Goal: Task Accomplishment & Management: Use online tool/utility

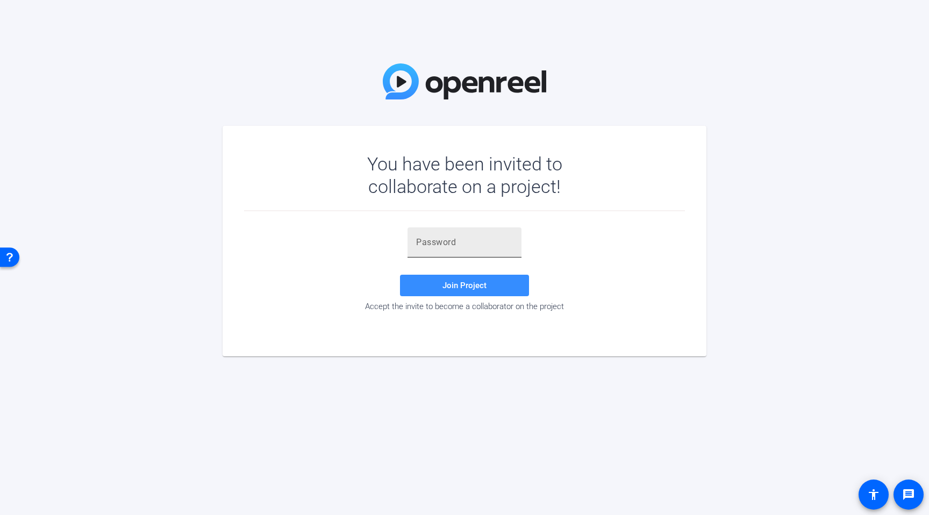
click at [450, 248] on div at bounding box center [464, 242] width 97 height 30
click at [451, 243] on input "text" at bounding box center [464, 242] width 97 height 13
paste input "$6!Q8e"
type input "$6!Q8e"
click at [458, 281] on span "Join Project" at bounding box center [464, 286] width 44 height 10
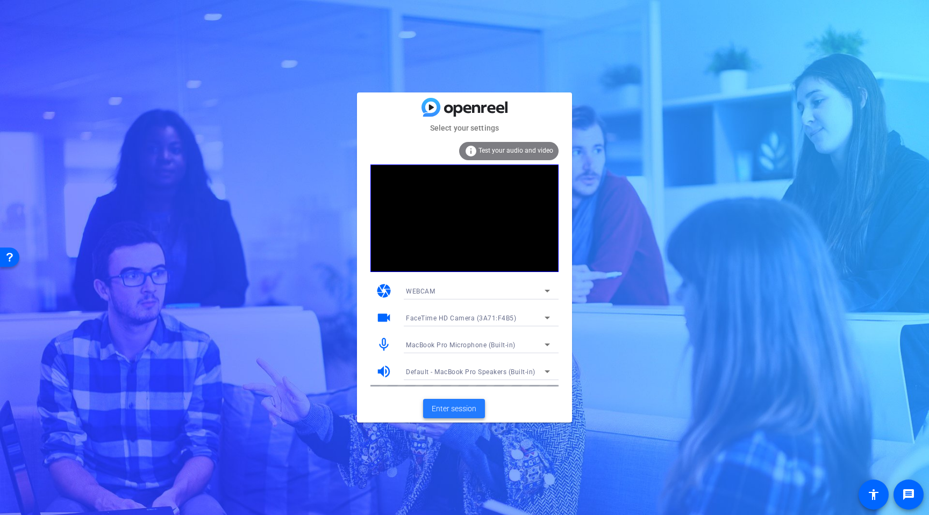
click at [473, 410] on span "Enter session" at bounding box center [454, 408] width 45 height 11
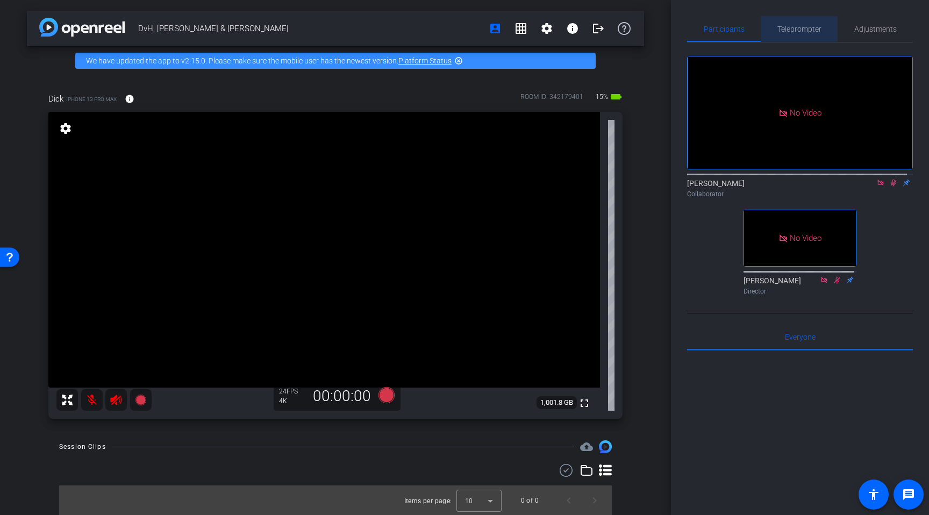
click at [805, 30] on span "Teleprompter" at bounding box center [799, 29] width 44 height 8
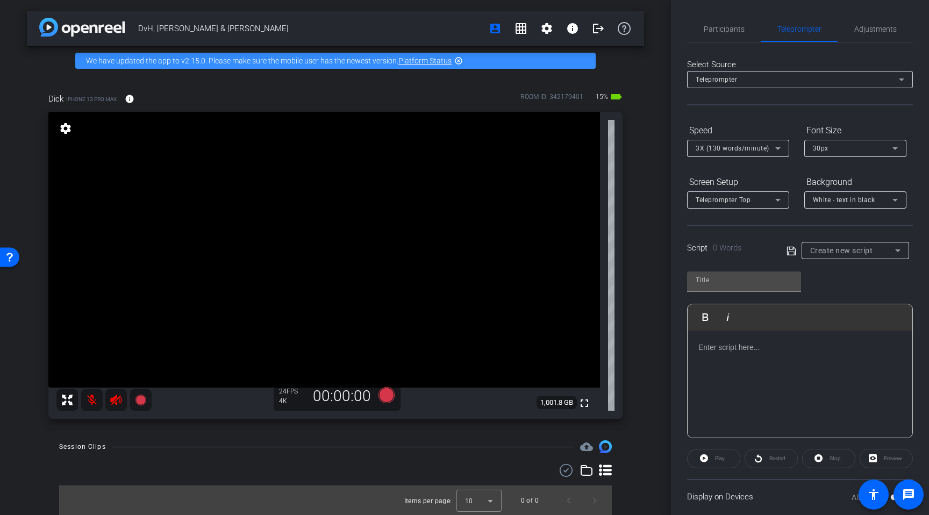
drag, startPoint x: 774, startPoint y: 366, endPoint x: 843, endPoint y: 284, distance: 106.8
click at [775, 367] on div at bounding box center [799, 384] width 225 height 107
click at [726, 281] on input "text" at bounding box center [743, 280] width 97 height 13
type input "DVH"
click at [715, 367] on div at bounding box center [799, 384] width 225 height 107
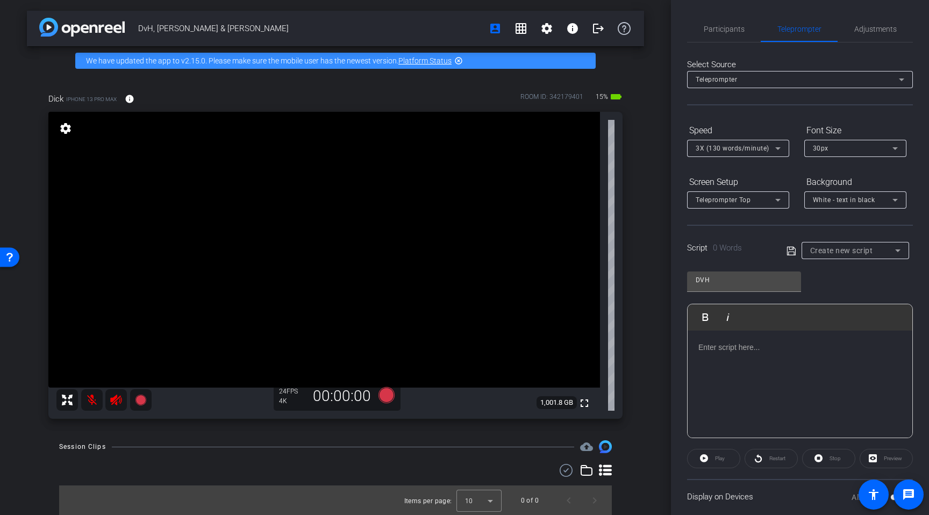
click at [716, 372] on div at bounding box center [799, 384] width 225 height 107
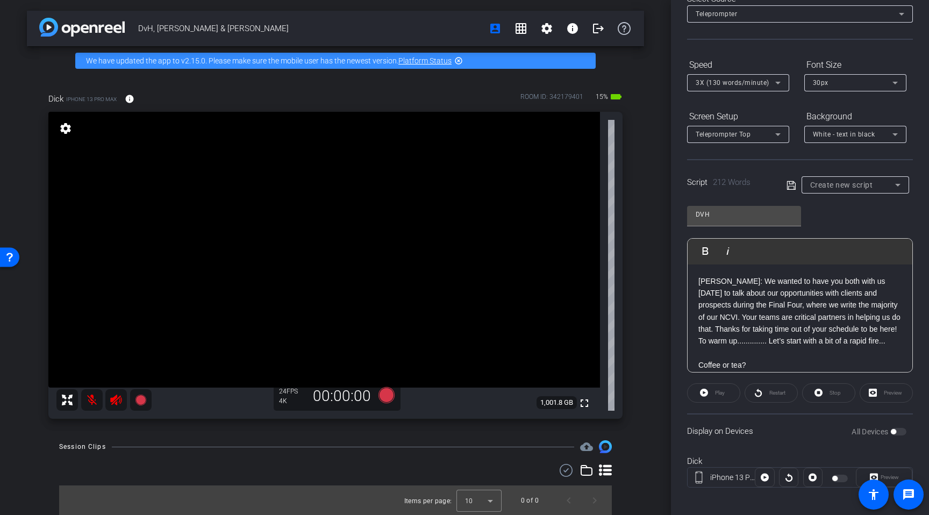
click at [730, 335] on p "Dick: We wanted to have you both with us today to talk about our opportunities …" at bounding box center [799, 305] width 203 height 60
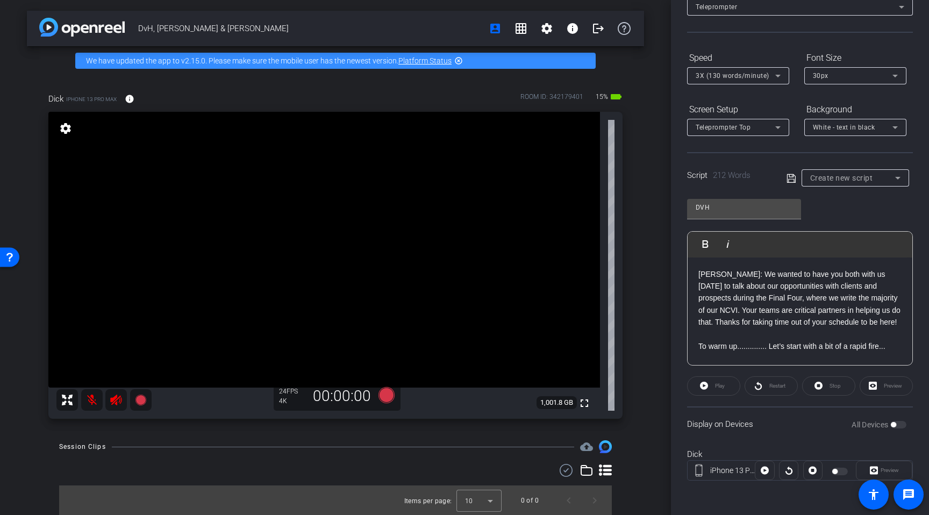
click at [780, 181] on div "Script 212 Words Create new script" at bounding box center [800, 169] width 226 height 34
click at [789, 178] on icon at bounding box center [791, 178] width 10 height 13
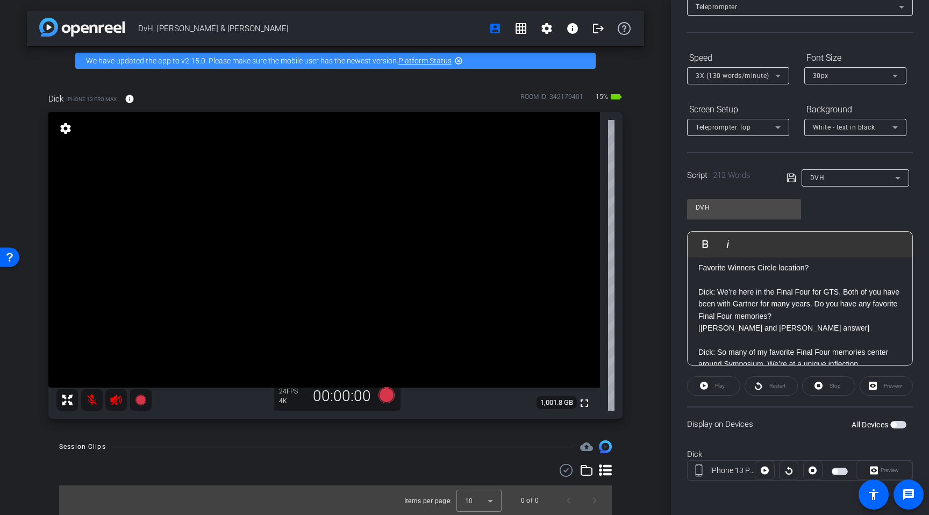
scroll to position [182, 0]
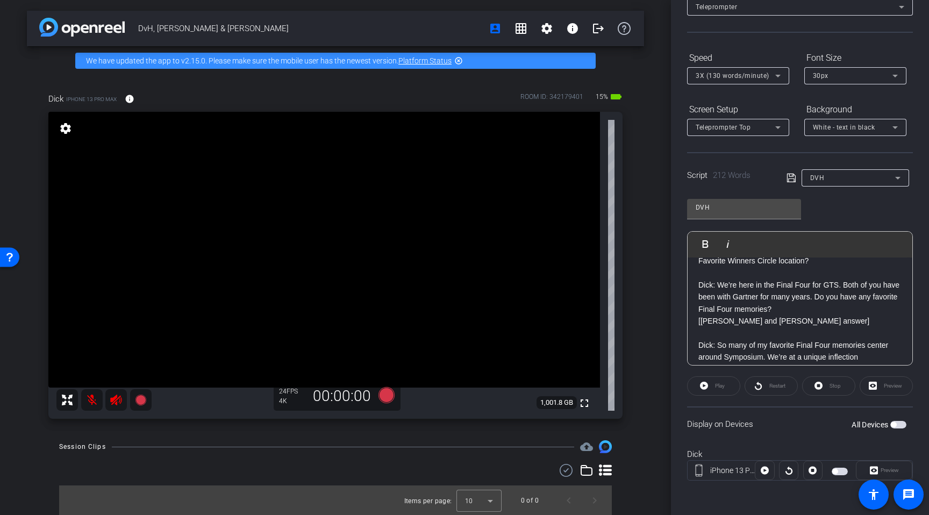
click at [699, 327] on p "[[PERSON_NAME] and [PERSON_NAME] answer]" at bounding box center [799, 321] width 203 height 12
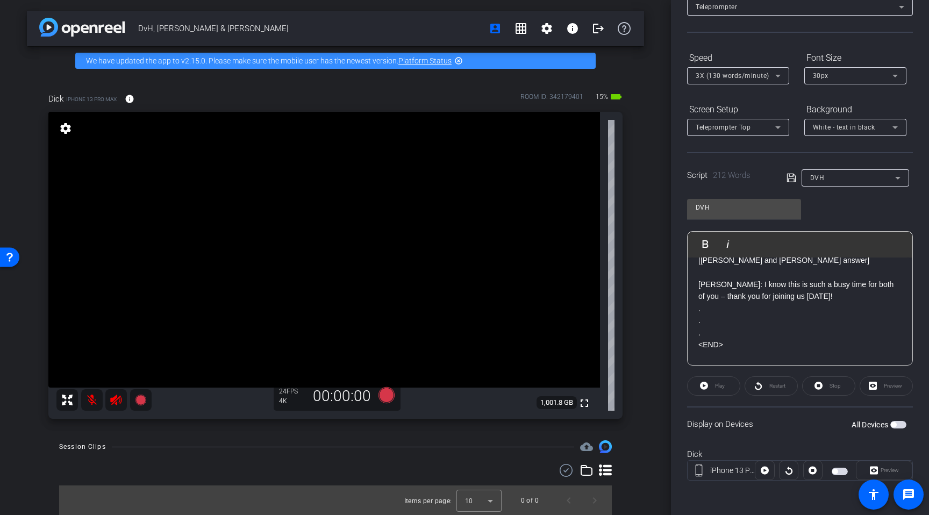
scroll to position [408, 0]
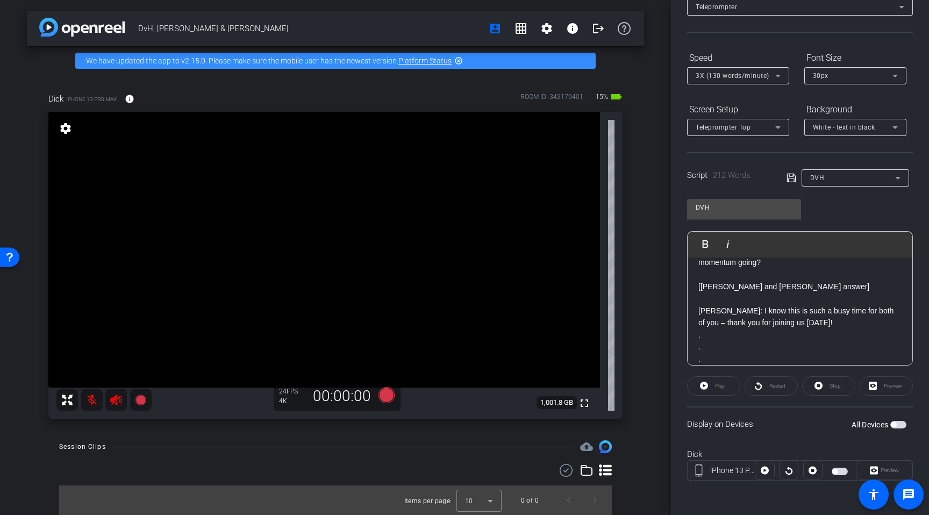
click at [710, 281] on p at bounding box center [799, 275] width 203 height 12
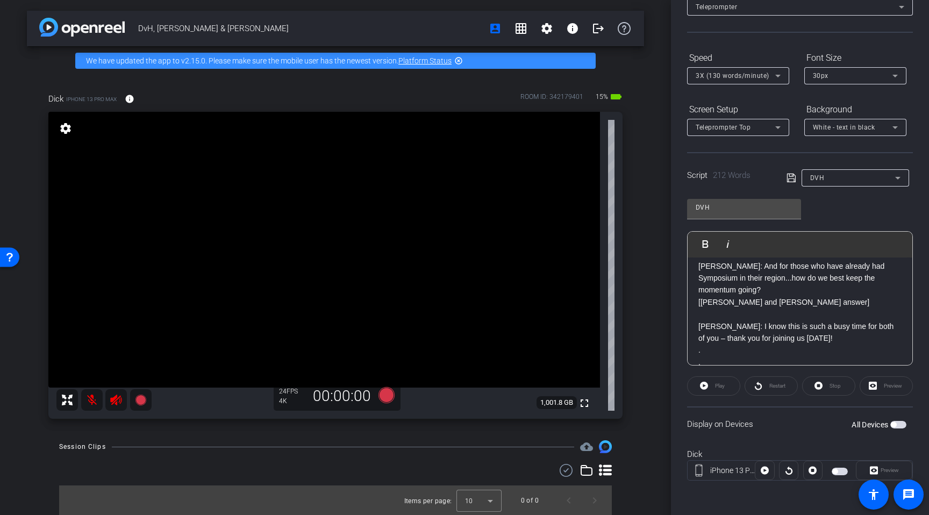
scroll to position [374, 0]
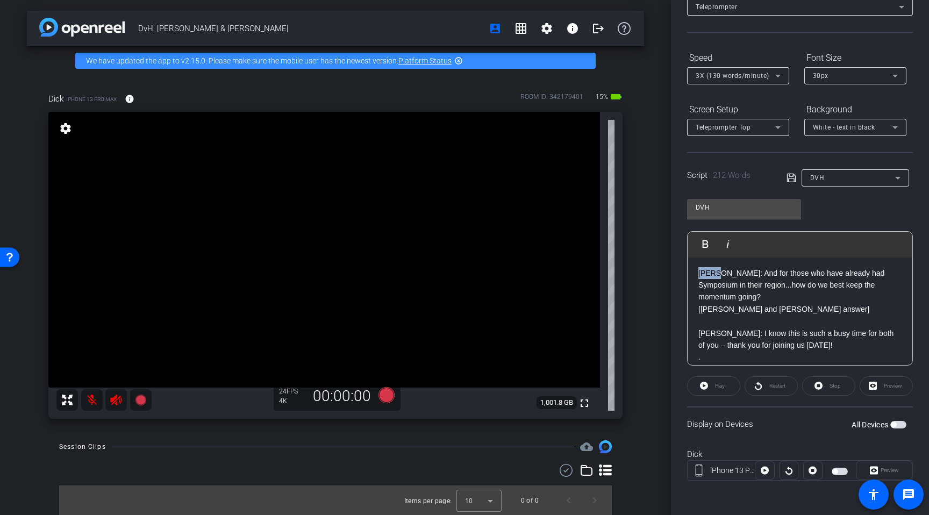
drag, startPoint x: 716, startPoint y: 283, endPoint x: 684, endPoint y: 283, distance: 31.7
click at [684, 283] on div "Participants Teleprompter Adjustments Chris Collaborator Michael Caso Director …" at bounding box center [800, 257] width 258 height 515
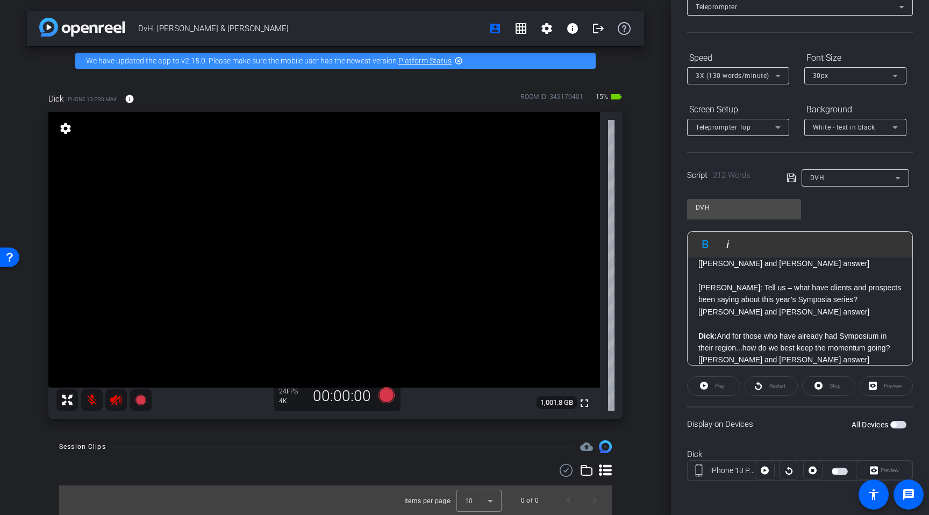
scroll to position [304, 0]
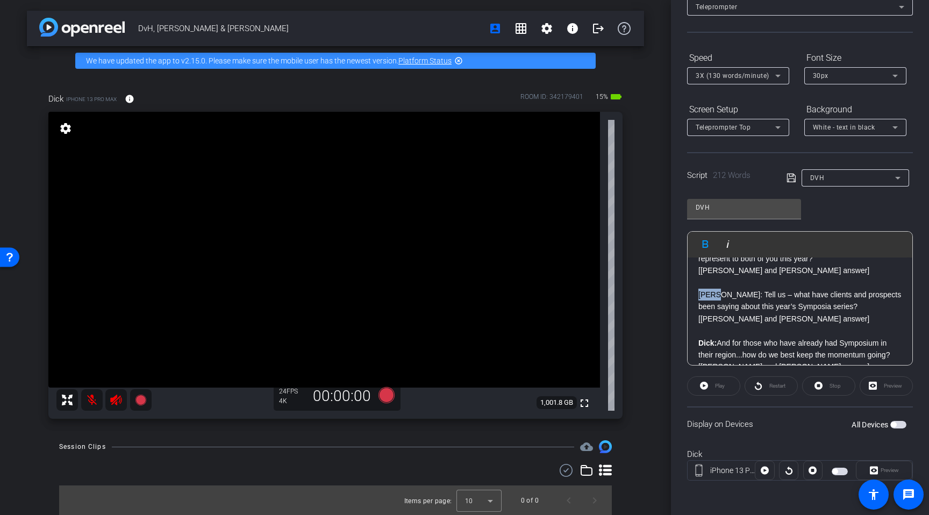
drag, startPoint x: 714, startPoint y: 307, endPoint x: 691, endPoint y: 307, distance: 23.1
click at [692, 307] on div "Dick: We wanted to have you both with us today to talk about our opportunities …" at bounding box center [799, 216] width 225 height 527
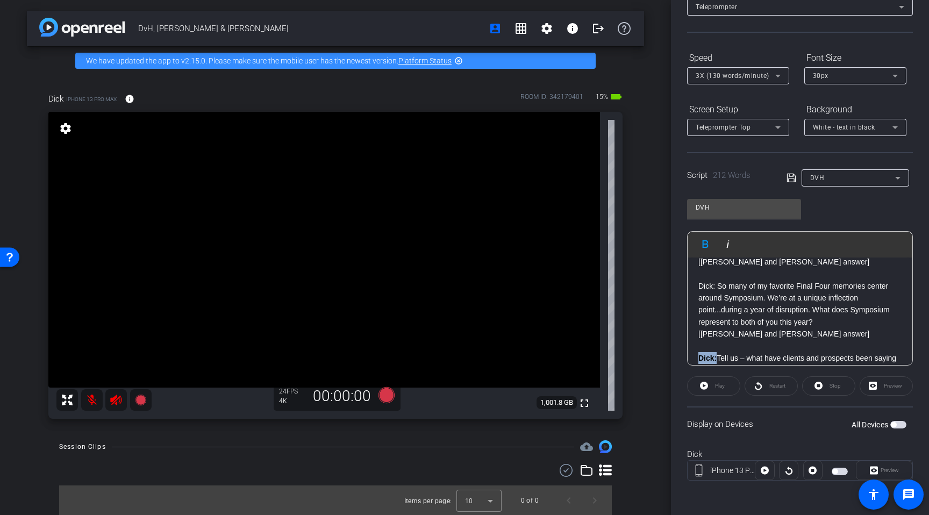
scroll to position [234, 0]
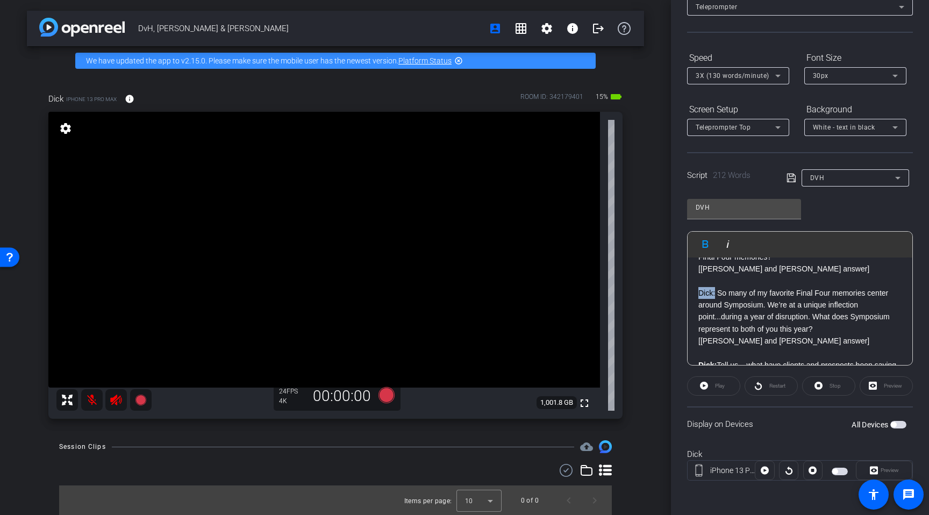
drag, startPoint x: 714, startPoint y: 304, endPoint x: 700, endPoint y: 299, distance: 14.8
click at [694, 304] on div "Dick: We wanted to have you both with us today to talk about our opportunities …" at bounding box center [799, 287] width 225 height 527
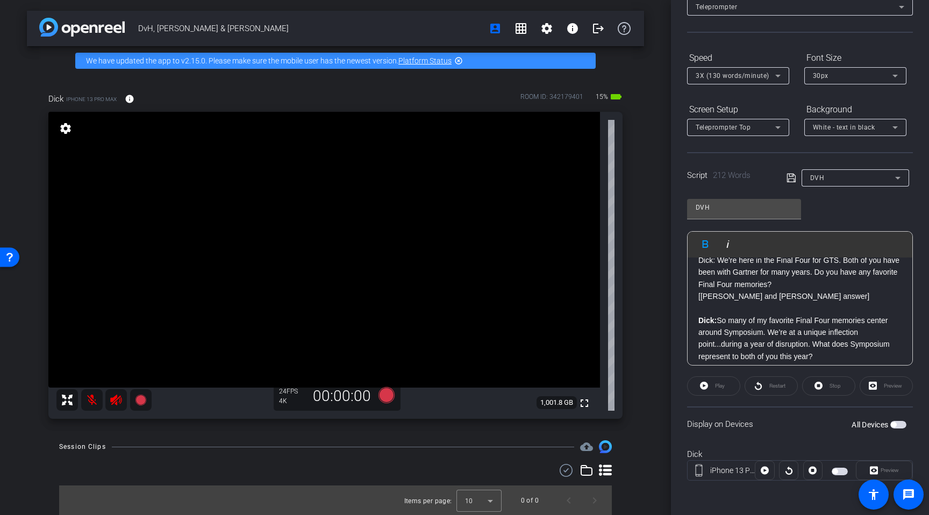
scroll to position [158, 0]
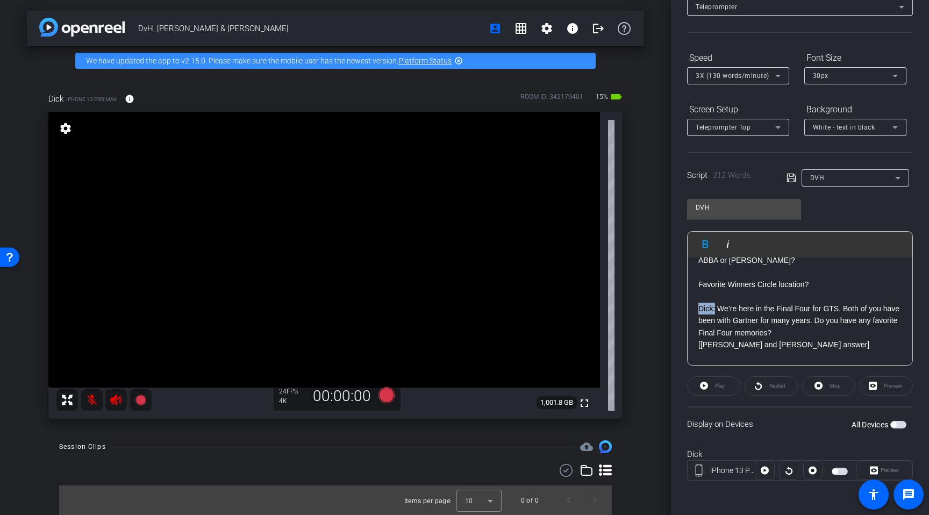
drag, startPoint x: 715, startPoint y: 320, endPoint x: 695, endPoint y: 318, distance: 20.5
click at [695, 318] on div "Dick: We wanted to have you both with us today to talk about our opportunities …" at bounding box center [799, 362] width 225 height 527
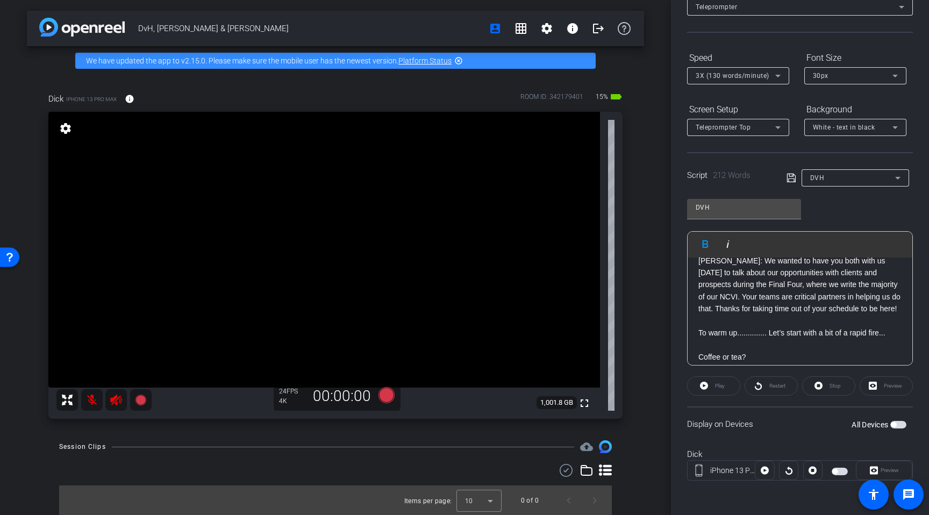
scroll to position [0, 0]
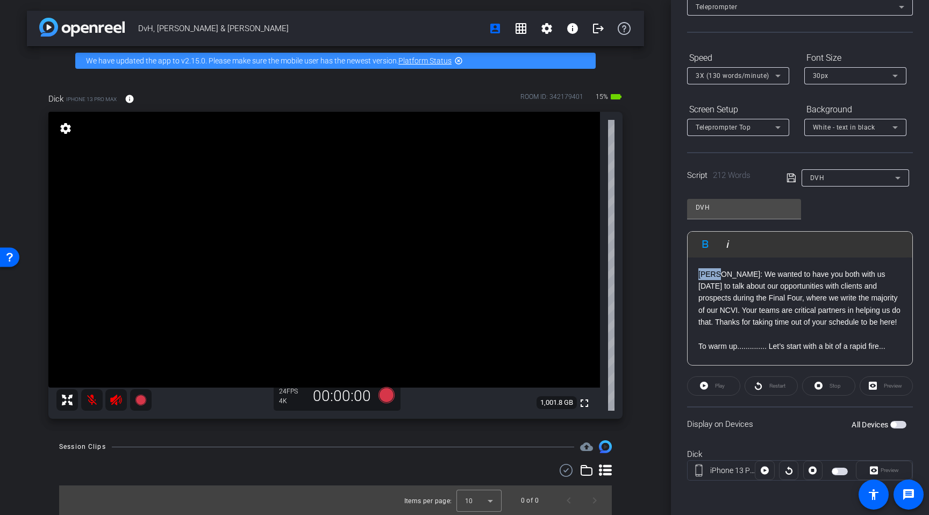
drag, startPoint x: 715, startPoint y: 275, endPoint x: 694, endPoint y: 273, distance: 21.6
click at [694, 273] on div "Dick: We wanted to have you both with us today to talk about our opportunities …" at bounding box center [799, 520] width 225 height 527
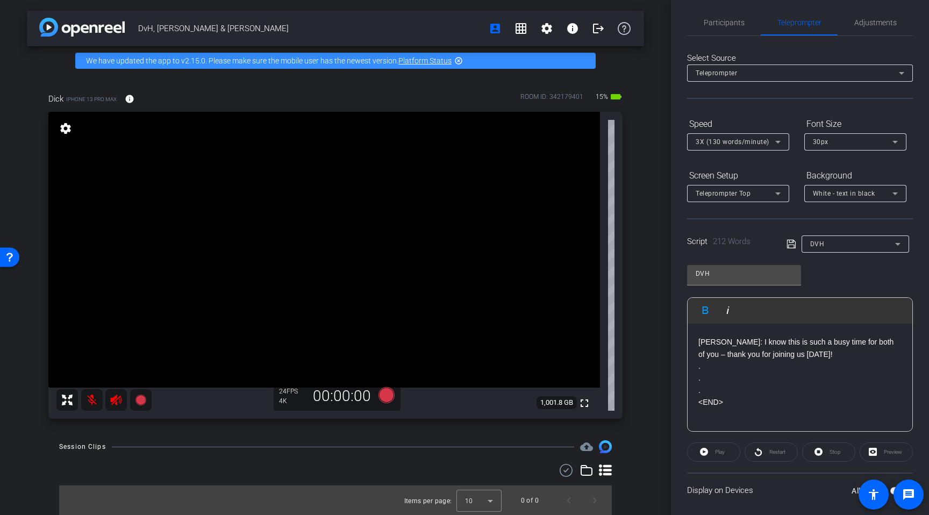
scroll to position [13, 0]
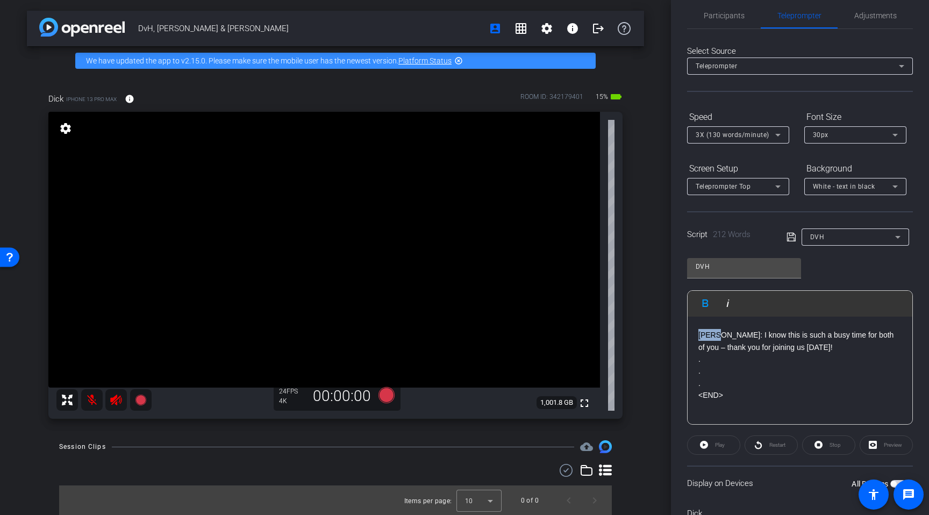
drag, startPoint x: 715, startPoint y: 335, endPoint x: 696, endPoint y: 334, distance: 18.8
click at [696, 334] on div "Dick: We wanted to have you both with us today to talk about our opportunities …" at bounding box center [799, 160] width 225 height 527
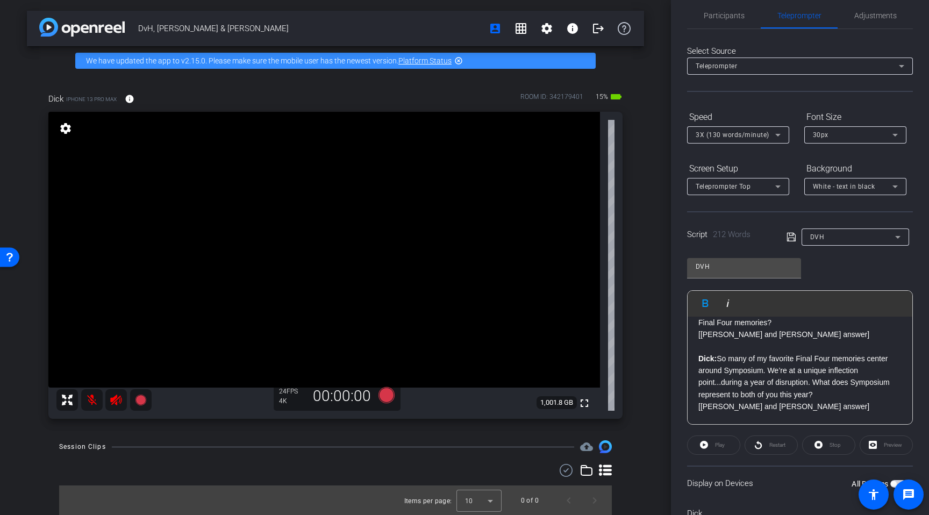
scroll to position [213, 0]
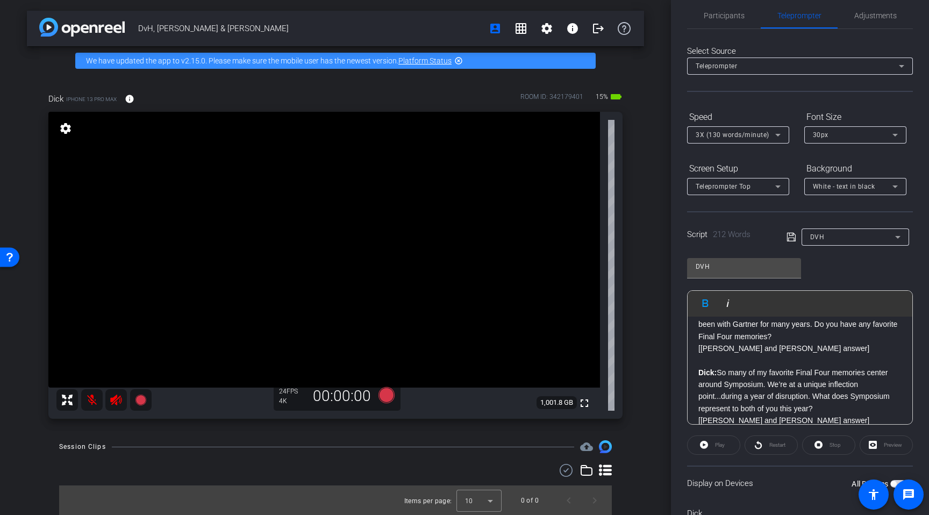
click at [699, 354] on p "[[PERSON_NAME] and [PERSON_NAME] answer]" at bounding box center [799, 348] width 203 height 12
click at [698, 359] on div "Dick: We wanted to have you both with us today to talk about our opportunities …" at bounding box center [799, 366] width 225 height 527
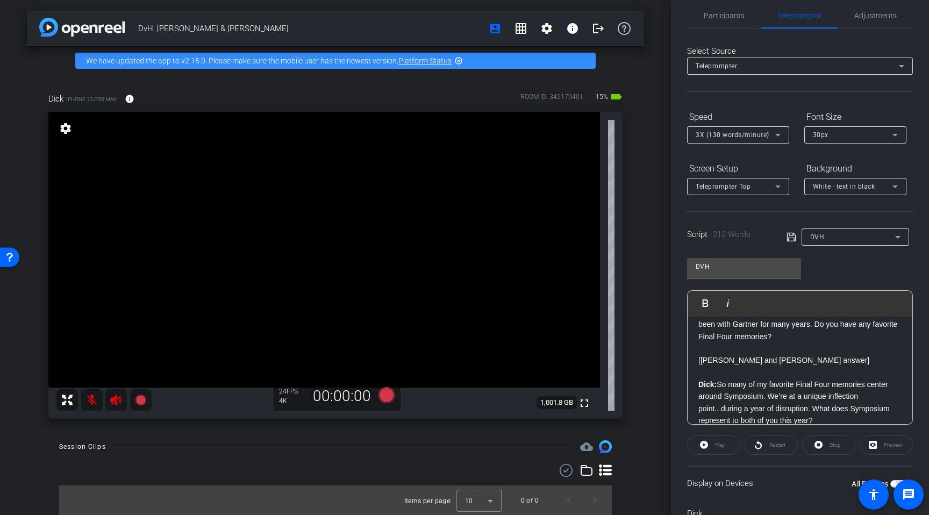
scroll to position [305, 0]
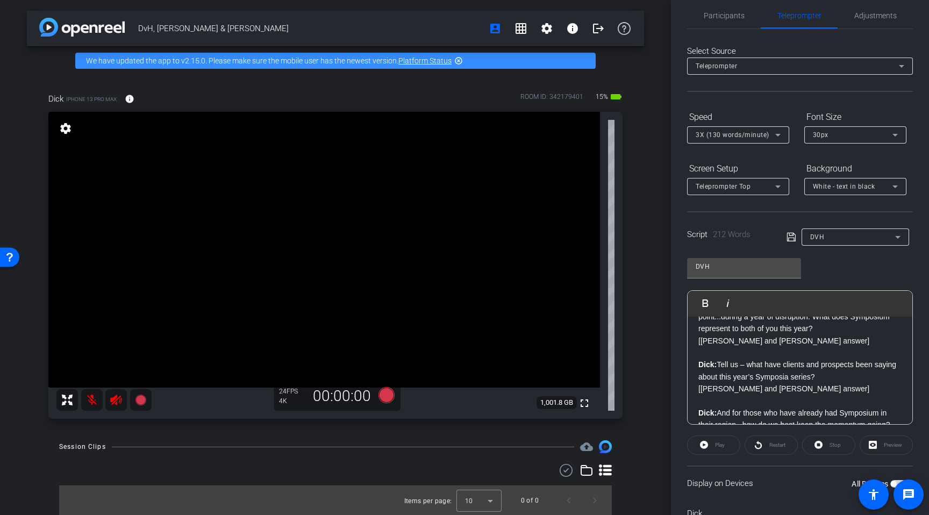
click at [697, 353] on div "Dick: We wanted to have you both with us today to talk about our opportunities …" at bounding box center [799, 280] width 225 height 539
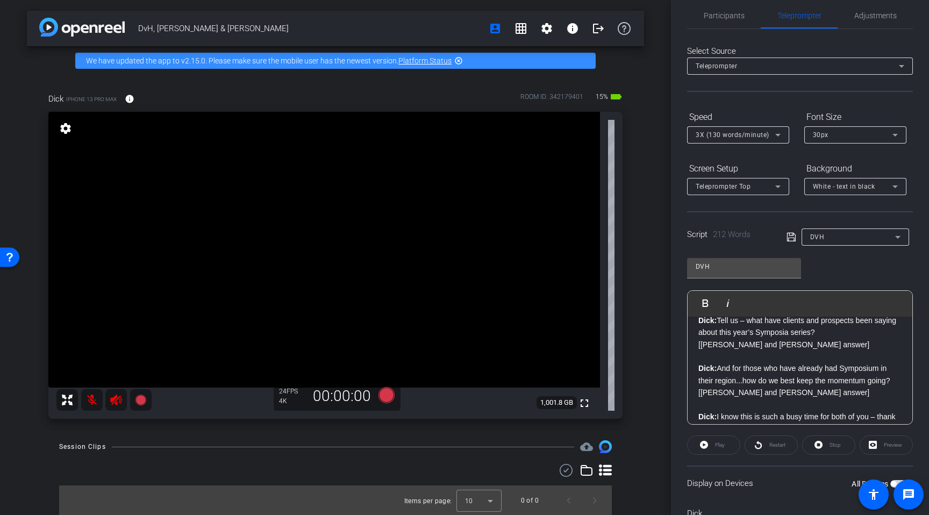
drag, startPoint x: 699, startPoint y: 355, endPoint x: 709, endPoint y: 353, distance: 11.0
click at [699, 350] on p "[[PERSON_NAME] and [PERSON_NAME] answer]" at bounding box center [799, 345] width 203 height 12
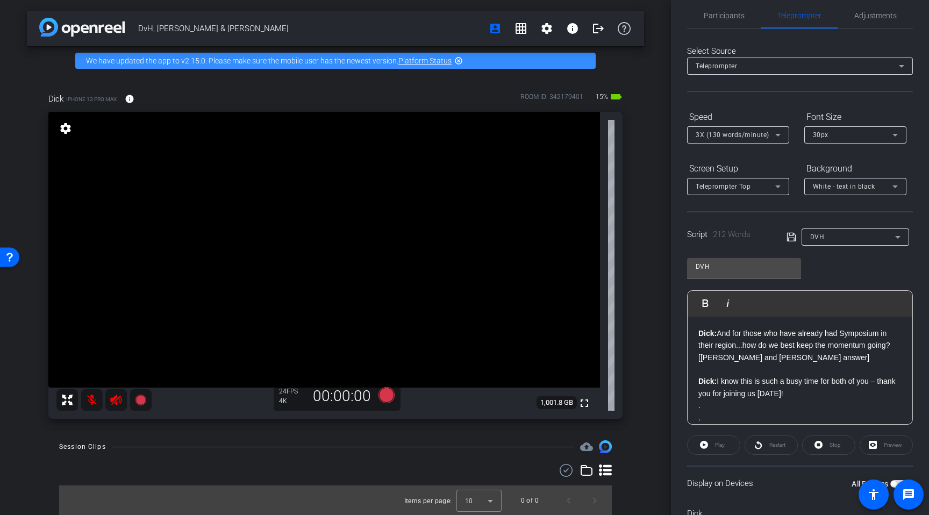
scroll to position [416, 0]
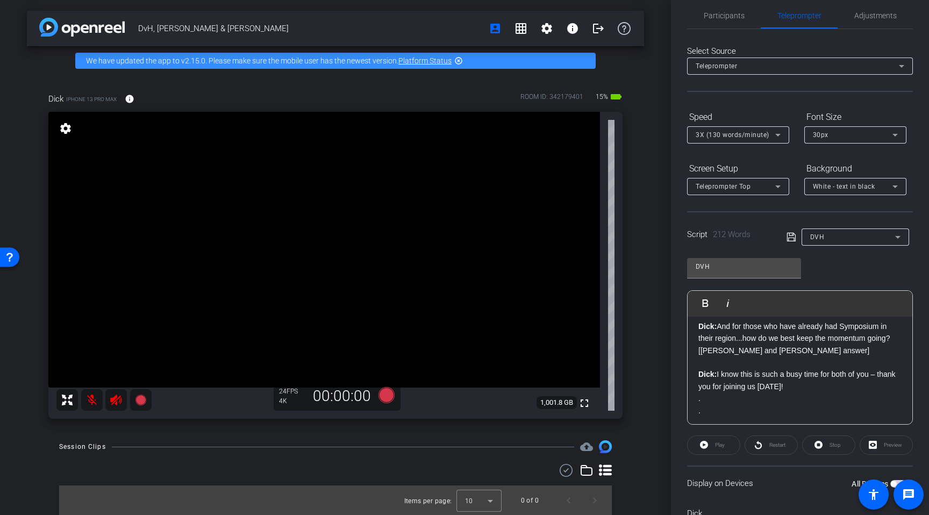
click at [698, 356] on p "[[PERSON_NAME] and [PERSON_NAME] answer]" at bounding box center [799, 351] width 203 height 12
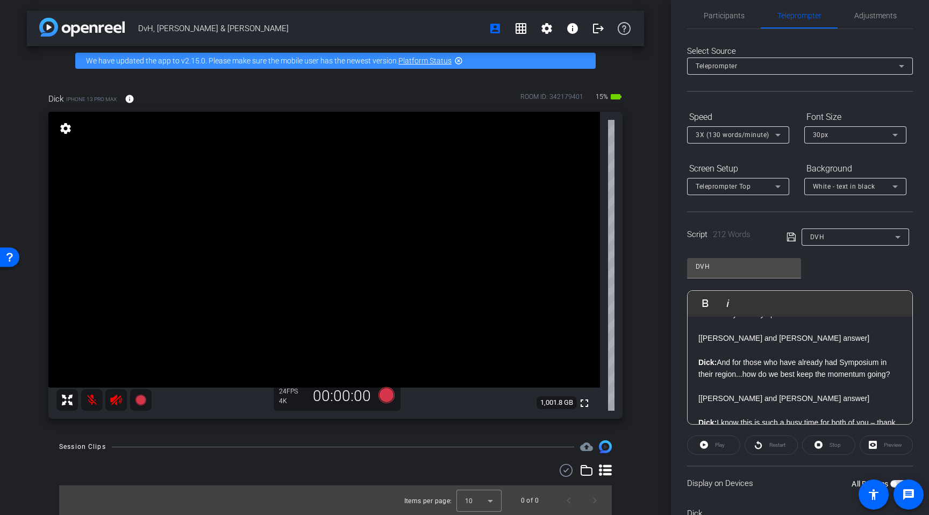
scroll to position [492, 0]
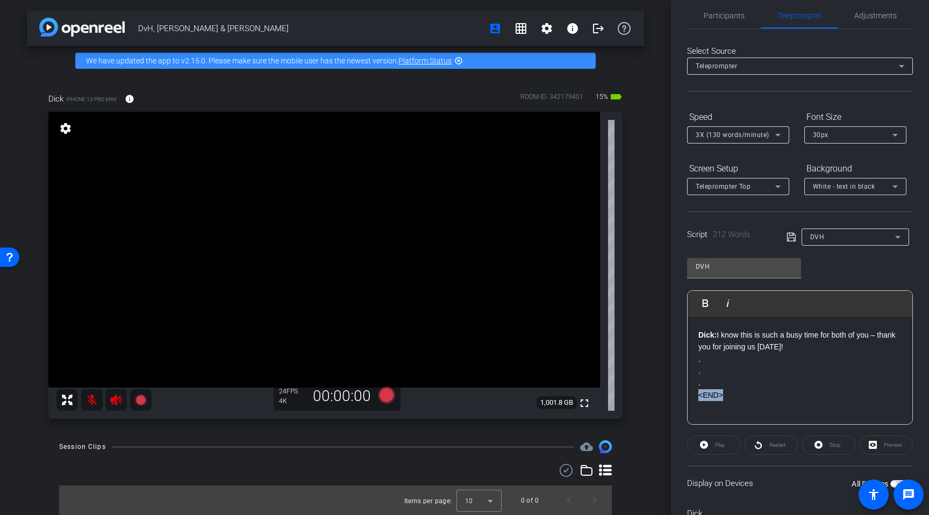
drag, startPoint x: 724, startPoint y: 396, endPoint x: 670, endPoint y: 397, distance: 54.8
click at [670, 397] on div "DvH, Claire & Yvonne account_box grid_on settings info logout We have updated t…" at bounding box center [464, 257] width 929 height 515
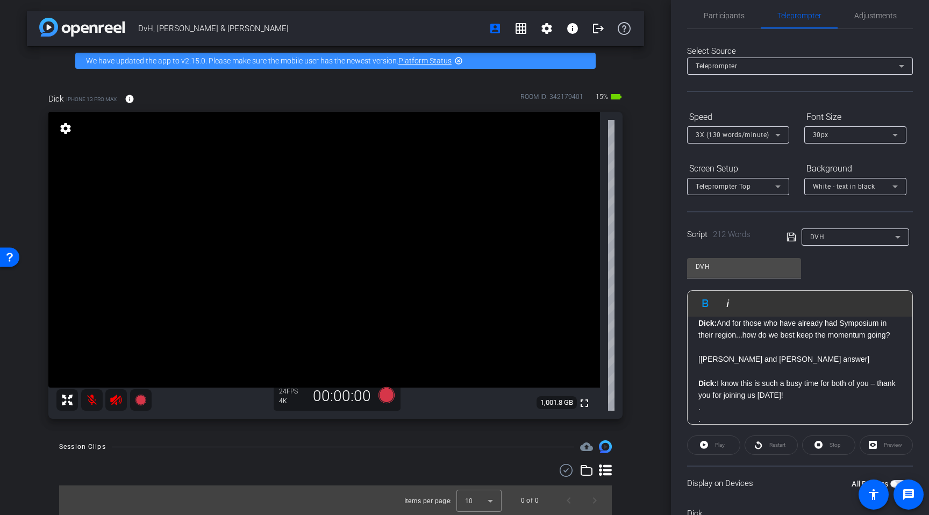
scroll to position [426, 0]
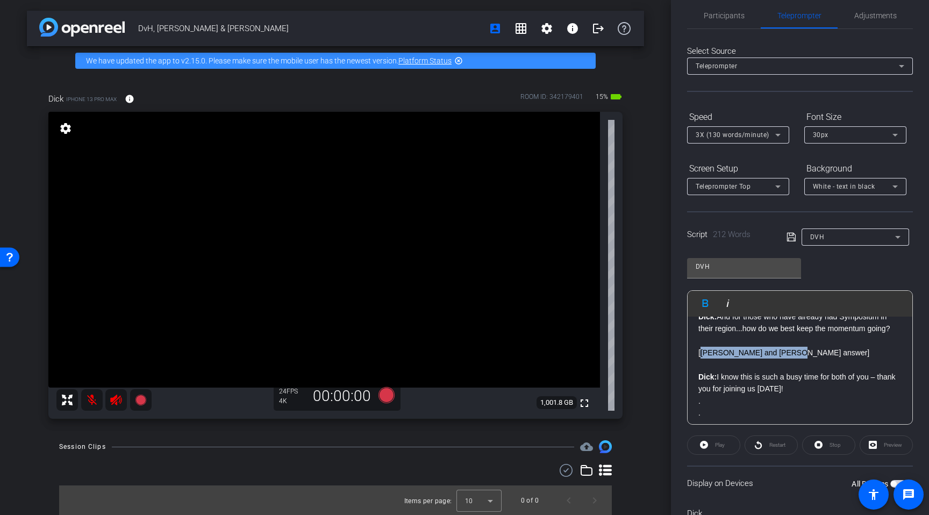
drag, startPoint x: 787, startPoint y: 376, endPoint x: 701, endPoint y: 378, distance: 86.0
click at [701, 358] on p "[[PERSON_NAME] and [PERSON_NAME] answer]" at bounding box center [799, 353] width 203 height 12
click at [746, 358] on p "[ [PERSON_NAME] and [PERSON_NAME] answer ]" at bounding box center [799, 353] width 203 height 12
click at [784, 357] on em "[PERSON_NAME] and [PERSON_NAME] answer" at bounding box center [783, 352] width 167 height 9
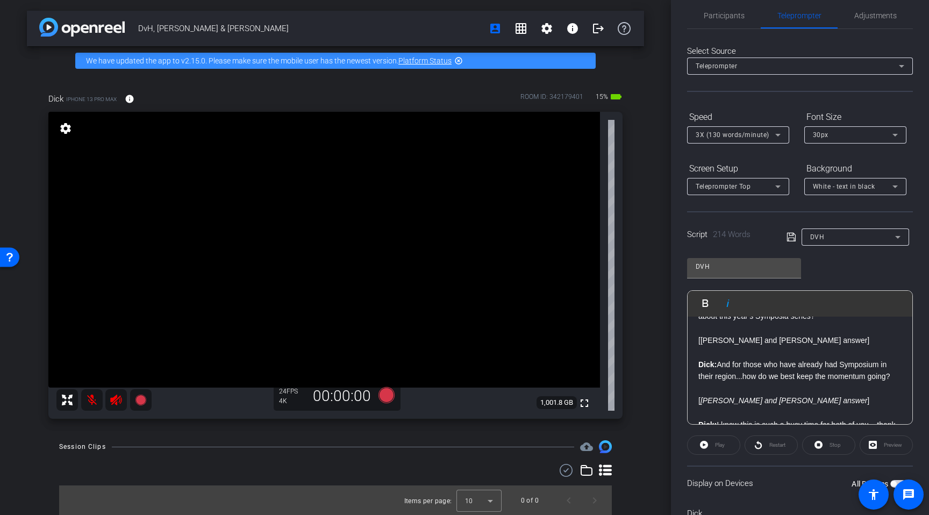
scroll to position [371, 0]
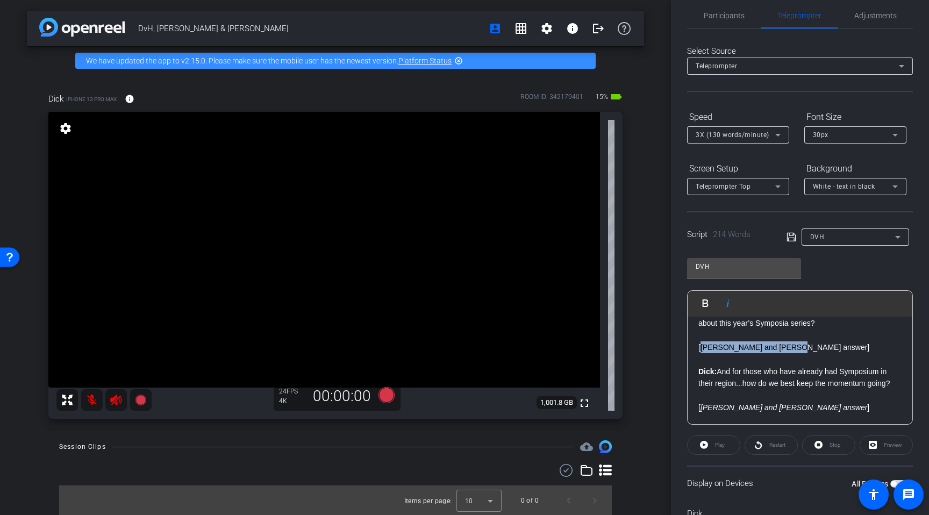
drag, startPoint x: 781, startPoint y: 360, endPoint x: 702, endPoint y: 363, distance: 78.6
click at [702, 353] on p "[[PERSON_NAME] and [PERSON_NAME] answer]" at bounding box center [799, 347] width 203 height 12
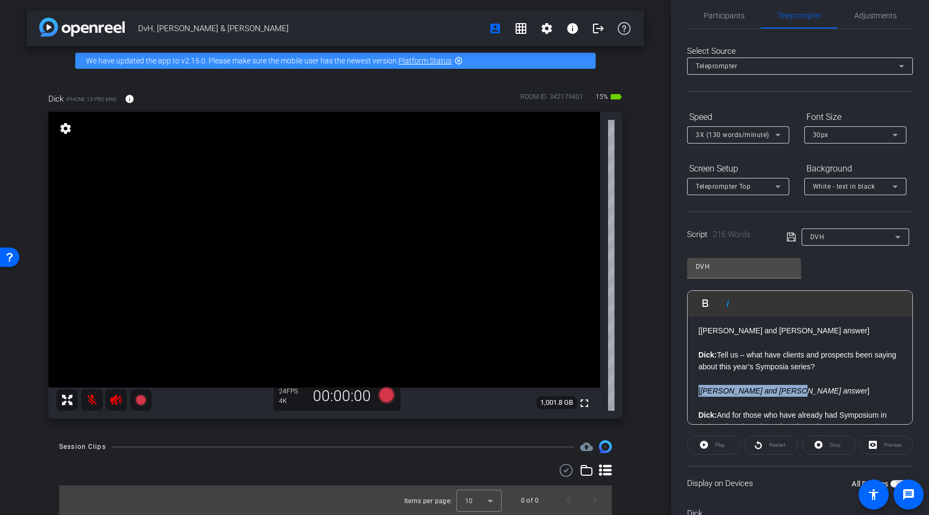
scroll to position [320, 0]
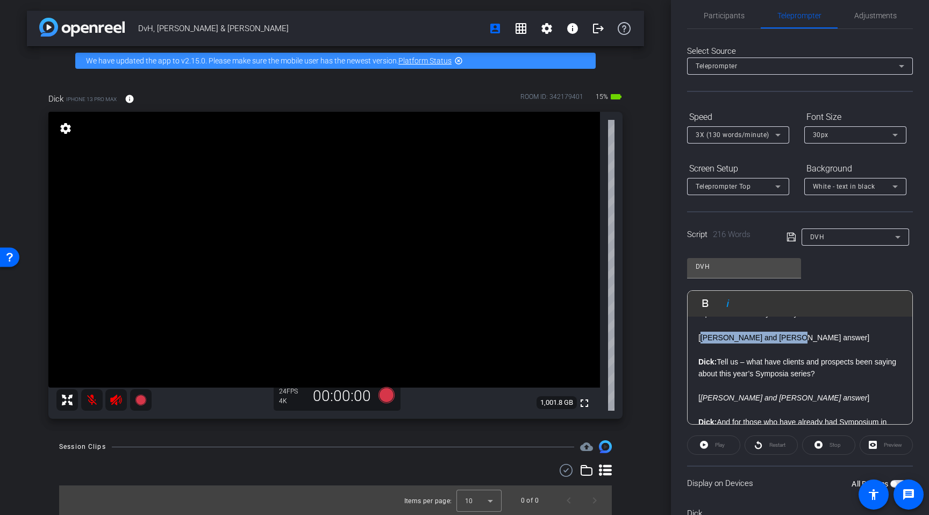
drag, startPoint x: 786, startPoint y: 349, endPoint x: 702, endPoint y: 351, distance: 83.9
click at [702, 343] on p "[[PERSON_NAME] and [PERSON_NAME] answer]" at bounding box center [799, 338] width 203 height 12
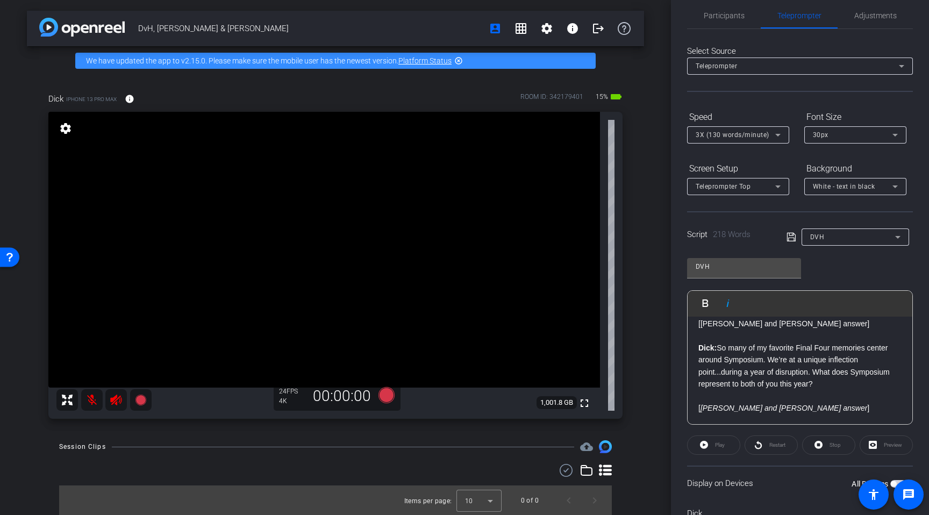
scroll to position [243, 0]
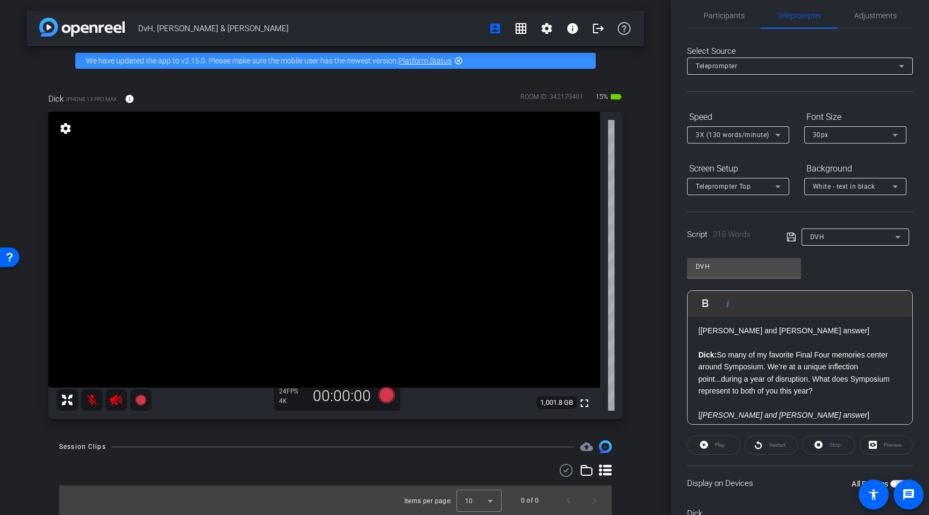
click at [789, 336] on p "[[PERSON_NAME] and [PERSON_NAME] answer]" at bounding box center [799, 331] width 203 height 12
drag, startPoint x: 789, startPoint y: 343, endPoint x: 701, endPoint y: 344, distance: 88.1
click at [701, 336] on p "[[PERSON_NAME] and [PERSON_NAME] answer]" at bounding box center [799, 331] width 203 height 12
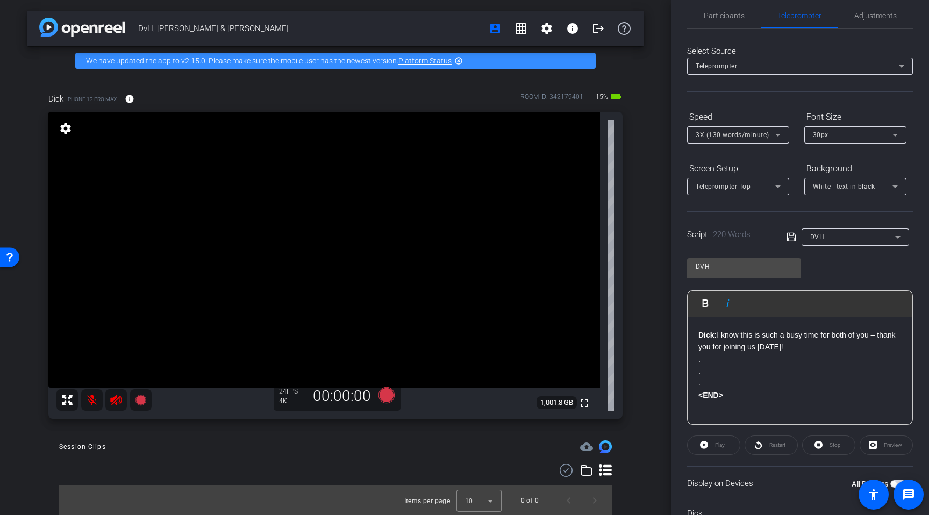
scroll to position [482, 0]
click at [748, 387] on p "." at bounding box center [799, 383] width 203 height 12
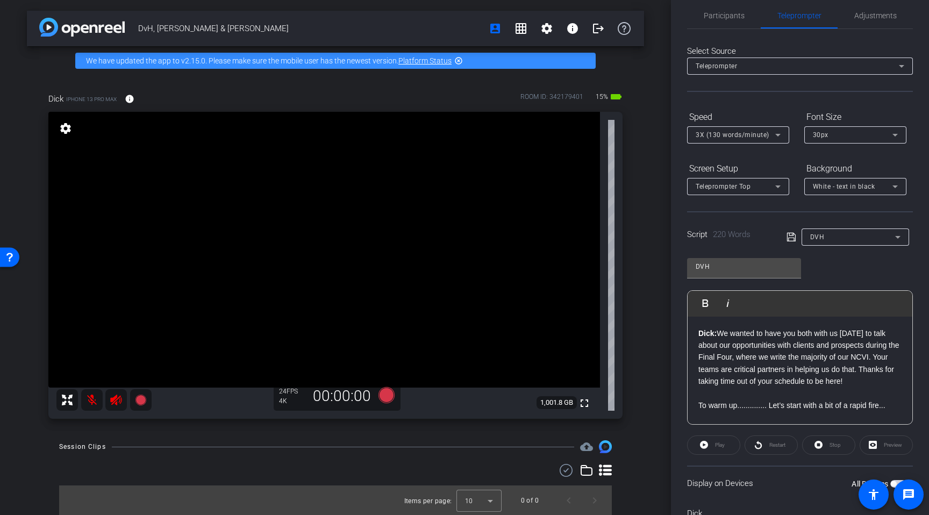
scroll to position [0, 0]
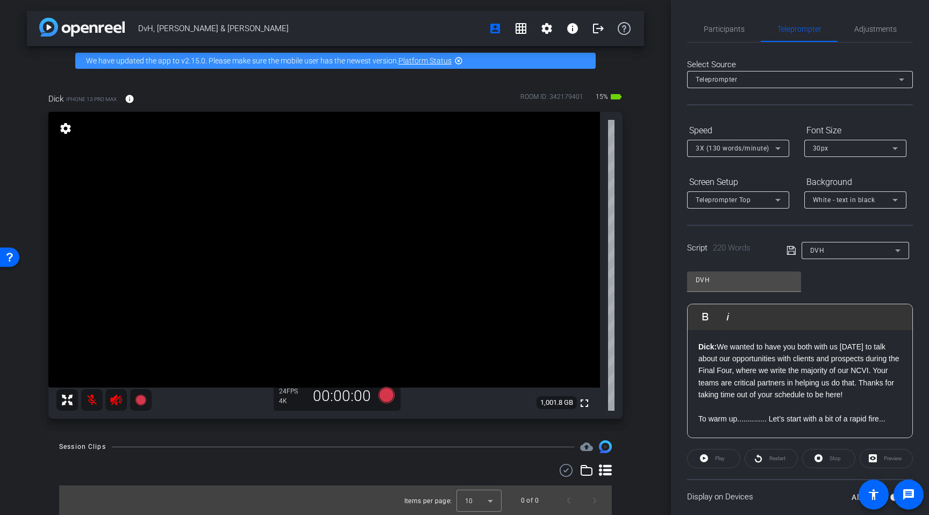
click at [787, 249] on icon at bounding box center [790, 250] width 9 height 9
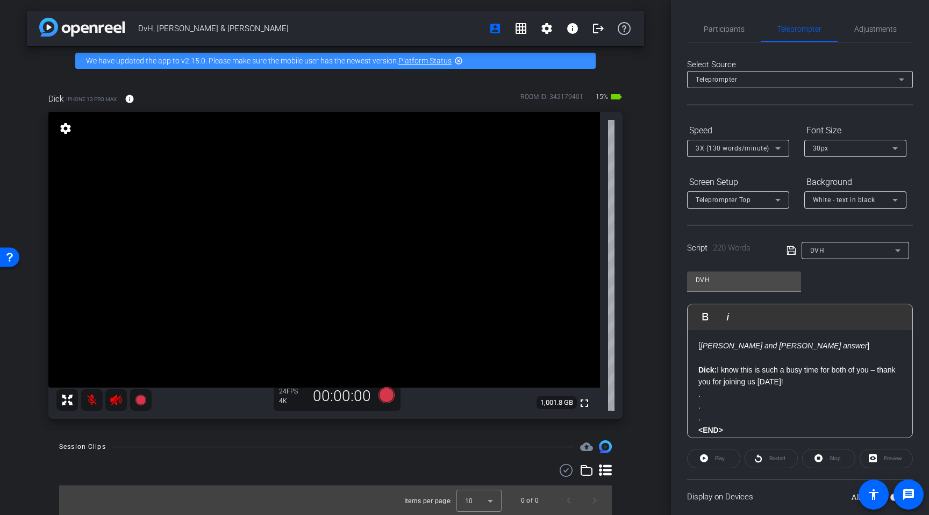
scroll to position [492, 0]
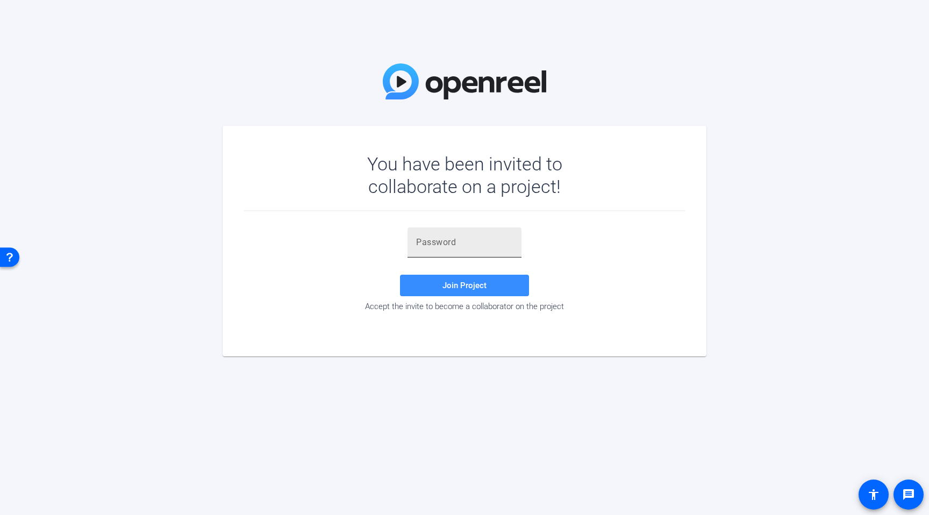
click at [487, 241] on input "text" at bounding box center [464, 242] width 97 height 13
paste input "$6!Q8e"
type input "$6!Q8e"
click at [471, 290] on span at bounding box center [464, 285] width 129 height 26
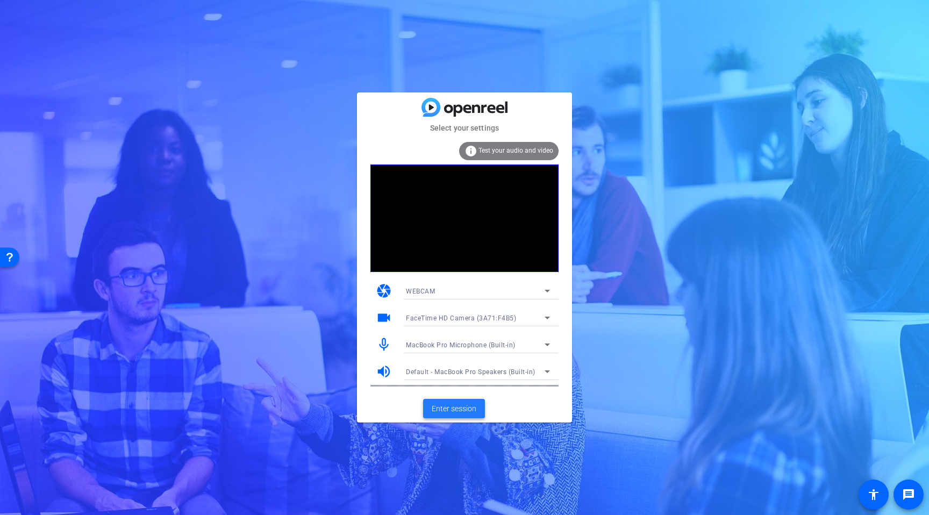
click at [465, 407] on span "Enter session" at bounding box center [454, 408] width 45 height 11
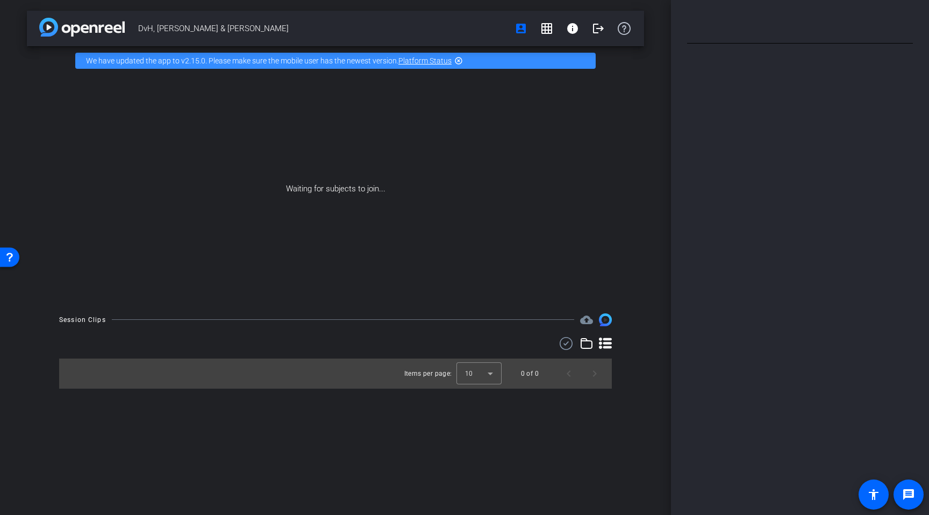
type input "DVH"
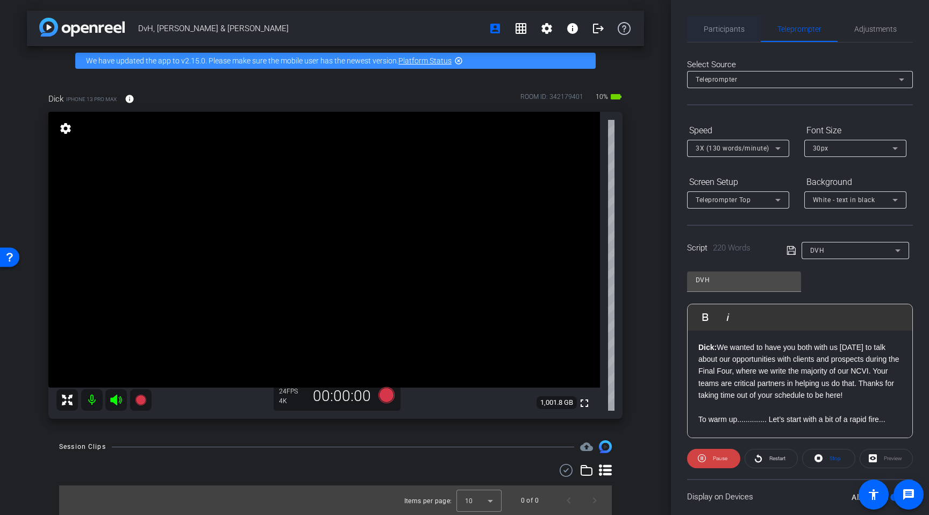
click at [723, 34] on span "Participants" at bounding box center [724, 29] width 41 height 26
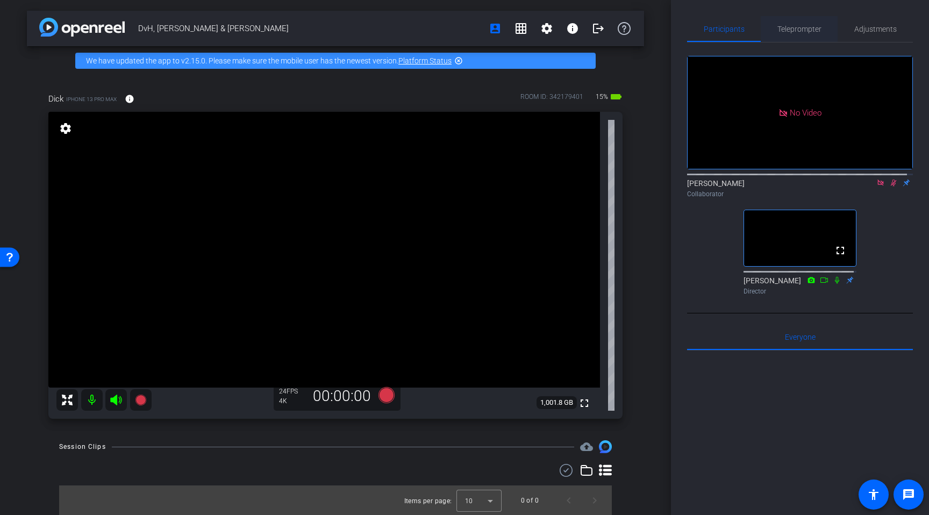
click at [801, 36] on span "Teleprompter" at bounding box center [799, 29] width 44 height 26
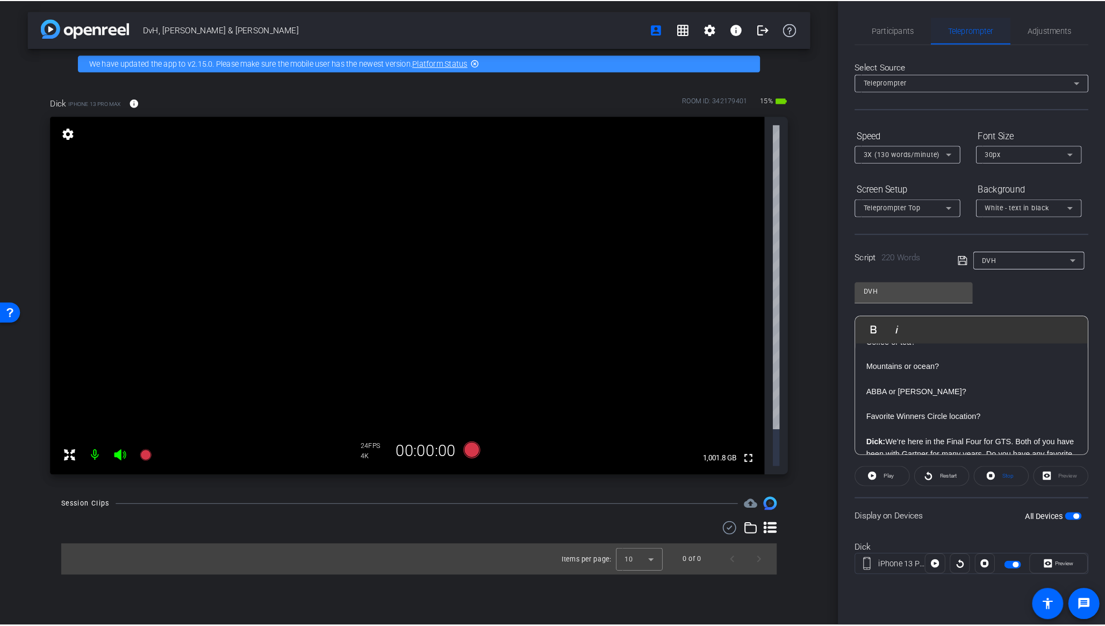
scroll to position [103, 0]
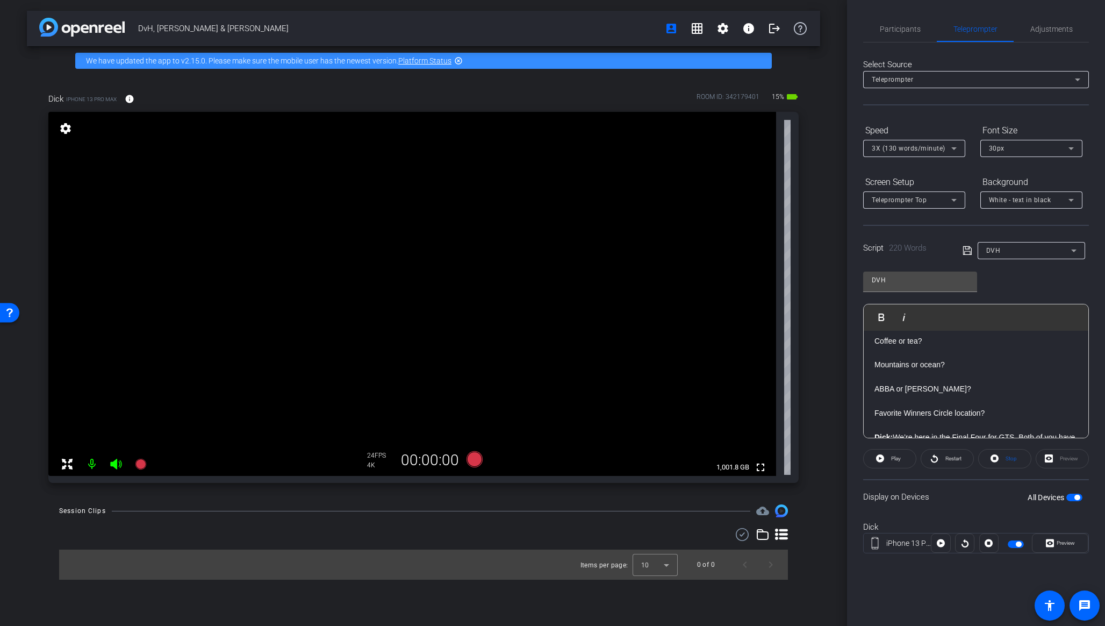
click at [928, 504] on div "Display on Devices All Devices" at bounding box center [976, 496] width 226 height 35
click at [928, 499] on span "button" at bounding box center [1074, 497] width 16 height 8
click at [928, 498] on span "button" at bounding box center [1074, 497] width 16 height 8
click at [928, 514] on span "Preview" at bounding box center [1066, 543] width 18 height 6
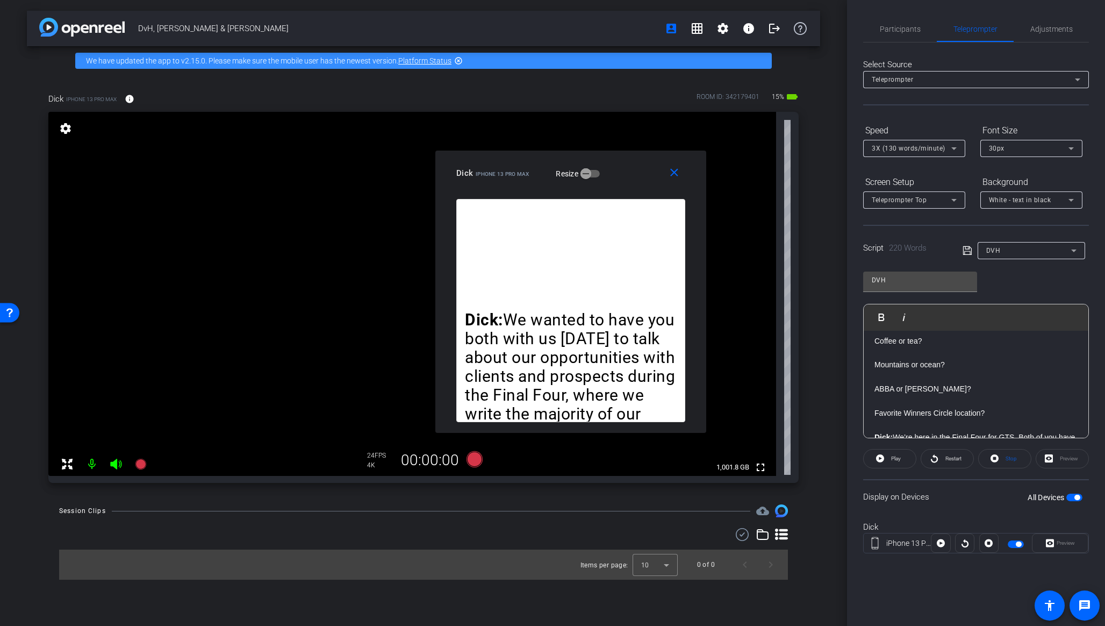
drag, startPoint x: 592, startPoint y: 189, endPoint x: 657, endPoint y: 129, distance: 88.2
click at [646, 163] on div "Dick iPhone 13 Pro Max Resize" at bounding box center [574, 172] width 237 height 19
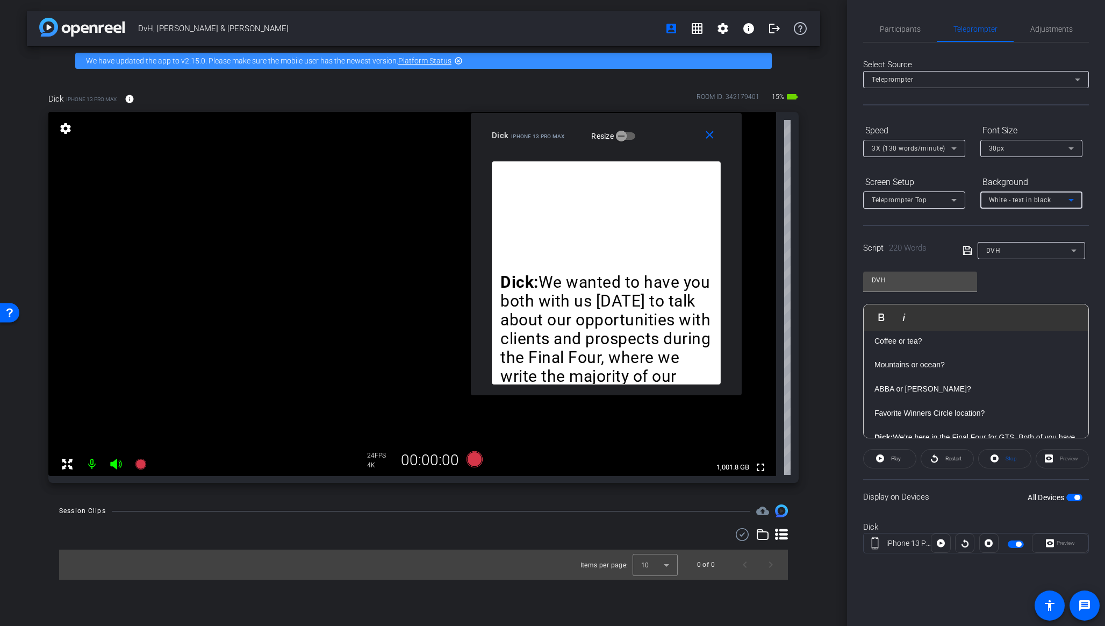
click at [928, 197] on span "White - text in black" at bounding box center [1020, 200] width 62 height 8
click at [928, 241] on div "Black - text in white" at bounding box center [1020, 241] width 63 height 13
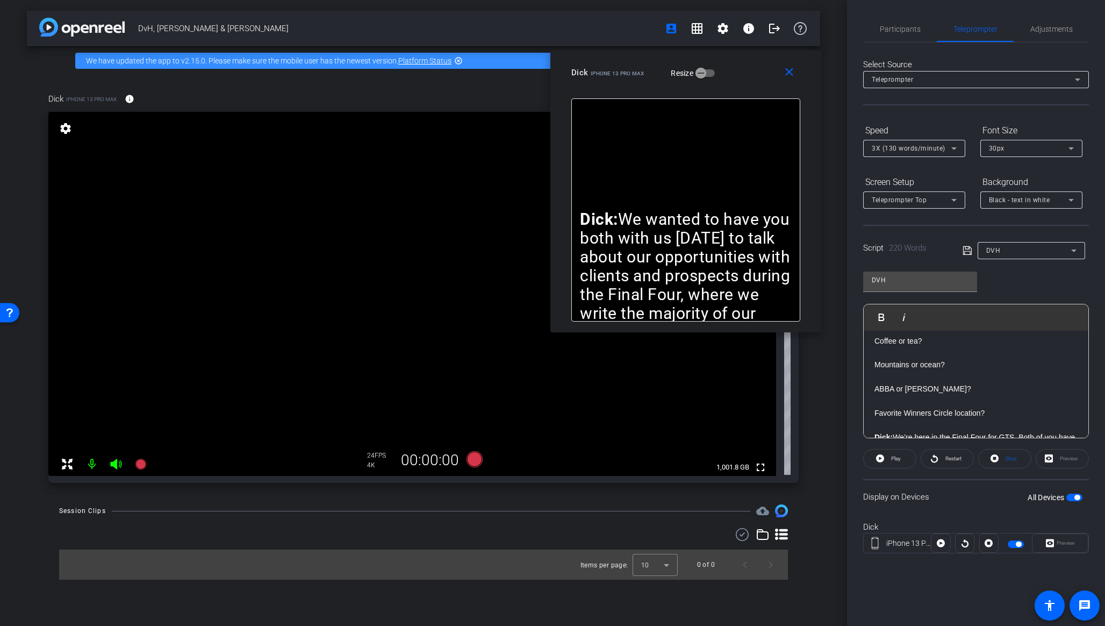
drag, startPoint x: 658, startPoint y: 131, endPoint x: 738, endPoint y: 68, distance: 101.4
click at [738, 68] on div "Dick iPhone 13 Pro Max Resize" at bounding box center [689, 72] width 237 height 19
click at [891, 28] on span "Participants" at bounding box center [900, 29] width 41 height 8
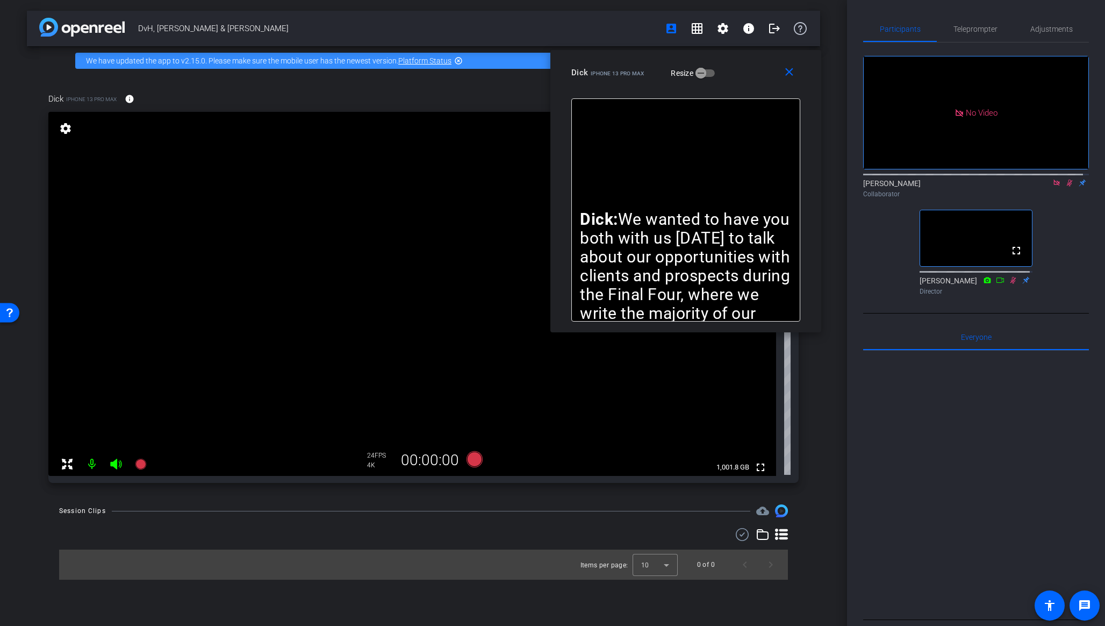
click at [928, 180] on icon at bounding box center [1070, 183] width 6 height 7
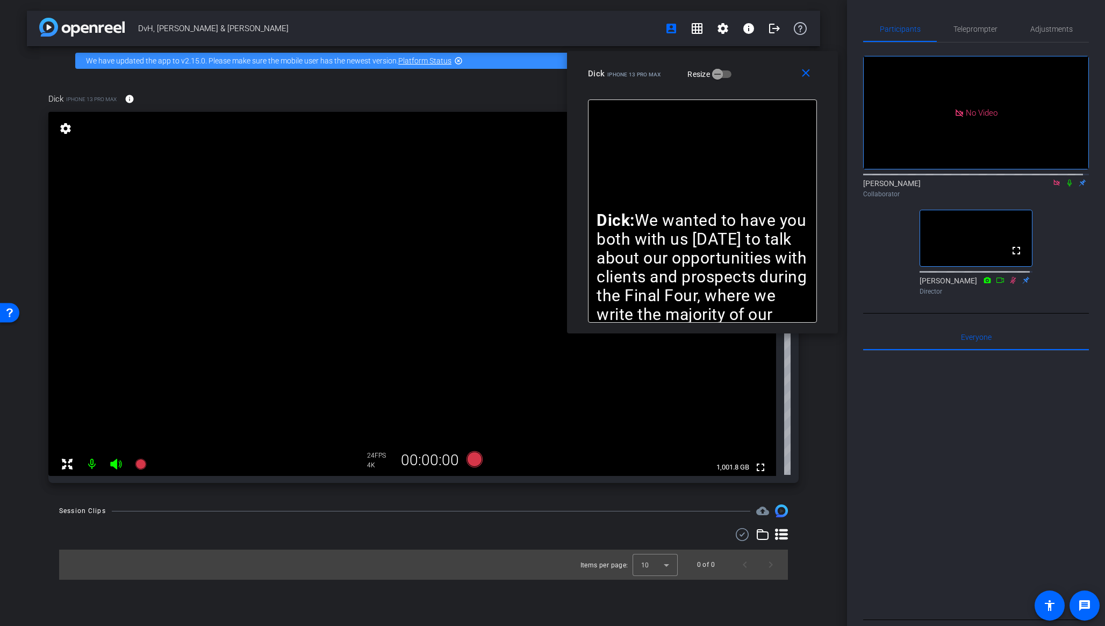
drag, startPoint x: 608, startPoint y: 60, endPoint x: 625, endPoint y: 61, distance: 16.7
click at [625, 61] on div "close Dick iPhone 13 Pro Max Resize" at bounding box center [702, 75] width 271 height 48
click at [928, 29] on span "Teleprompter" at bounding box center [975, 29] width 44 height 8
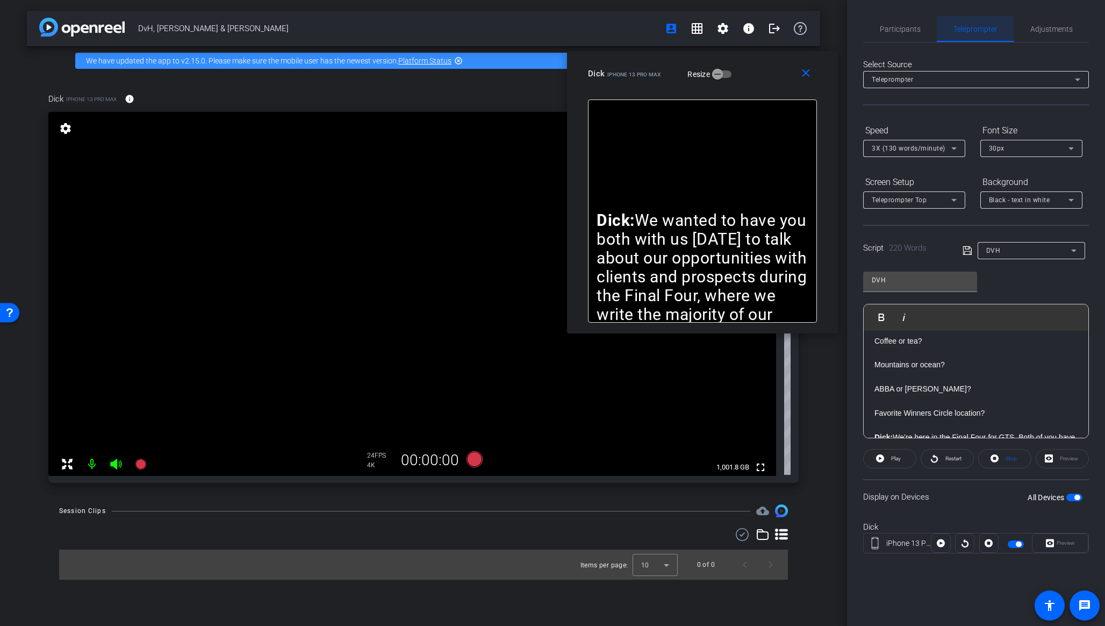
scroll to position [90, 0]
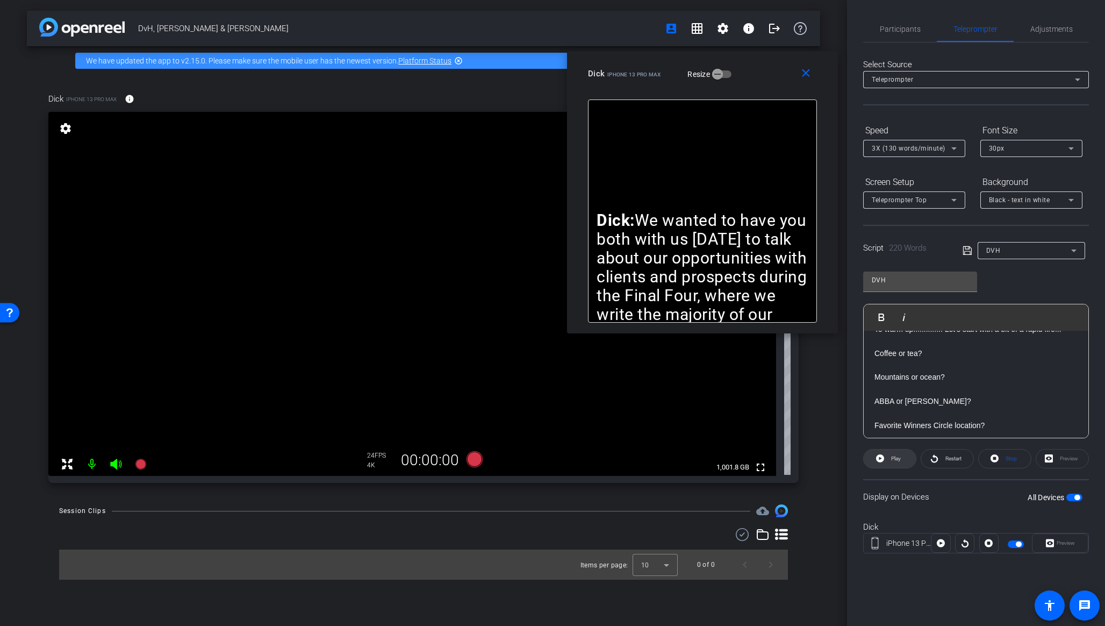
click at [896, 459] on span "Play" at bounding box center [896, 458] width 10 height 6
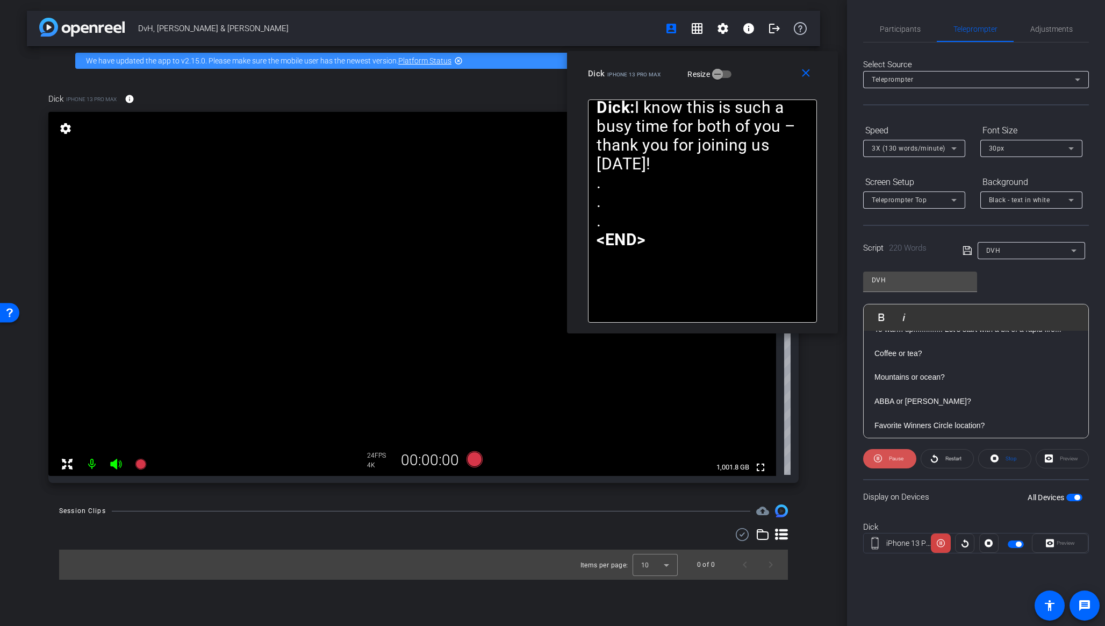
click at [899, 462] on span "Pause" at bounding box center [894, 458] width 17 height 15
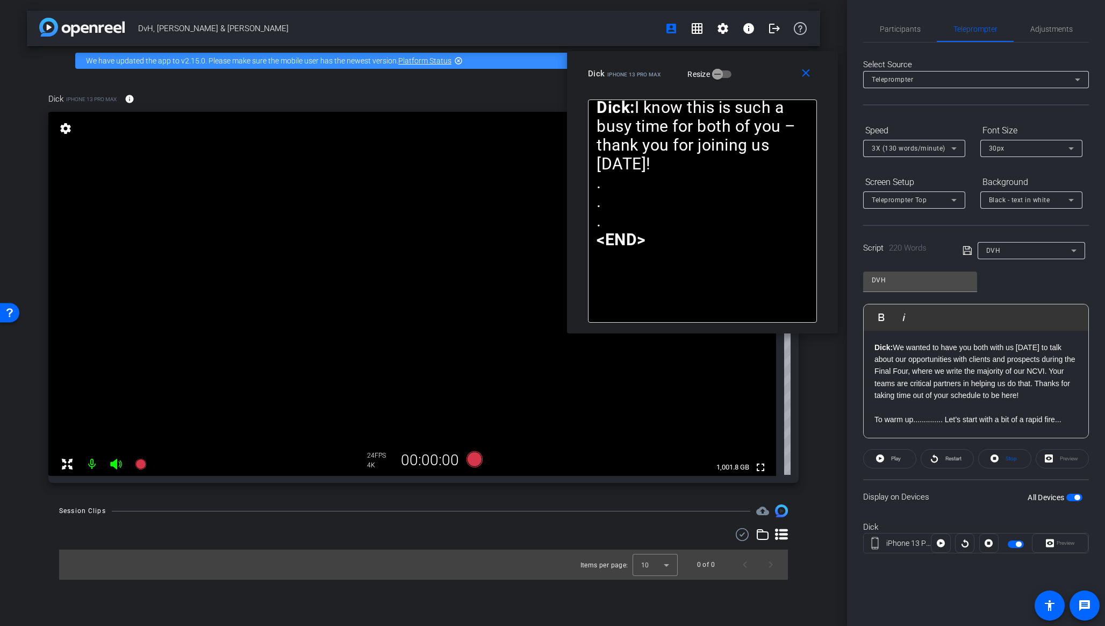
click at [889, 350] on strong "Dick:" at bounding box center [883, 347] width 18 height 9
click at [873, 346] on div "[PERSON_NAME]: We wanted to have you both with us [DATE] to talk about our oppo…" at bounding box center [976, 618] width 225 height 575
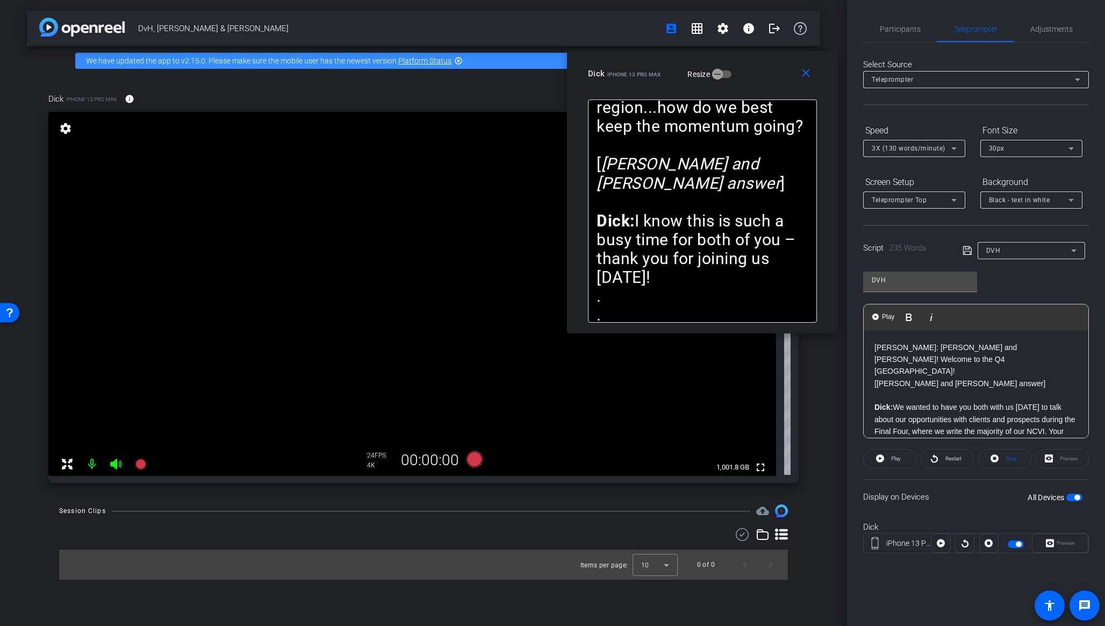
drag, startPoint x: 891, startPoint y: 343, endPoint x: 854, endPoint y: 342, distance: 36.6
click at [854, 342] on div "Participants Teleprompter Adjustments [PERSON_NAME] Collaborator [PERSON_NAME] …" at bounding box center [976, 313] width 258 height 626
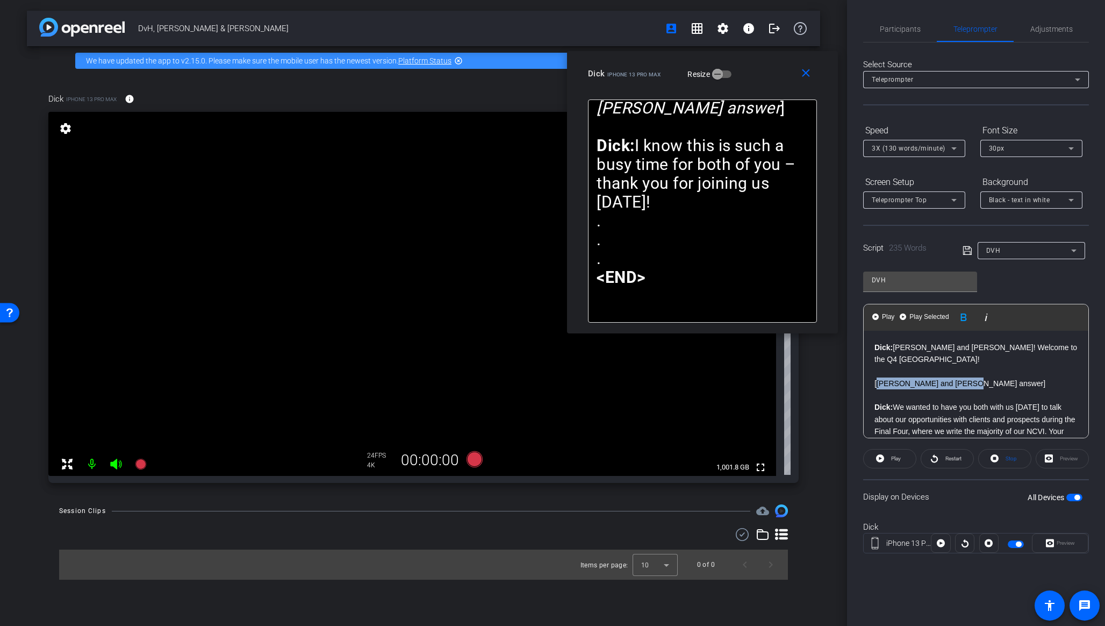
drag, startPoint x: 965, startPoint y: 383, endPoint x: 879, endPoint y: 382, distance: 86.5
click at [879, 382] on p "[[PERSON_NAME] and [PERSON_NAME] answer]" at bounding box center [975, 383] width 203 height 12
click at [928, 361] on p "[PERSON_NAME]: [PERSON_NAME] and [PERSON_NAME]! Welcome to the Q4 [GEOGRAPHIC_D…" at bounding box center [975, 353] width 203 height 24
click at [898, 460] on span "Play" at bounding box center [896, 458] width 10 height 6
click at [898, 460] on span "Pause" at bounding box center [896, 458] width 15 height 6
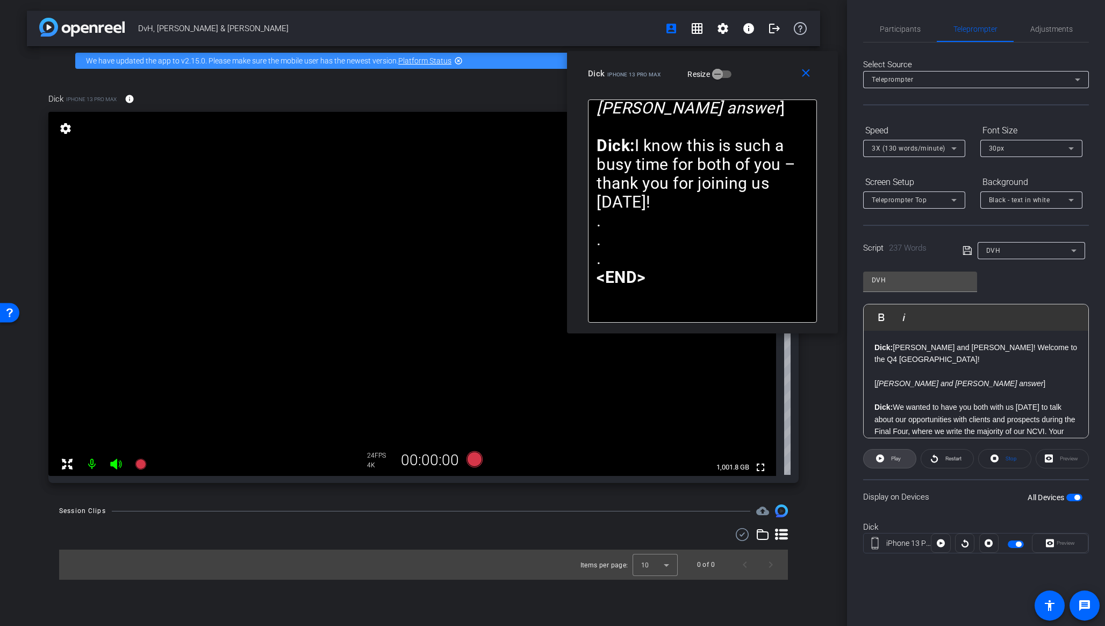
click at [898, 461] on span "Play" at bounding box center [896, 458] width 10 height 6
click at [898, 461] on span "Pause" at bounding box center [896, 458] width 15 height 6
click at [898, 461] on span "Play" at bounding box center [896, 458] width 10 height 6
click at [899, 461] on span "Pause" at bounding box center [896, 458] width 15 height 6
click at [899, 461] on span "Play" at bounding box center [896, 458] width 10 height 6
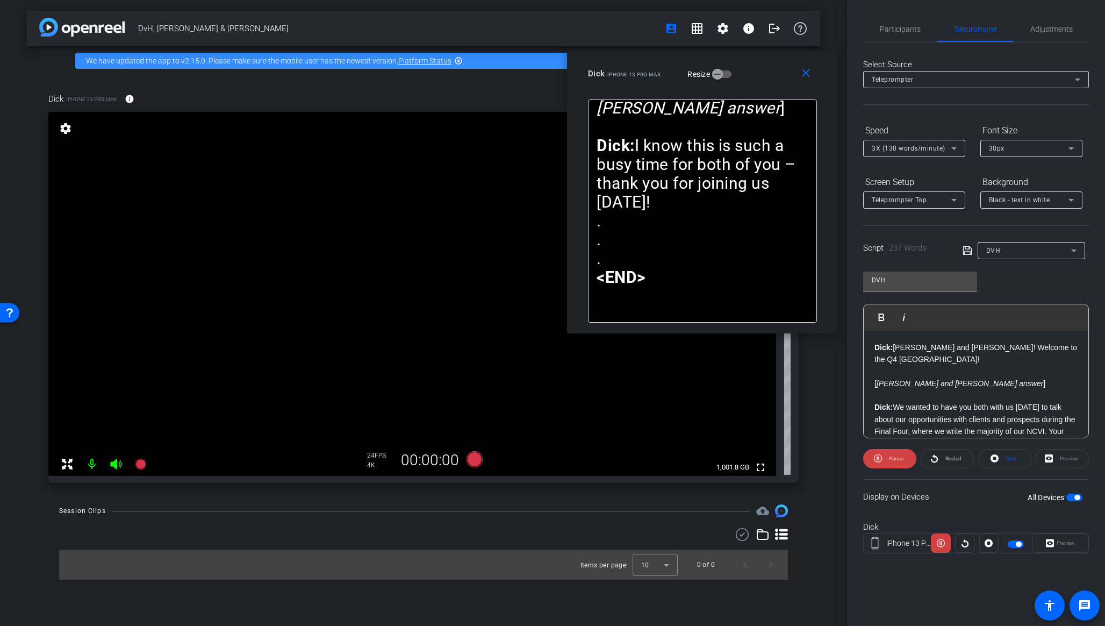
click at [899, 461] on span "Pause" at bounding box center [896, 458] width 15 height 6
click at [914, 148] on span "3X (130 words/minute)" at bounding box center [909, 149] width 74 height 8
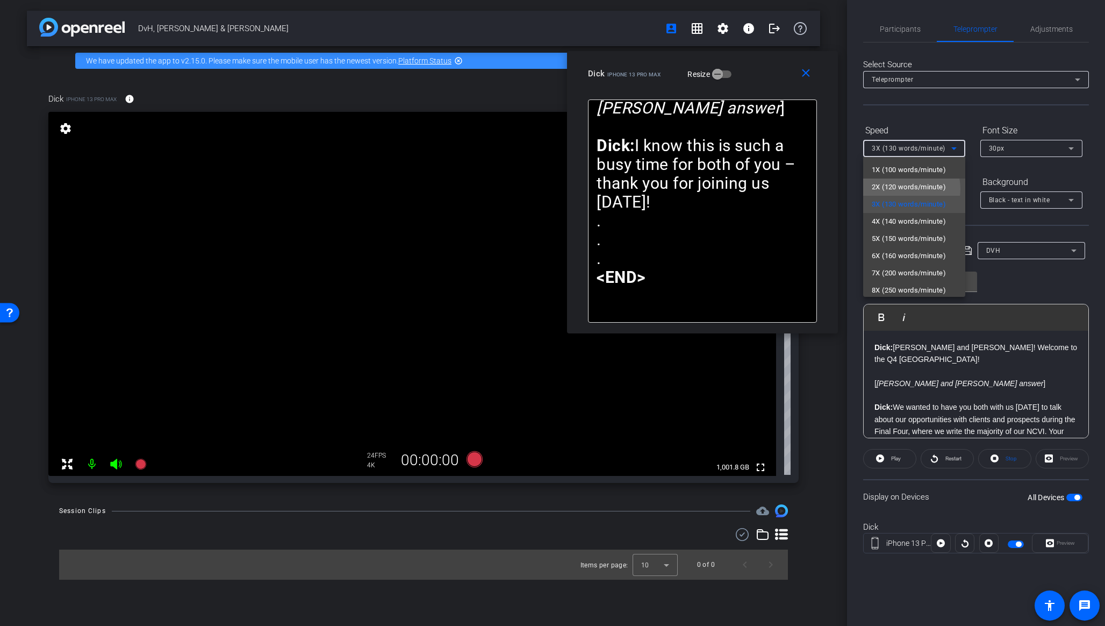
click at [908, 189] on span "2X (120 words/minute)" at bounding box center [909, 187] width 74 height 13
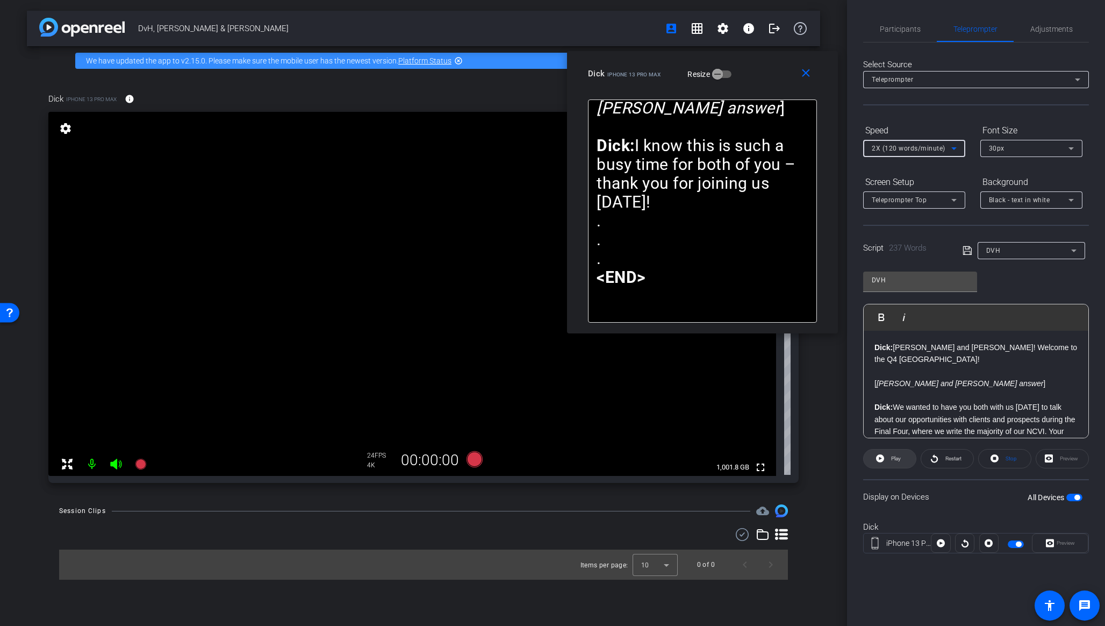
click at [889, 460] on span "Play" at bounding box center [894, 458] width 12 height 15
click at [890, 460] on span "Play" at bounding box center [894, 458] width 12 height 15
click at [894, 458] on span "Pause" at bounding box center [896, 458] width 15 height 6
click at [928, 457] on span "Restart" at bounding box center [953, 458] width 16 height 6
click at [898, 460] on span "Pause" at bounding box center [896, 458] width 15 height 6
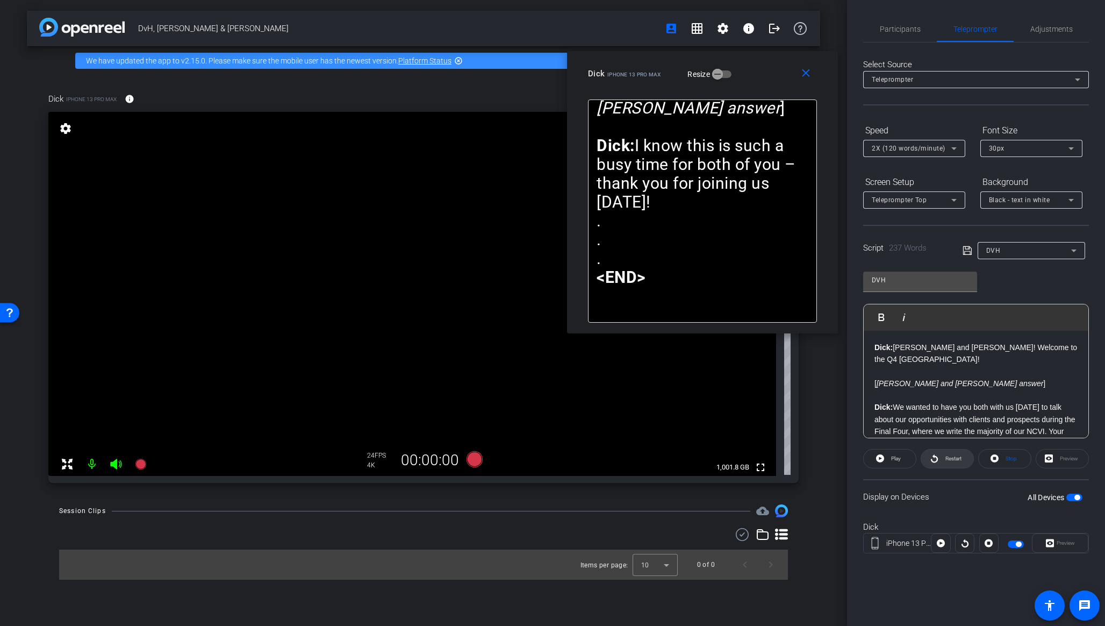
click at [928, 458] on span "Restart" at bounding box center [953, 458] width 16 height 6
click at [896, 461] on span "Pause" at bounding box center [896, 458] width 15 height 6
click at [897, 460] on span "Play" at bounding box center [896, 458] width 10 height 6
click at [898, 460] on span "Pause" at bounding box center [896, 458] width 15 height 6
click at [898, 460] on span "Play" at bounding box center [896, 458] width 10 height 6
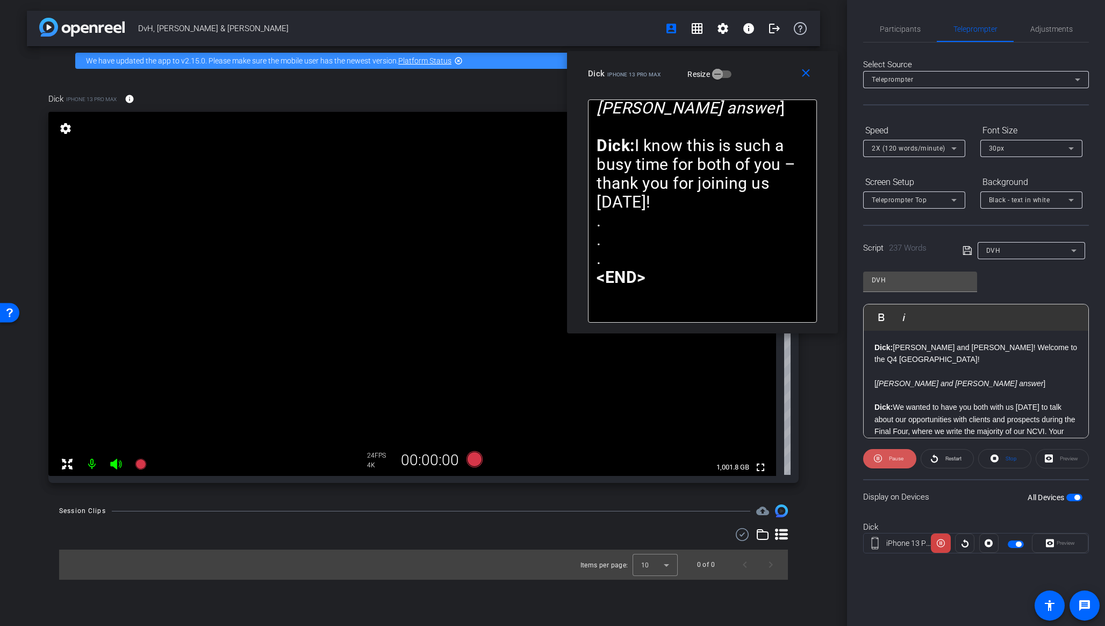
click at [898, 460] on span "Pause" at bounding box center [896, 458] width 15 height 6
click at [898, 460] on span "Play" at bounding box center [896, 458] width 10 height 6
click at [898, 460] on span "Pause" at bounding box center [896, 458] width 15 height 6
click at [898, 460] on span "Play" at bounding box center [896, 458] width 10 height 6
click at [898, 460] on span "Pause" at bounding box center [896, 458] width 15 height 6
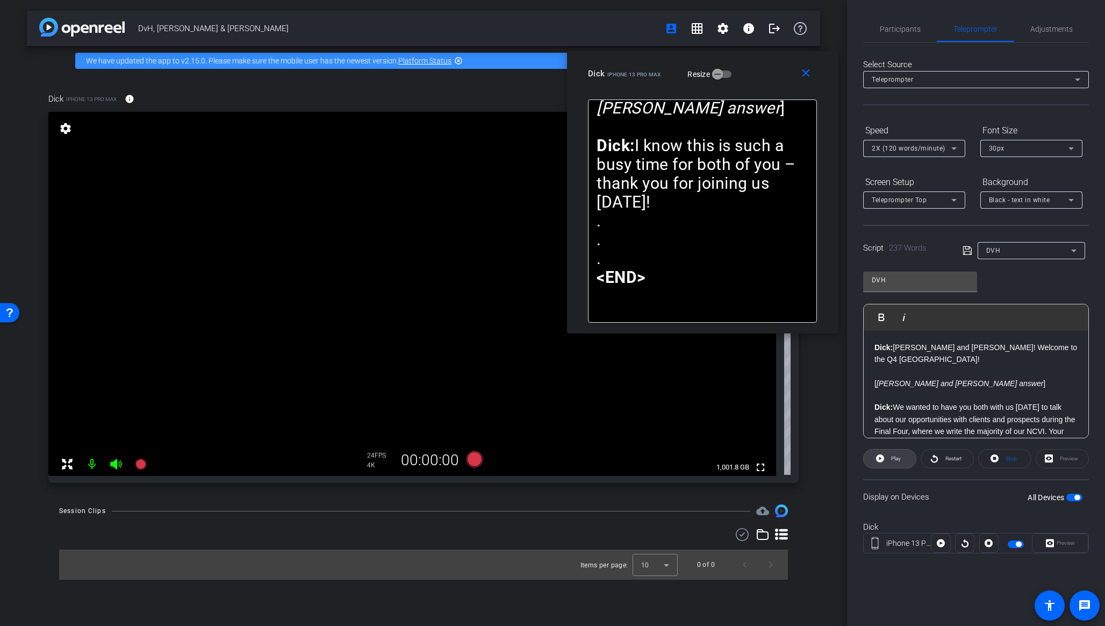
click at [898, 460] on span "Play" at bounding box center [896, 458] width 10 height 6
click at [898, 460] on span "Pause" at bounding box center [896, 458] width 15 height 6
click at [898, 459] on span "Play" at bounding box center [896, 458] width 10 height 6
click at [898, 458] on span "Pause" at bounding box center [896, 458] width 15 height 6
click at [898, 458] on span "Play" at bounding box center [896, 458] width 10 height 6
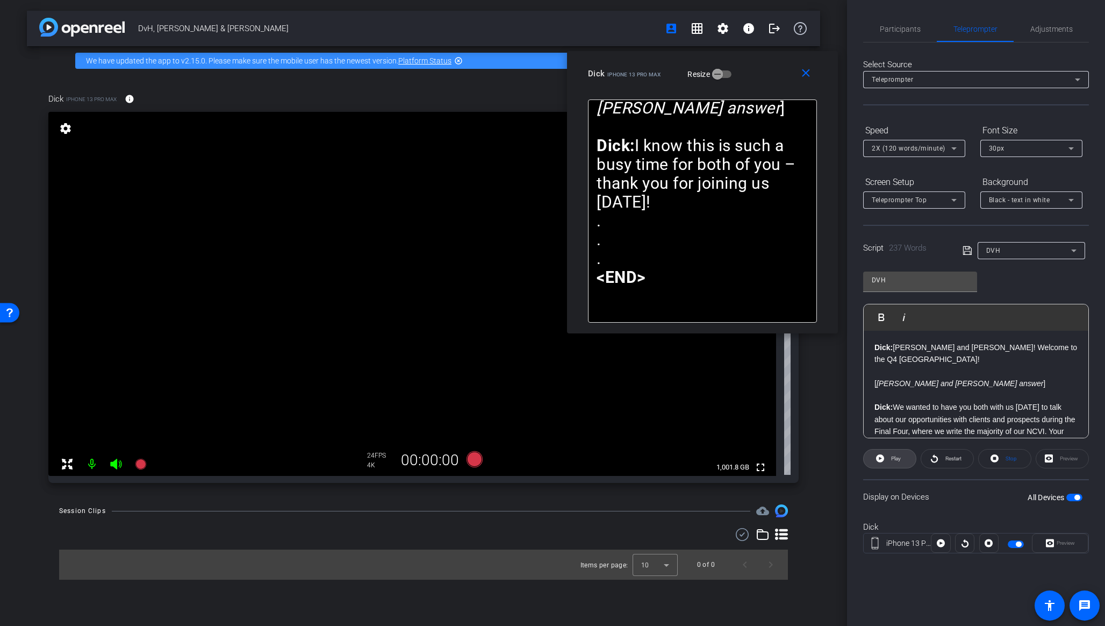
click at [898, 458] on span "Play" at bounding box center [896, 458] width 10 height 6
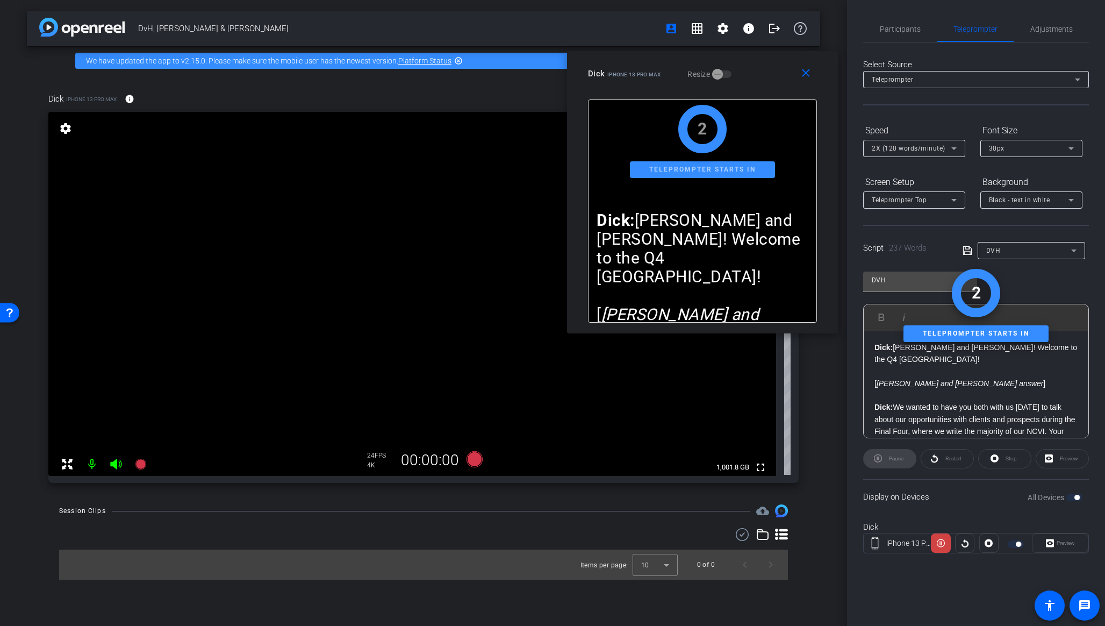
click at [885, 463] on div "Pause" at bounding box center [889, 458] width 53 height 19
click at [928, 462] on div "Stop" at bounding box center [1004, 458] width 53 height 19
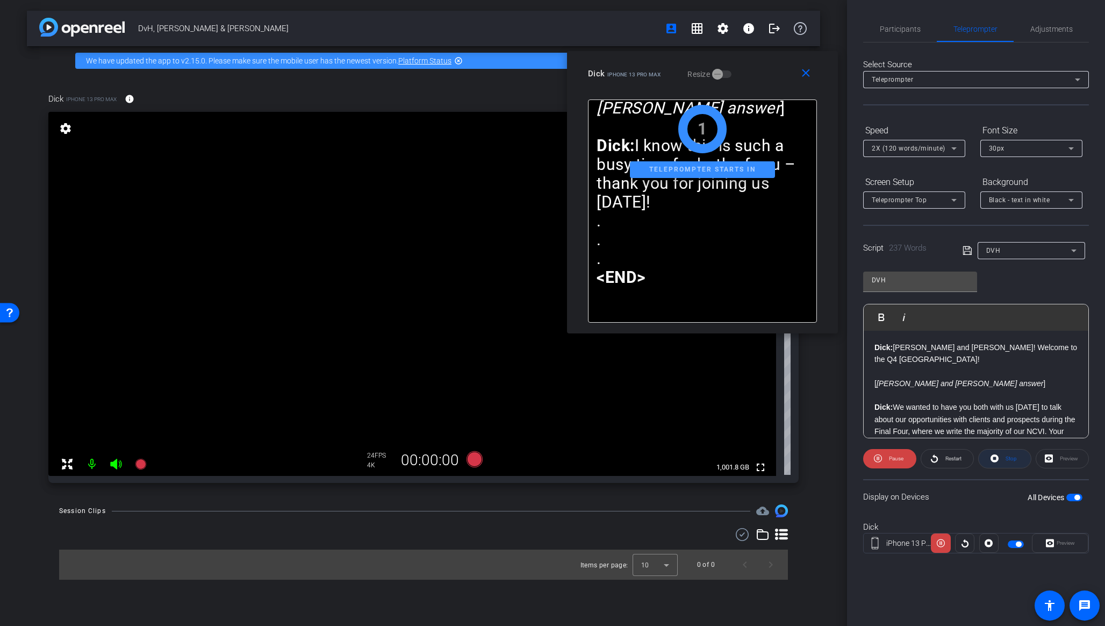
click at [928, 460] on span "Stop" at bounding box center [1011, 458] width 11 height 6
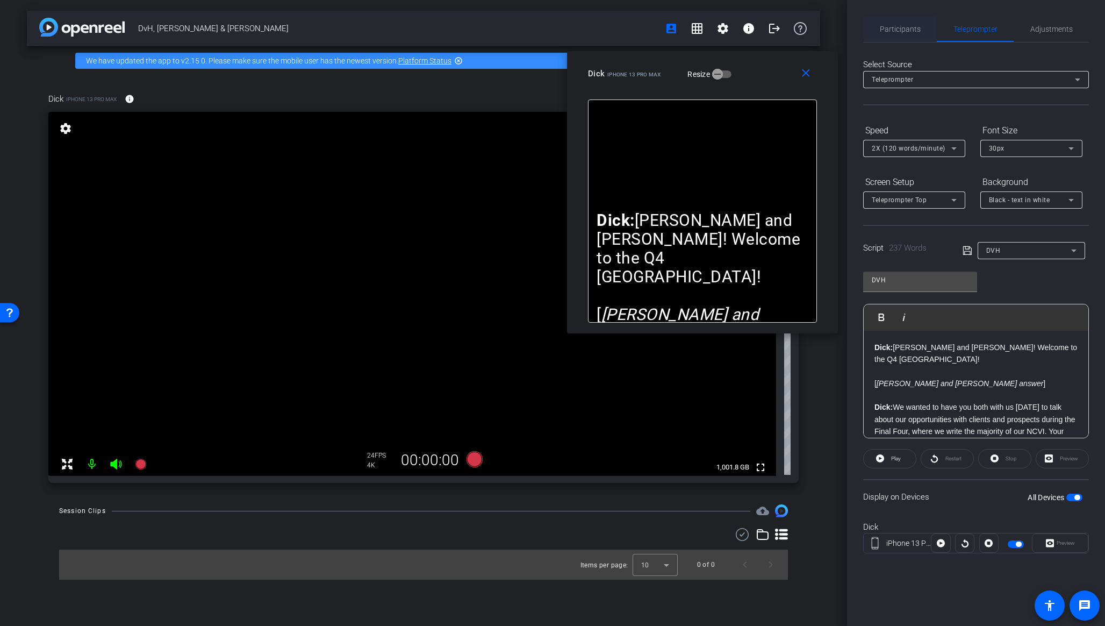
click at [896, 28] on span "Participants" at bounding box center [900, 29] width 41 height 8
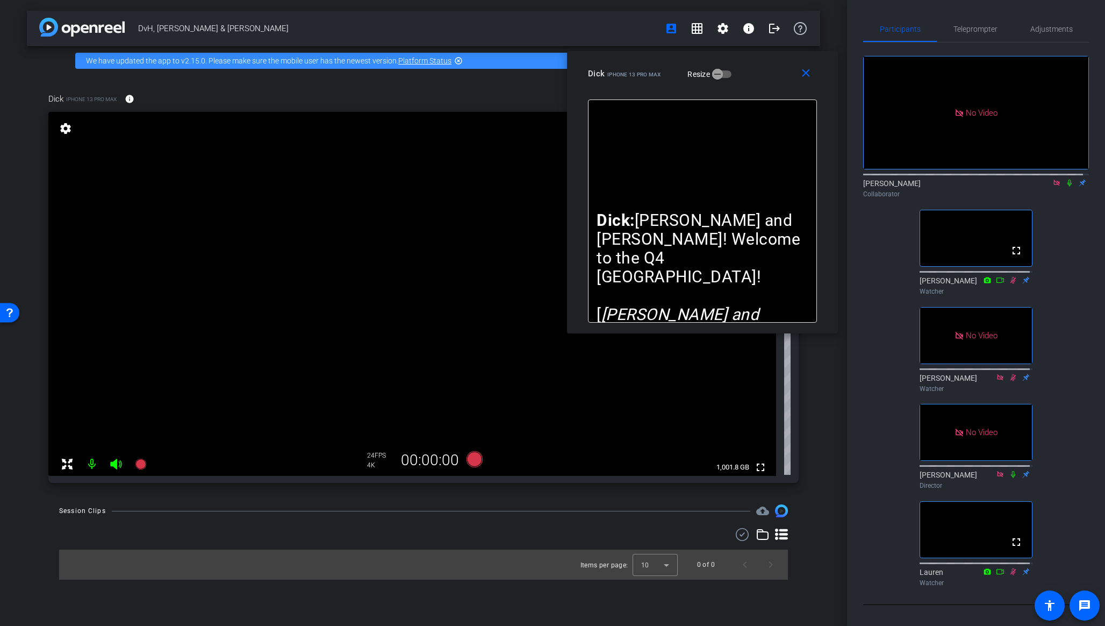
click at [928, 179] on icon at bounding box center [1069, 183] width 9 height 8
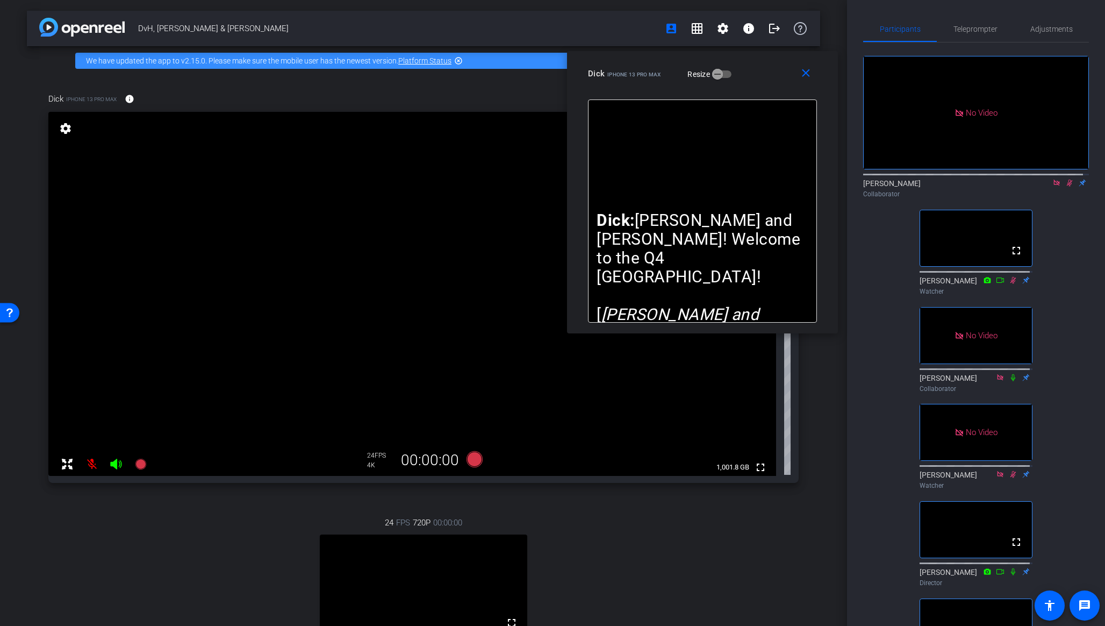
click at [600, 514] on div "24 FPS 720P 00:00:00 fullscreen [PERSON_NAME] Subject - Chrome settings" at bounding box center [423, 610] width 750 height 222
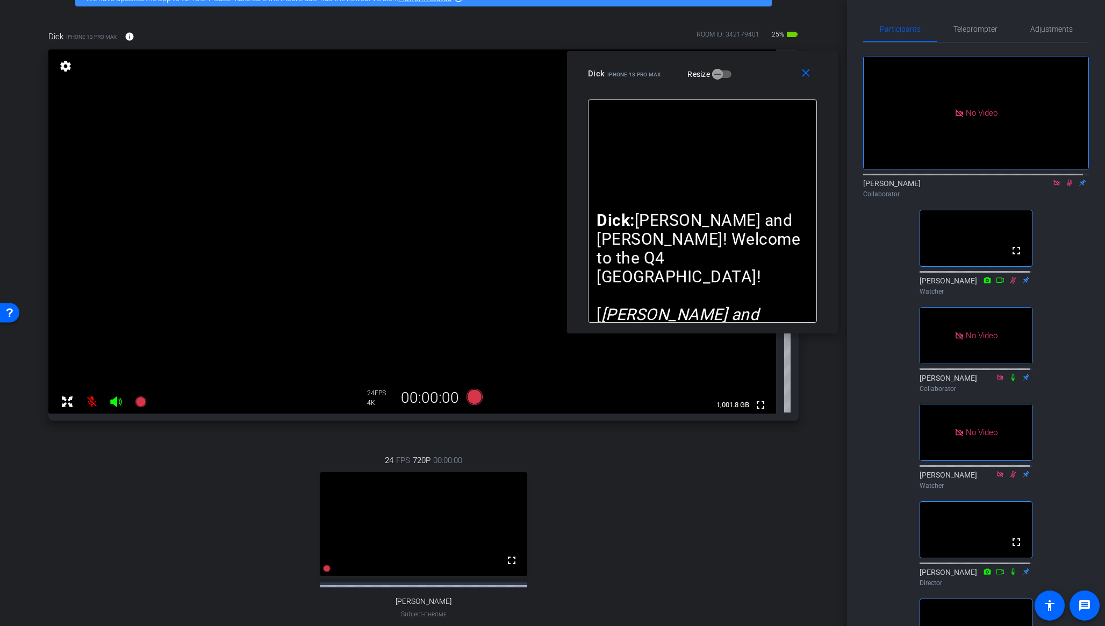
scroll to position [202, 0]
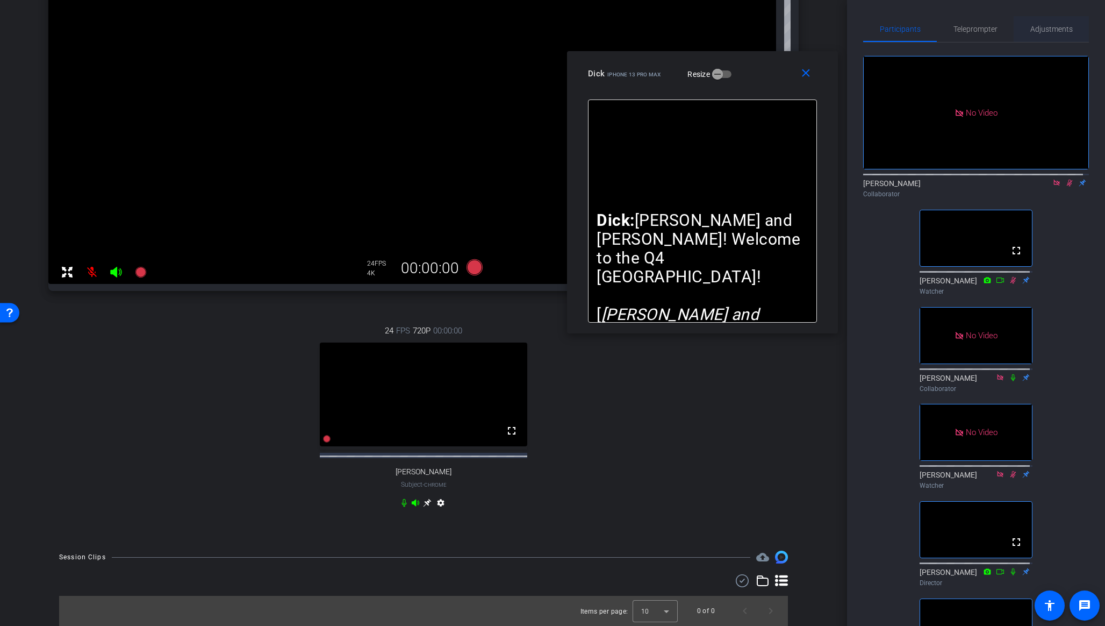
click at [928, 23] on span "Adjustments" at bounding box center [1051, 29] width 42 height 26
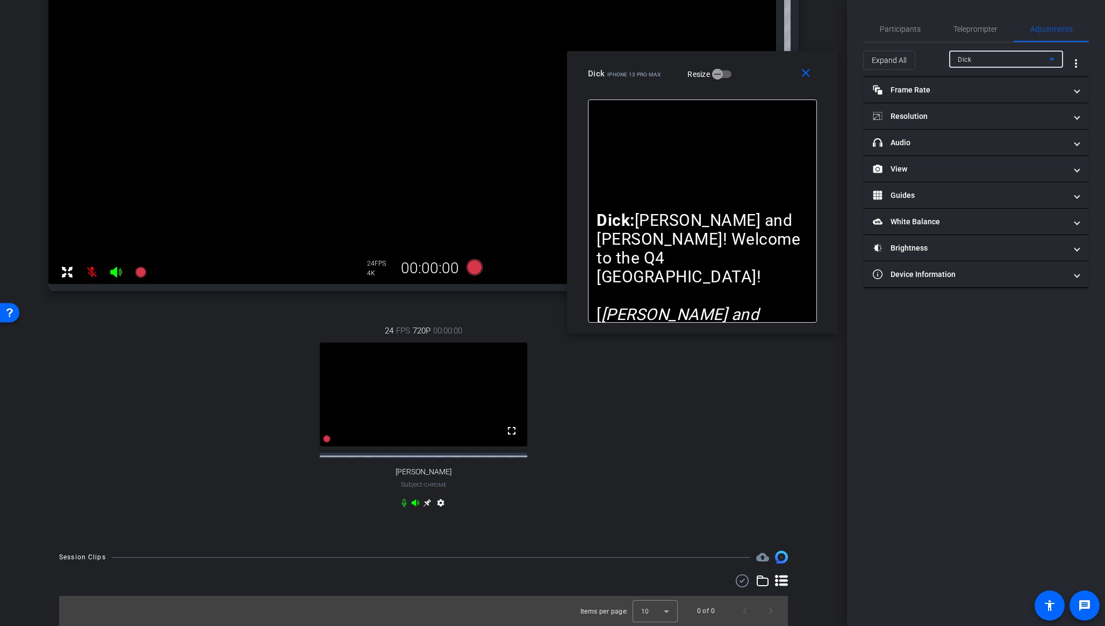
click at [928, 59] on span "Dick" at bounding box center [964, 60] width 13 height 8
click at [928, 99] on span "[PERSON_NAME]" at bounding box center [985, 97] width 54 height 13
type input "11000"
click at [928, 119] on mat-panel-title "Resolution" at bounding box center [969, 116] width 193 height 11
click at [928, 159] on div "1080" at bounding box center [985, 156] width 40 height 18
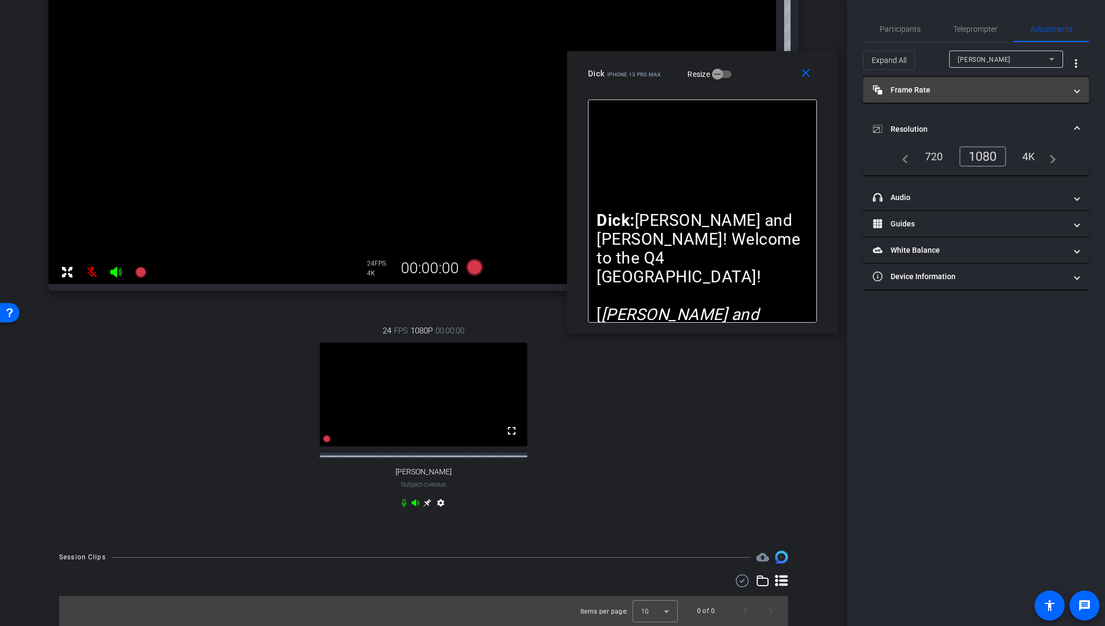
click at [928, 93] on mat-panel-title "Frame Rate Frame Rate" at bounding box center [969, 89] width 193 height 11
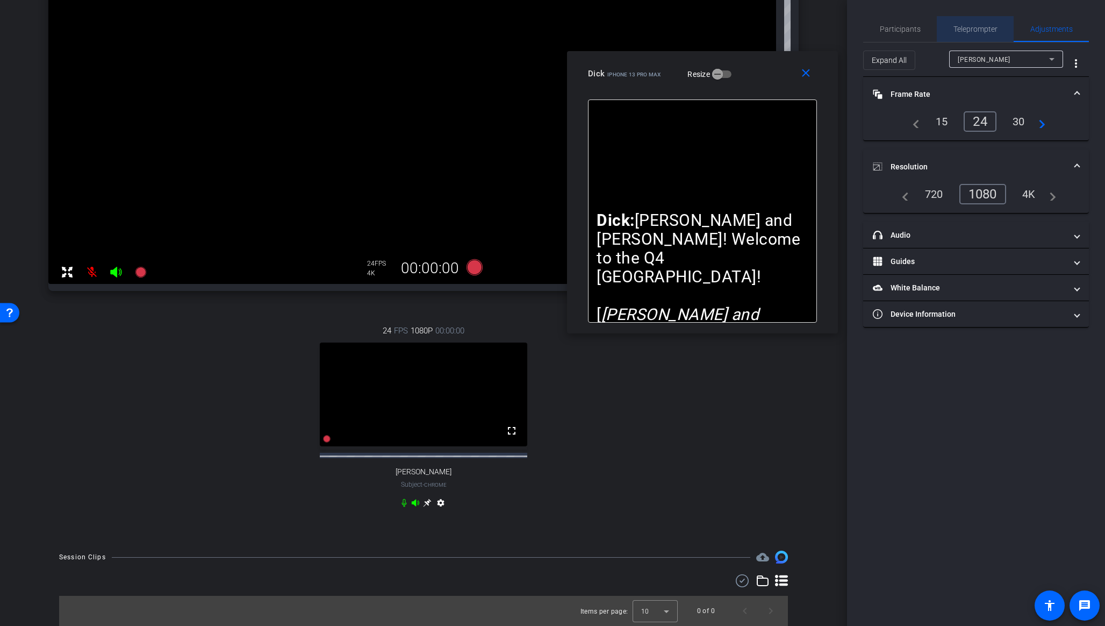
click at [928, 27] on span "Teleprompter" at bounding box center [975, 29] width 44 height 8
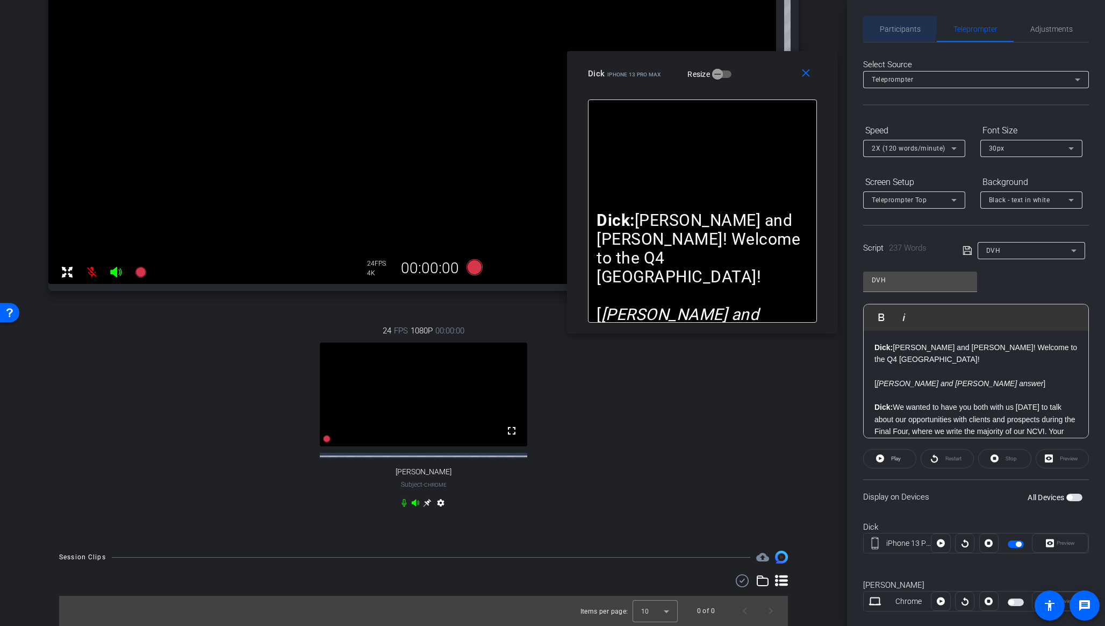
click at [885, 26] on span "Participants" at bounding box center [900, 29] width 41 height 8
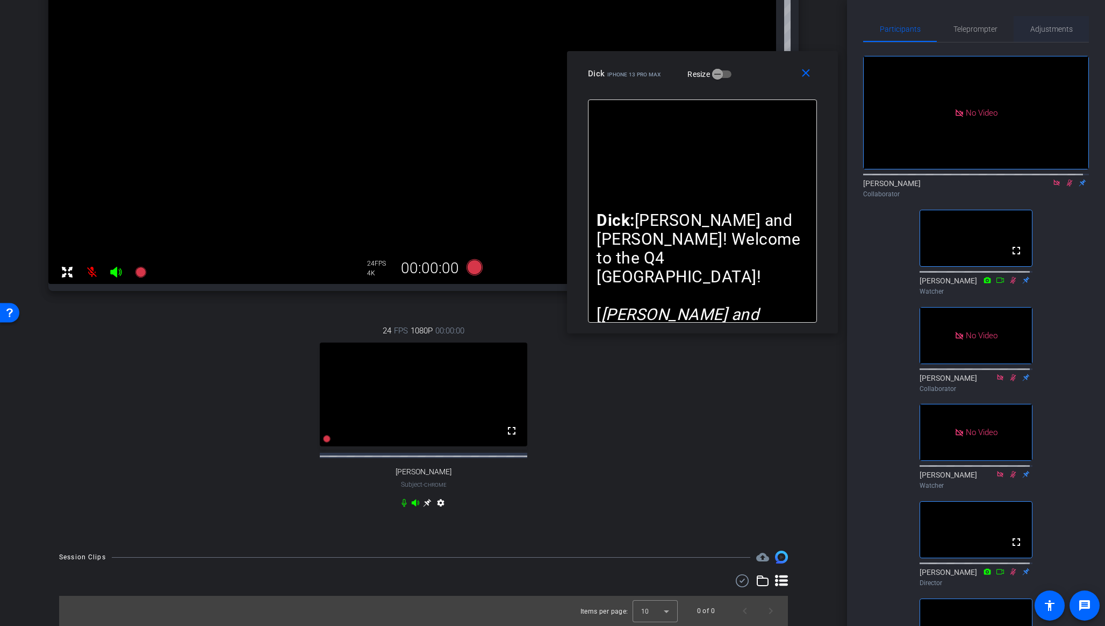
click at [928, 28] on span "Adjustments" at bounding box center [1051, 29] width 42 height 8
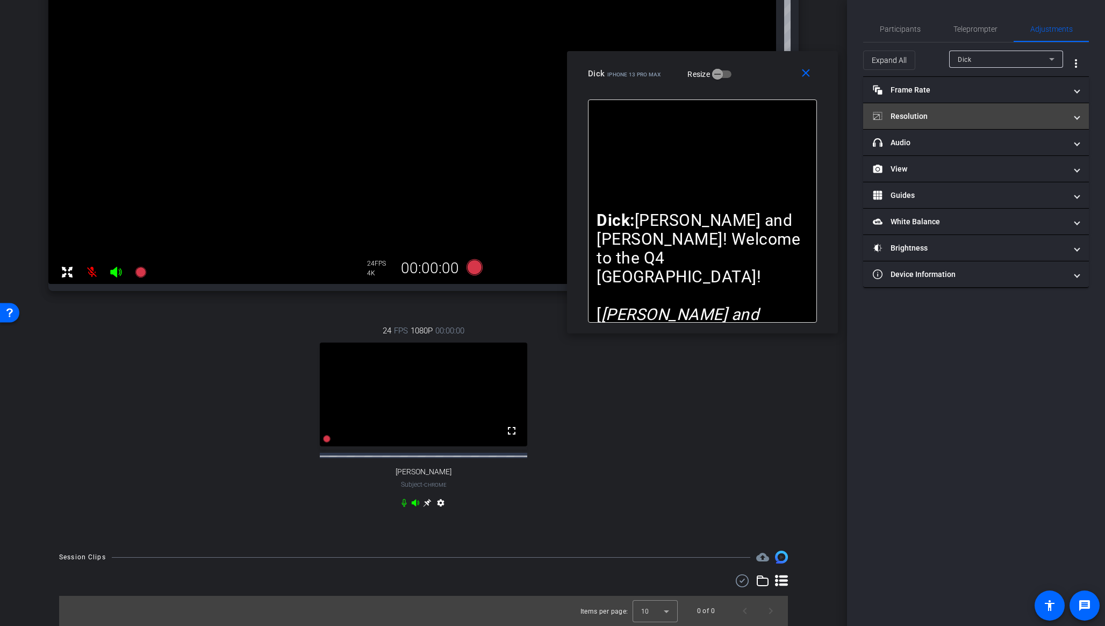
click at [928, 107] on mat-expansion-panel-header "Resolution" at bounding box center [976, 116] width 226 height 26
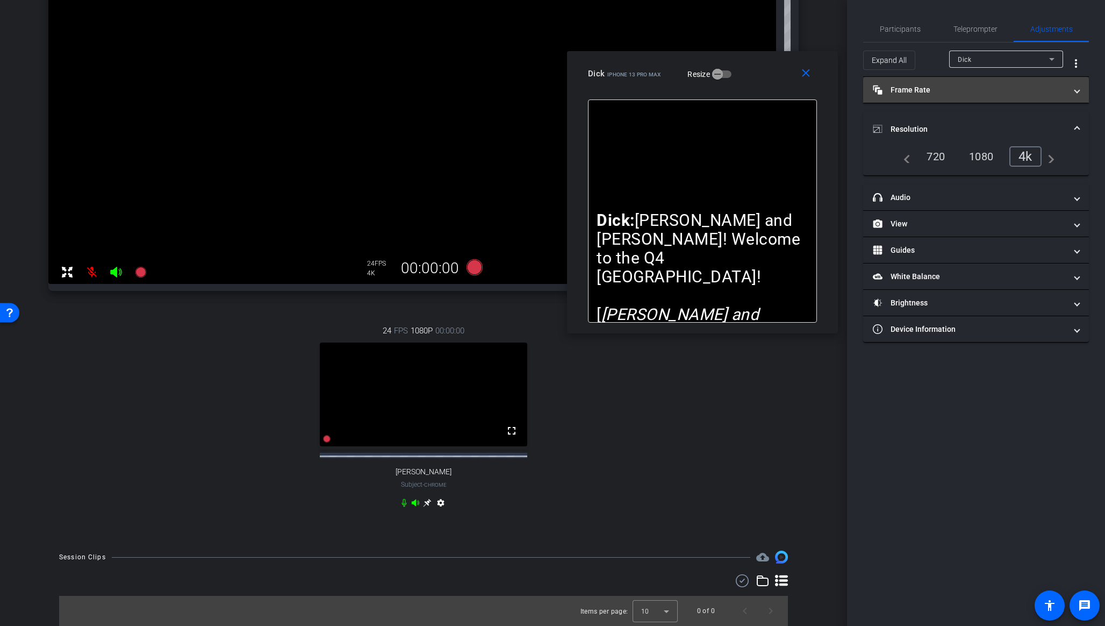
click at [928, 91] on mat-panel-title "Frame Rate Frame Rate" at bounding box center [969, 89] width 193 height 11
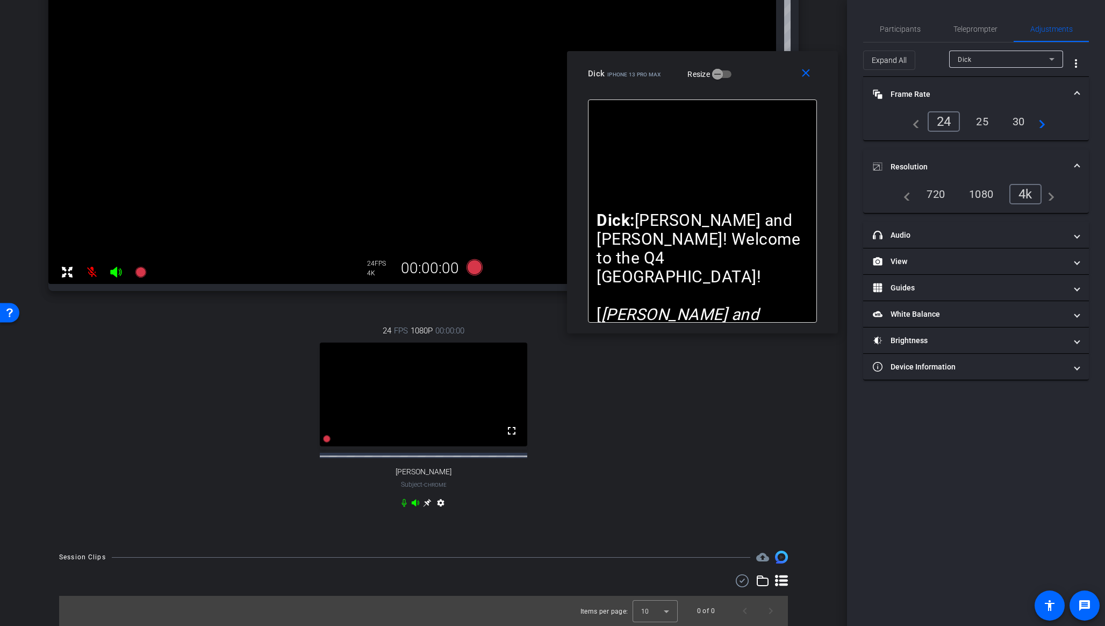
click at [928, 15] on div "Participants Teleprompter Adjustments [PERSON_NAME] Collaborator [PERSON_NAME] …" at bounding box center [976, 313] width 258 height 626
click at [928, 25] on span "Teleprompter" at bounding box center [975, 29] width 44 height 8
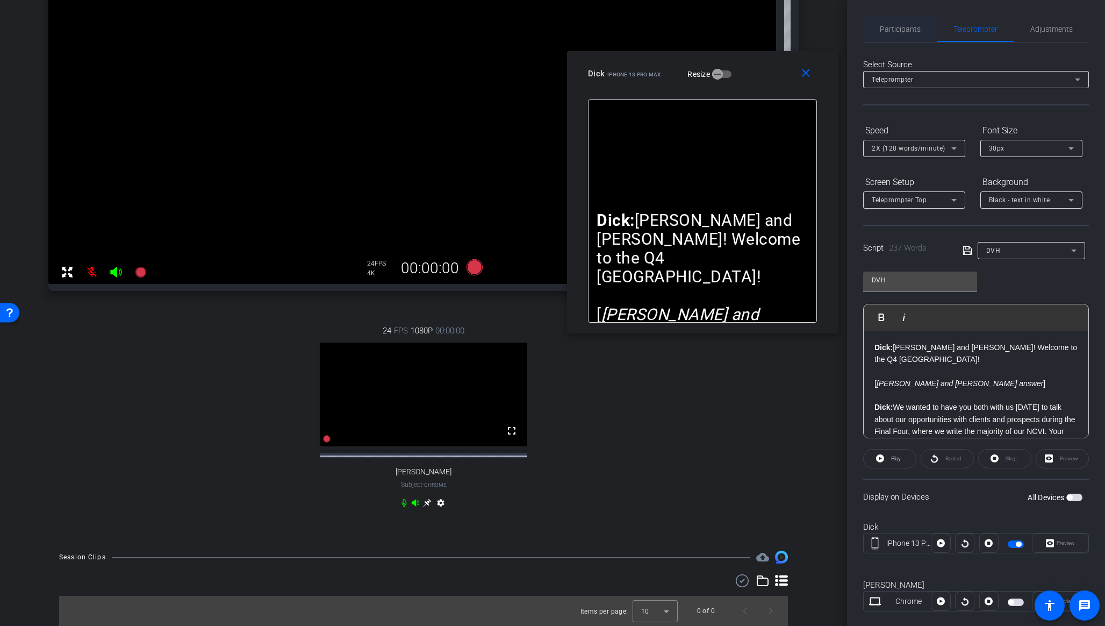
click at [908, 25] on span "Participants" at bounding box center [900, 29] width 41 height 8
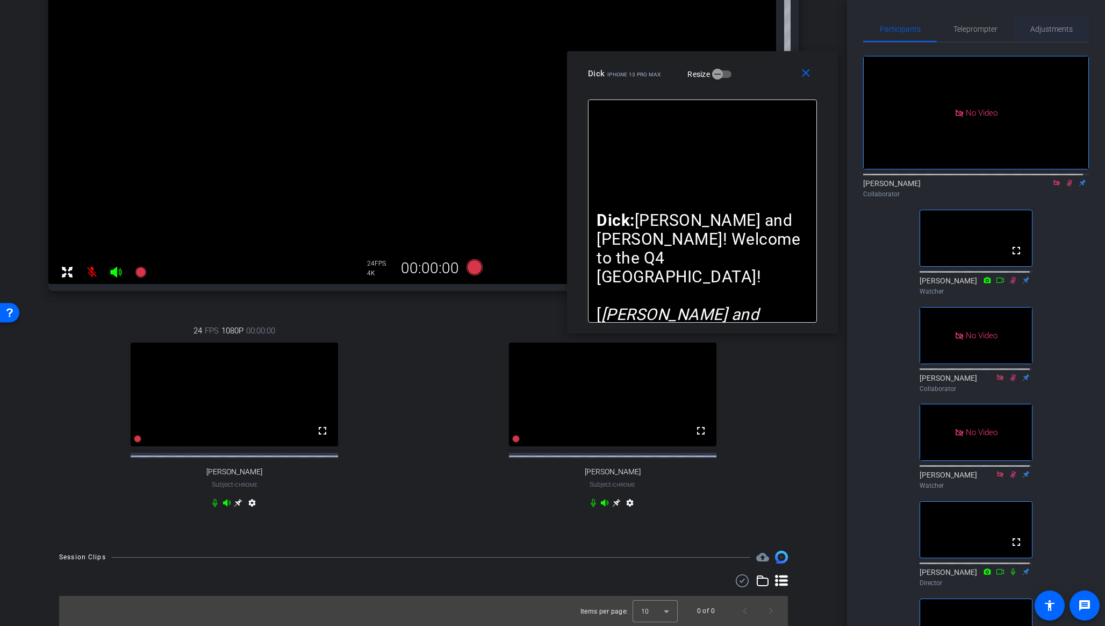
click at [928, 32] on span "Adjustments" at bounding box center [1051, 29] width 42 height 8
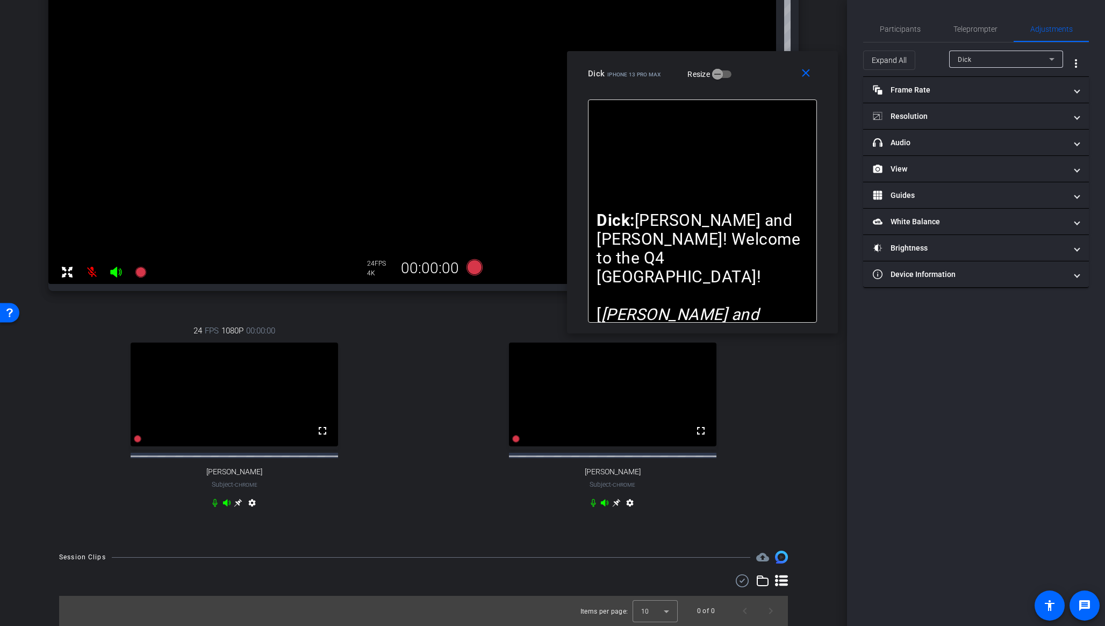
click at [928, 60] on div "Dick" at bounding box center [1003, 59] width 91 height 13
click at [928, 114] on mat-option "[PERSON_NAME]" at bounding box center [1006, 114] width 114 height 17
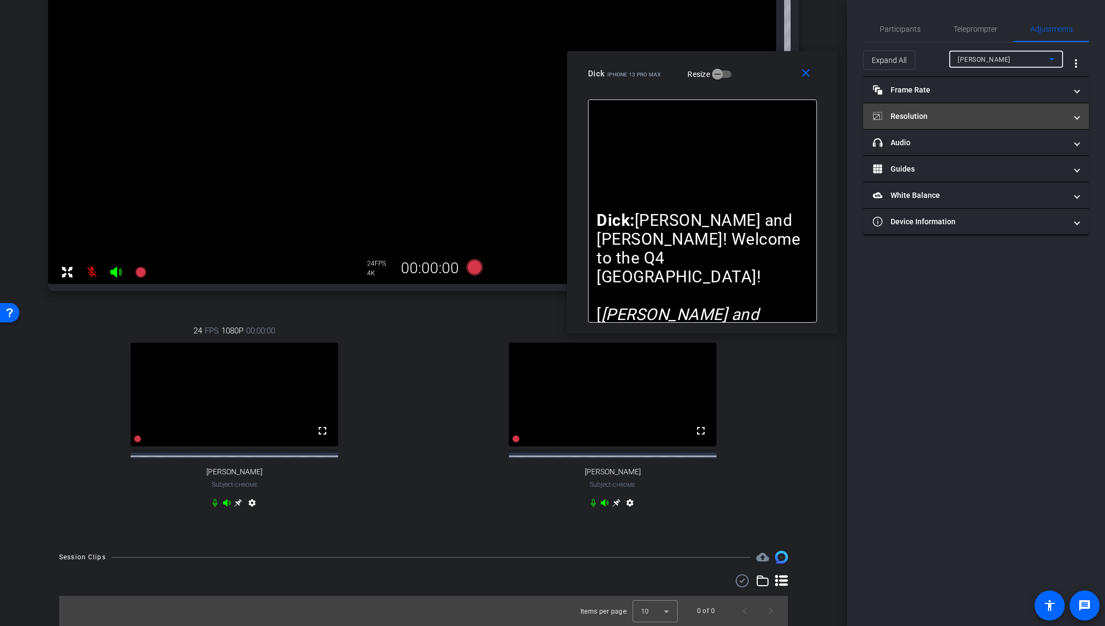
click at [928, 113] on mat-panel-title "Resolution" at bounding box center [969, 116] width 193 height 11
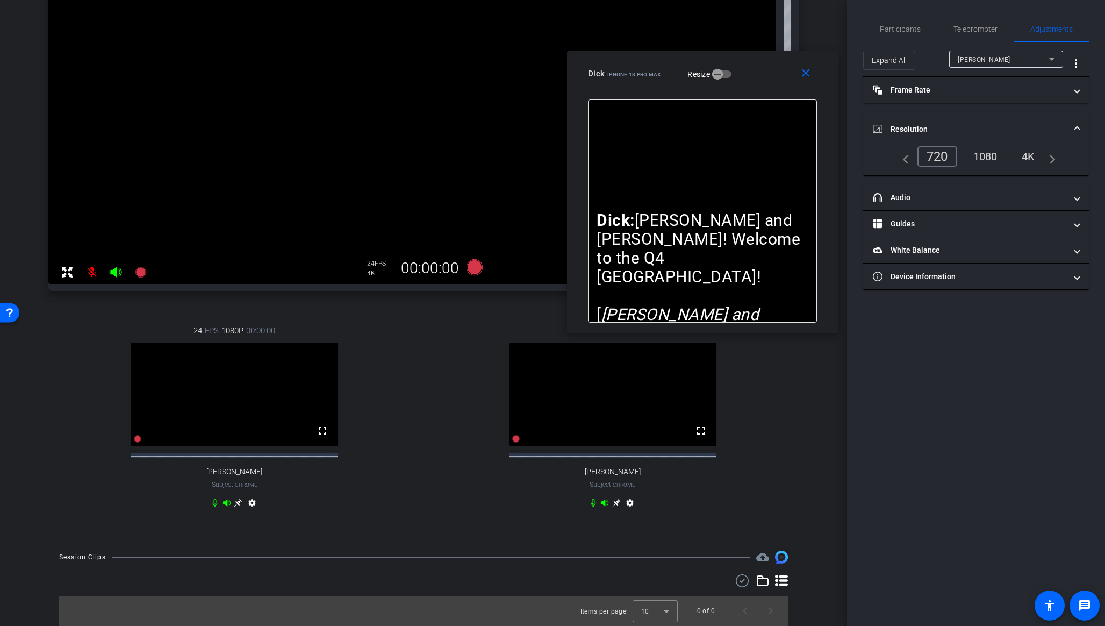
click at [928, 156] on div "1080" at bounding box center [985, 156] width 40 height 18
click at [928, 88] on mat-panel-title "Frame Rate Frame Rate" at bounding box center [969, 89] width 193 height 11
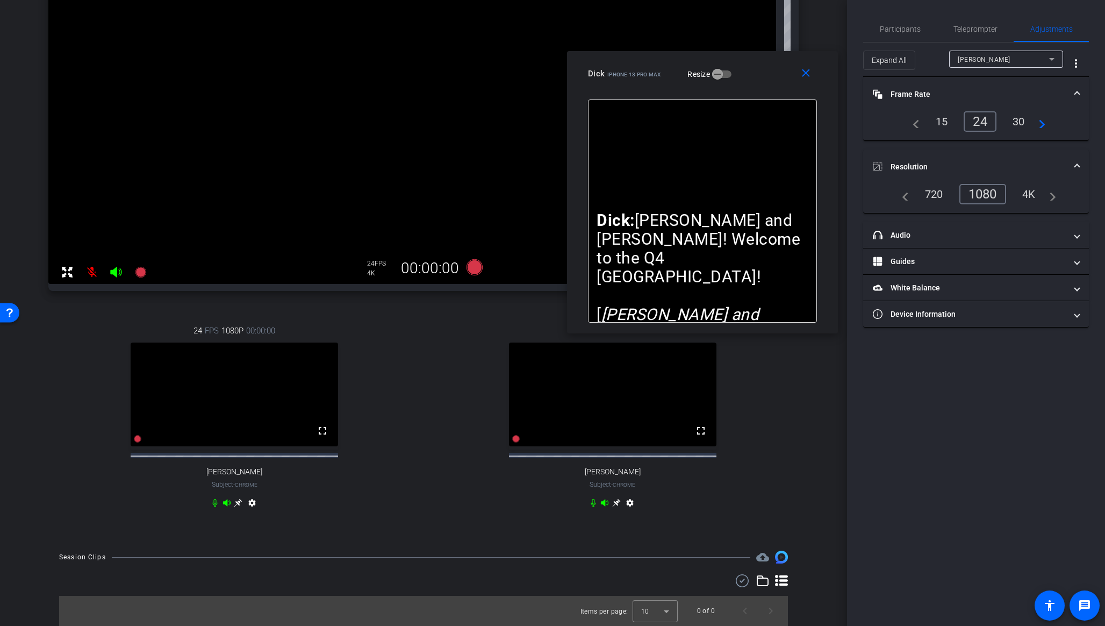
click at [928, 62] on div "[PERSON_NAME]" at bounding box center [1003, 59] width 91 height 13
click at [928, 82] on mat-option "Dick" at bounding box center [1006, 80] width 114 height 17
type input "1000"
click at [893, 31] on span "Participants" at bounding box center [900, 29] width 41 height 8
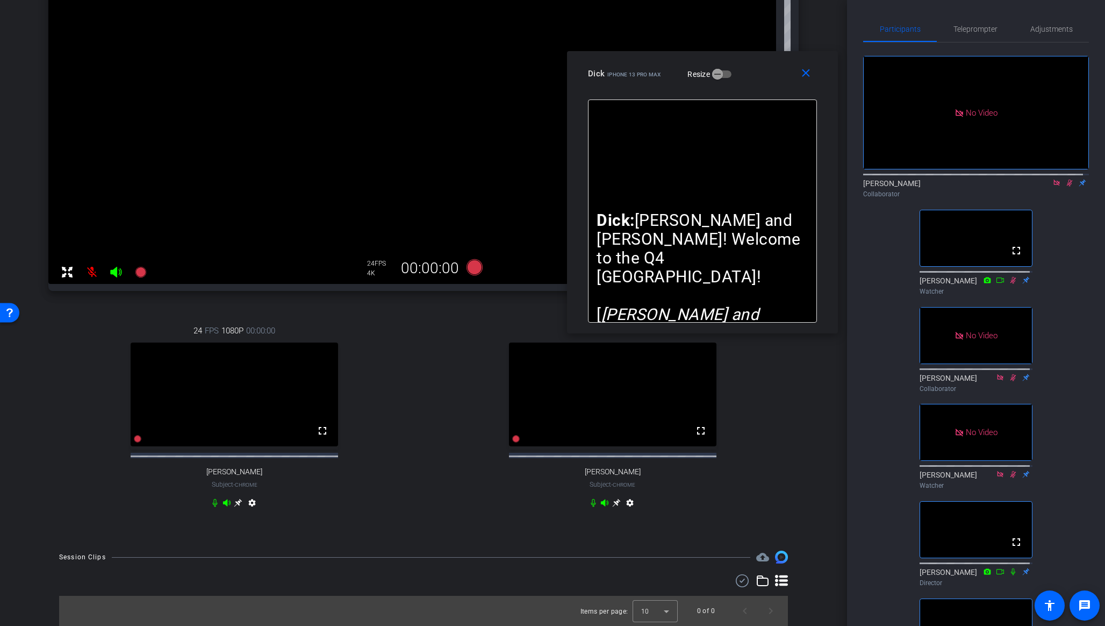
click at [91, 262] on mat-icon at bounding box center [91, 271] width 21 height 21
click at [928, 33] on span "Teleprompter" at bounding box center [975, 29] width 44 height 8
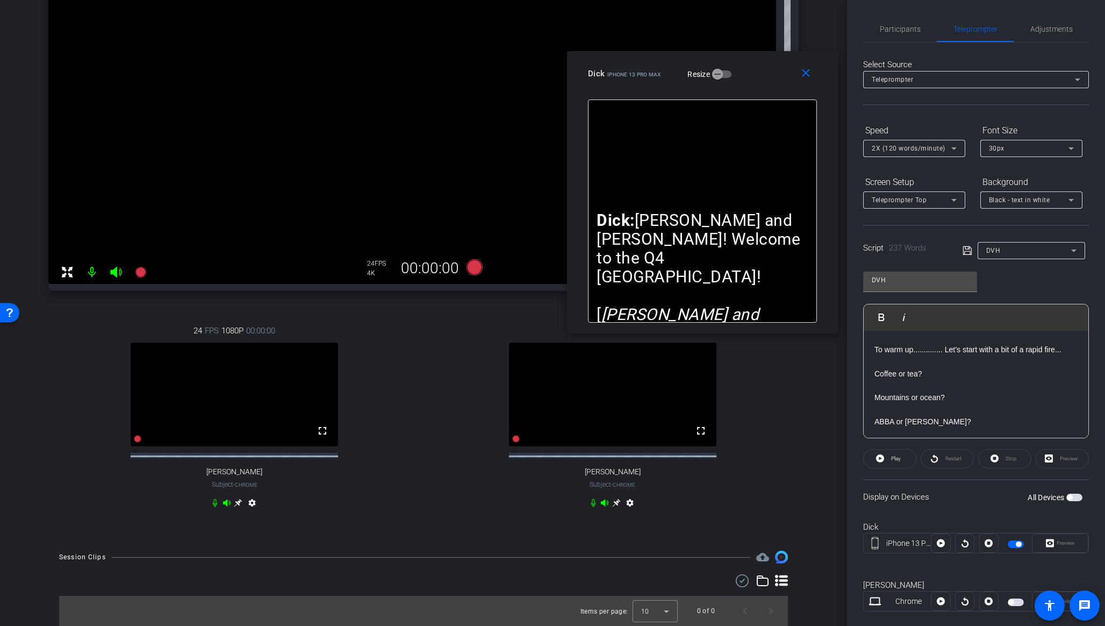
scroll to position [0, 0]
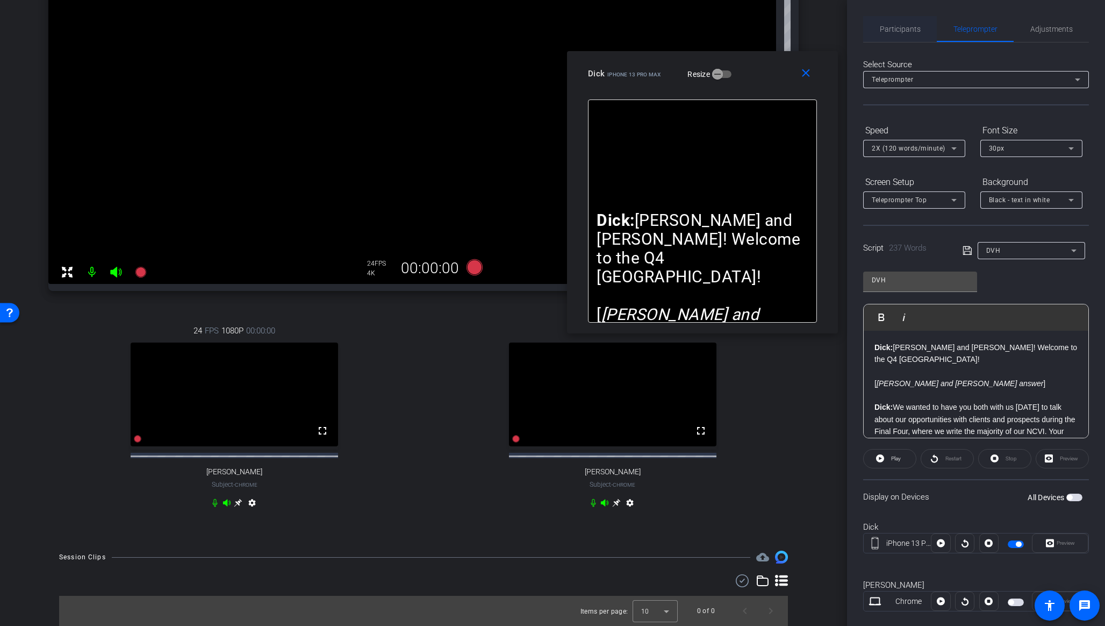
click at [898, 30] on span "Participants" at bounding box center [900, 29] width 41 height 8
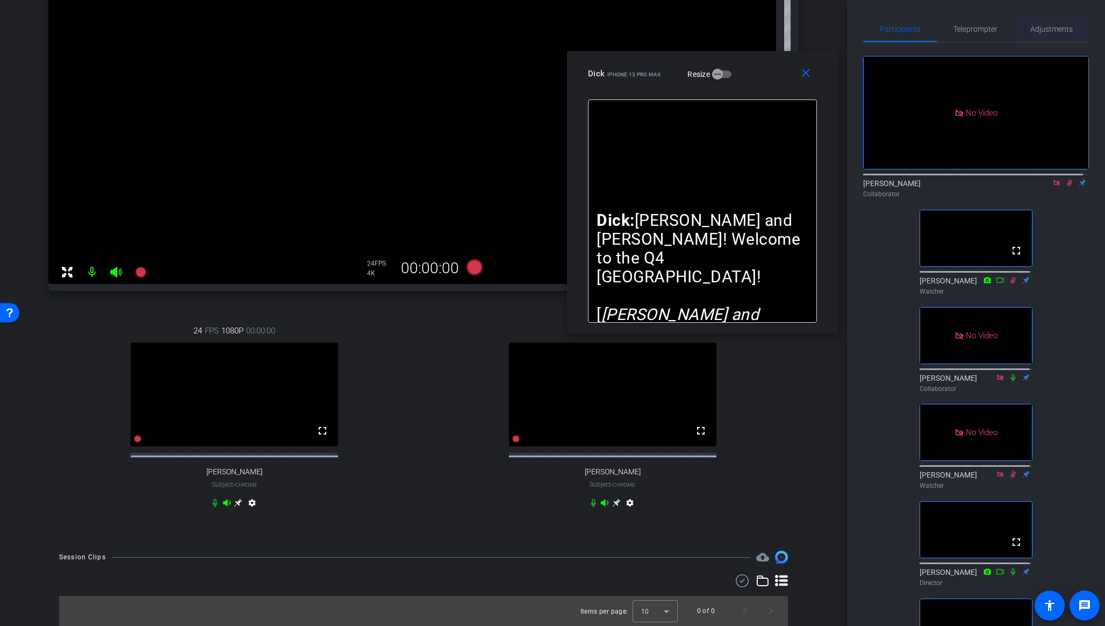
click at [928, 30] on span "Adjustments" at bounding box center [1051, 29] width 42 height 8
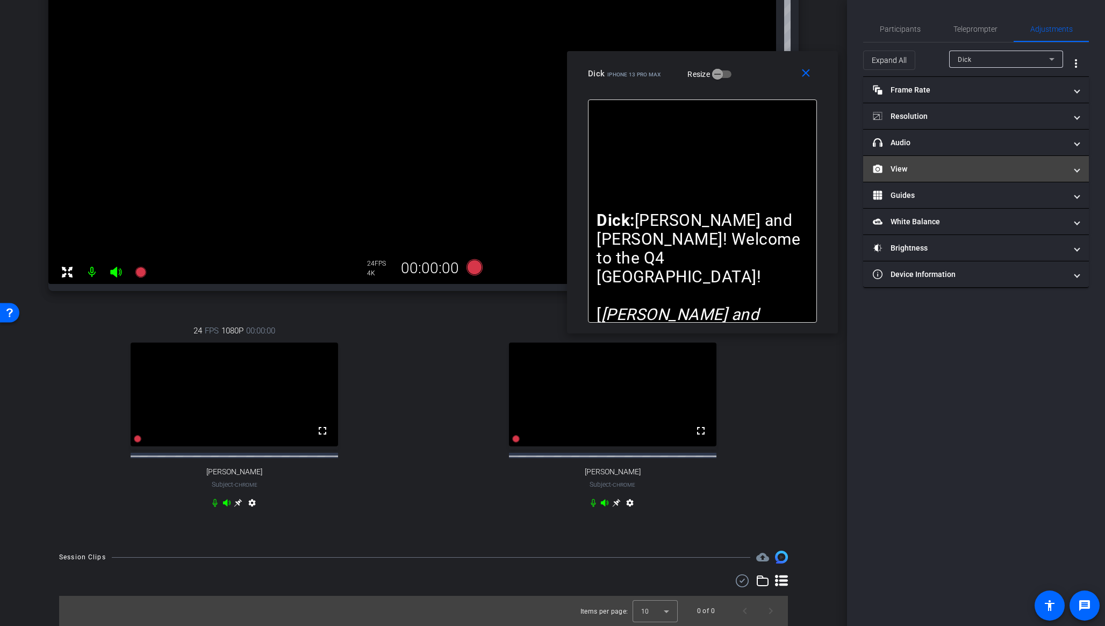
click at [928, 169] on span at bounding box center [1077, 168] width 4 height 11
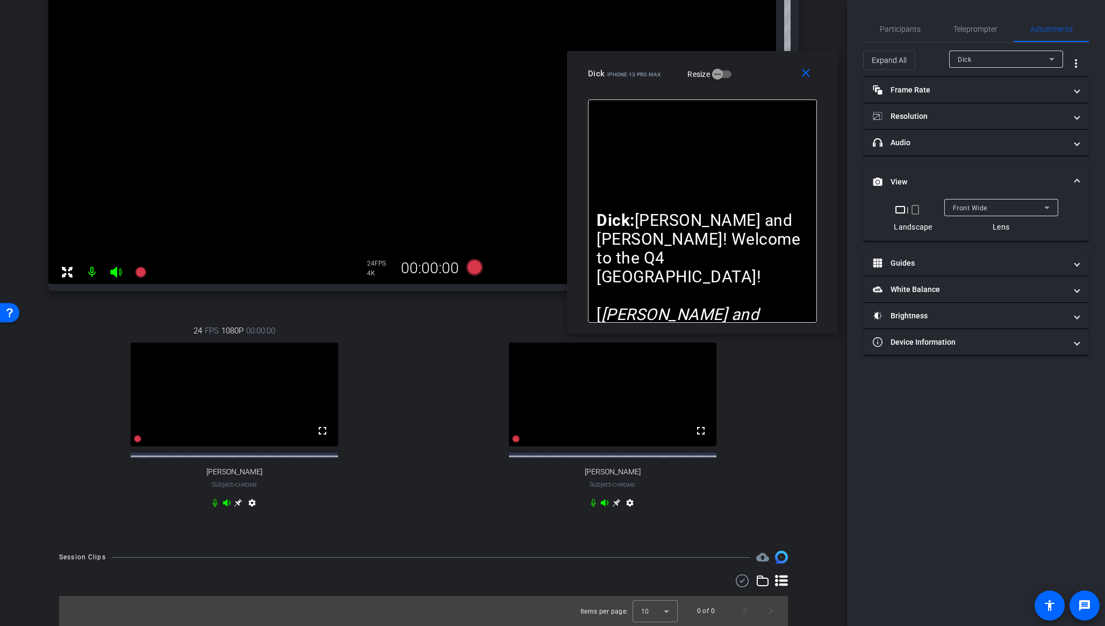
click at [928, 180] on span at bounding box center [1077, 181] width 4 height 11
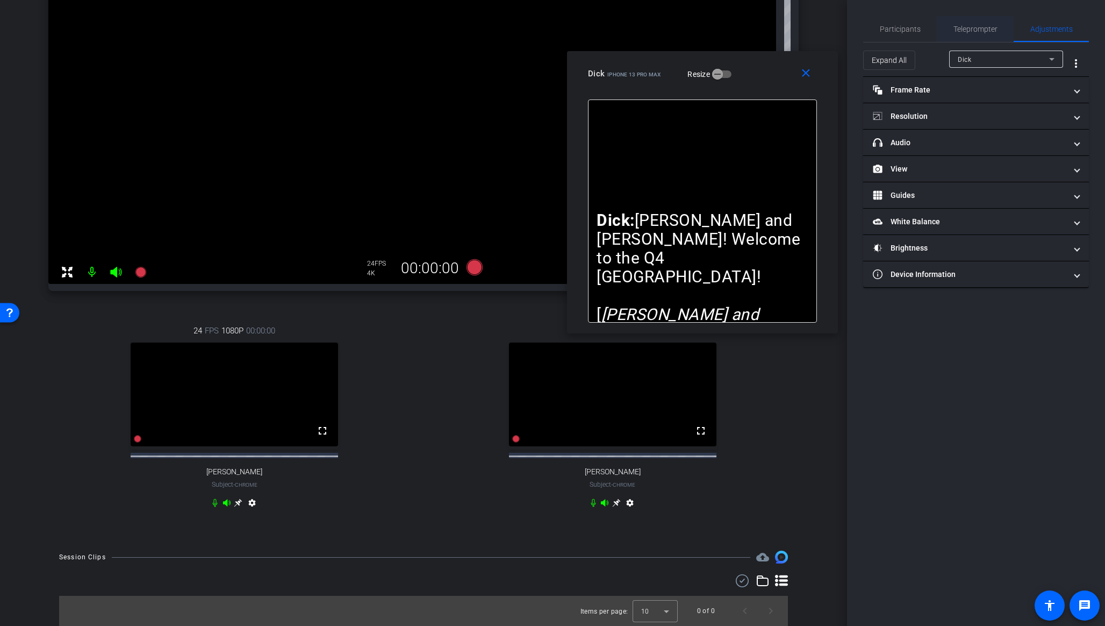
click at [928, 30] on span "Teleprompter" at bounding box center [975, 29] width 44 height 8
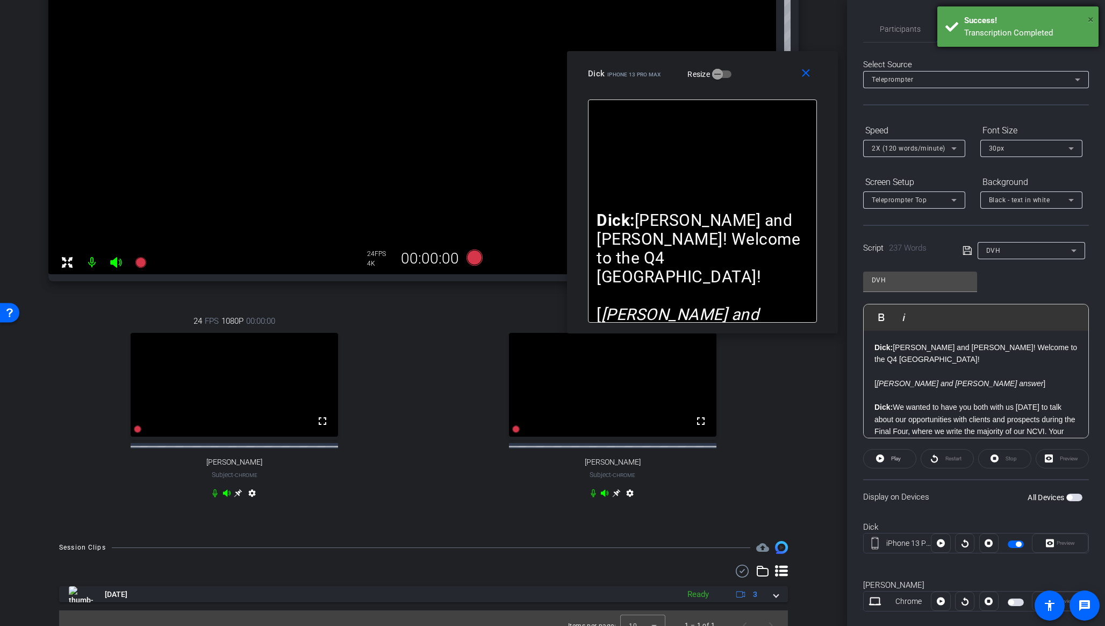
click at [928, 17] on span "×" at bounding box center [1091, 19] width 6 height 13
click at [764, 432] on div "24 FPS 1080P 00:00:00 fullscreen [PERSON_NAME] Subject - Chrome settings" at bounding box center [613, 408] width 372 height 222
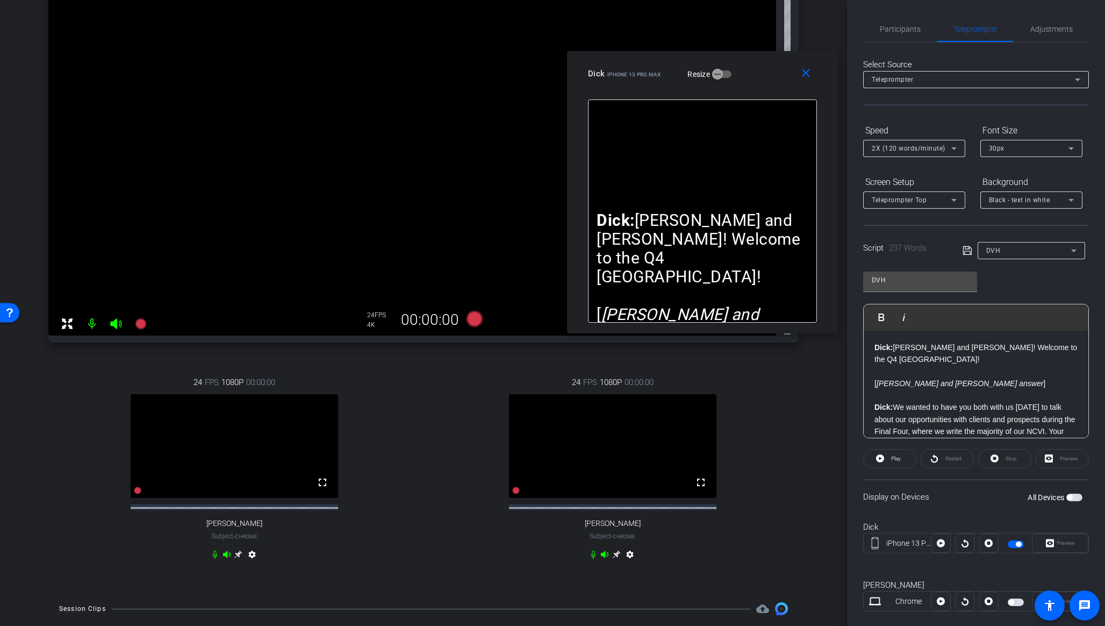
scroll to position [91, 0]
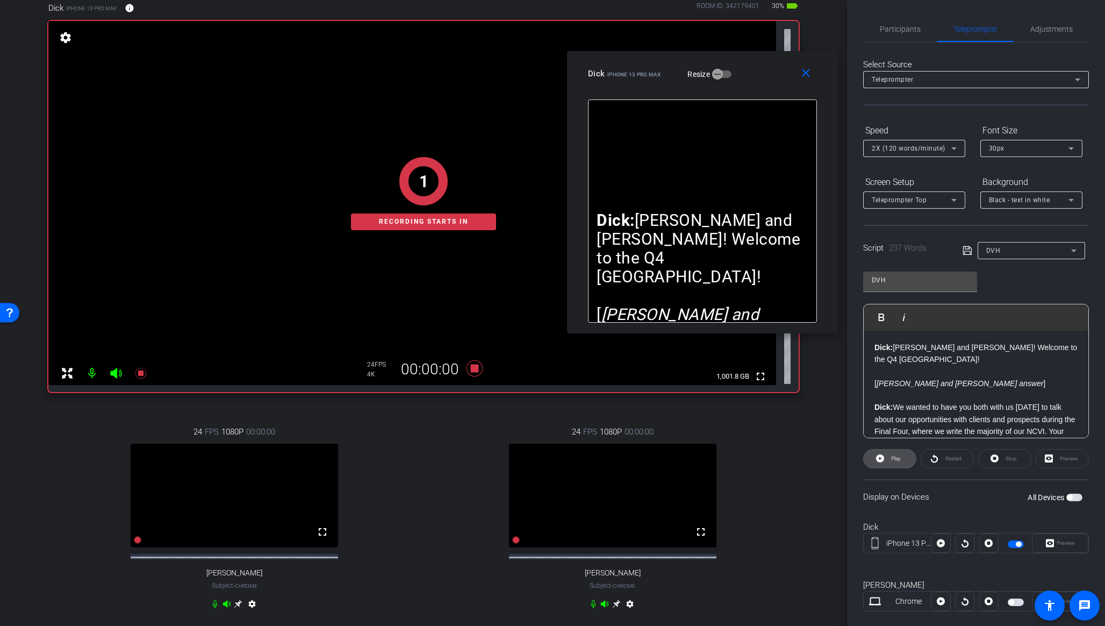
click at [889, 460] on span "Play" at bounding box center [894, 458] width 12 height 15
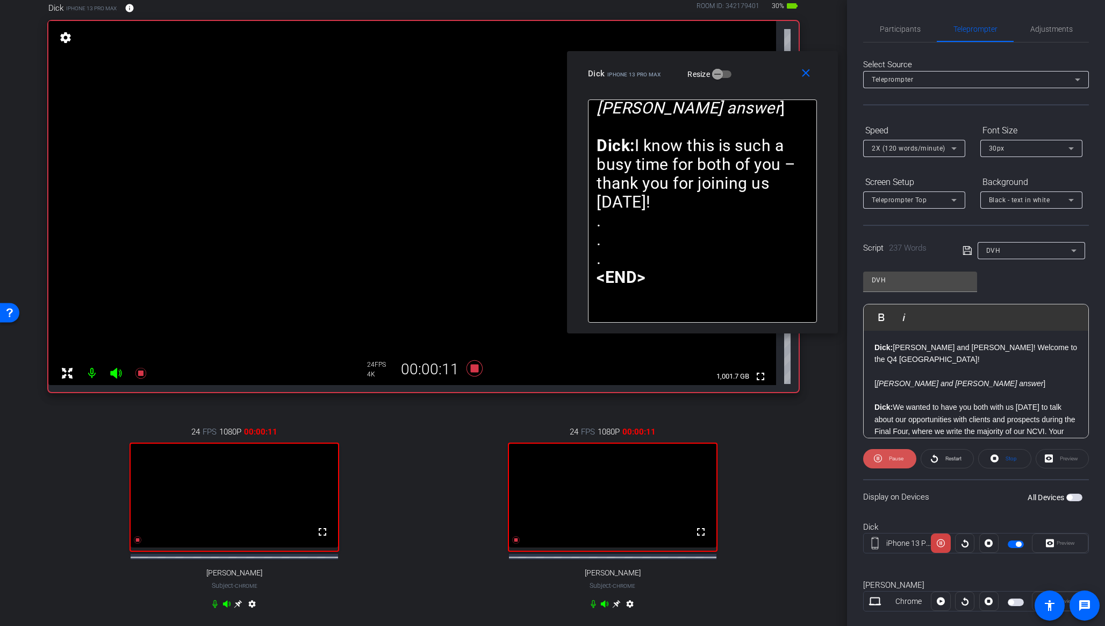
click at [890, 461] on span "Pause" at bounding box center [896, 458] width 15 height 6
click at [928, 457] on span "Restart" at bounding box center [953, 458] width 16 height 6
click at [893, 460] on span "Pause" at bounding box center [896, 458] width 15 height 6
click at [893, 460] on span "Play" at bounding box center [896, 458] width 10 height 6
click at [893, 460] on span "Pause" at bounding box center [896, 458] width 15 height 6
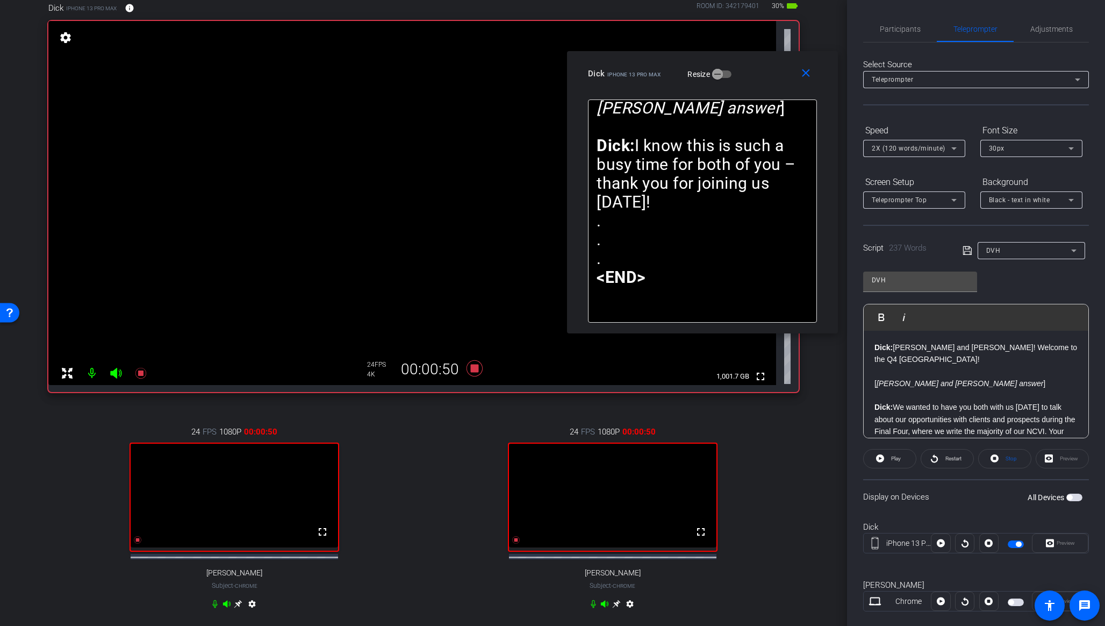
click at [893, 460] on span "Play" at bounding box center [896, 458] width 10 height 6
click at [893, 460] on span "Pause" at bounding box center [896, 458] width 15 height 6
click at [893, 460] on span "Play" at bounding box center [896, 458] width 10 height 6
click at [893, 460] on span "Pause" at bounding box center [896, 458] width 15 height 6
click at [893, 460] on span "Play" at bounding box center [896, 458] width 10 height 6
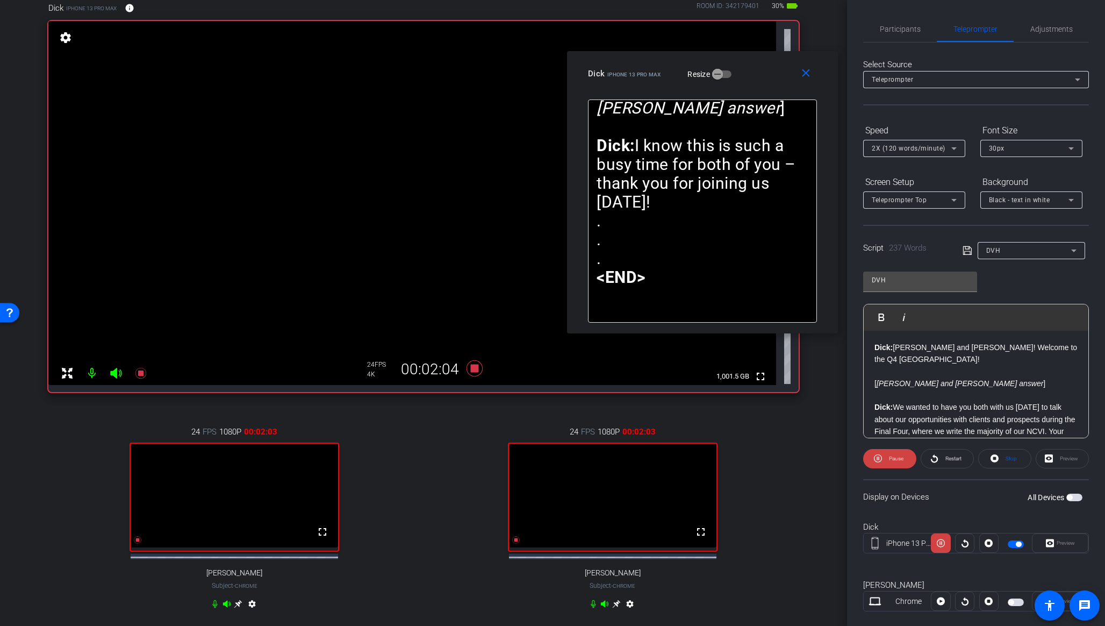
click at [893, 460] on span "Pause" at bounding box center [896, 458] width 15 height 6
click at [894, 460] on span "Play" at bounding box center [896, 458] width 10 height 6
click at [894, 460] on span "Pause" at bounding box center [896, 458] width 15 height 6
click at [894, 460] on span "Play" at bounding box center [896, 458] width 10 height 6
click at [894, 460] on span "Pause" at bounding box center [896, 458] width 15 height 6
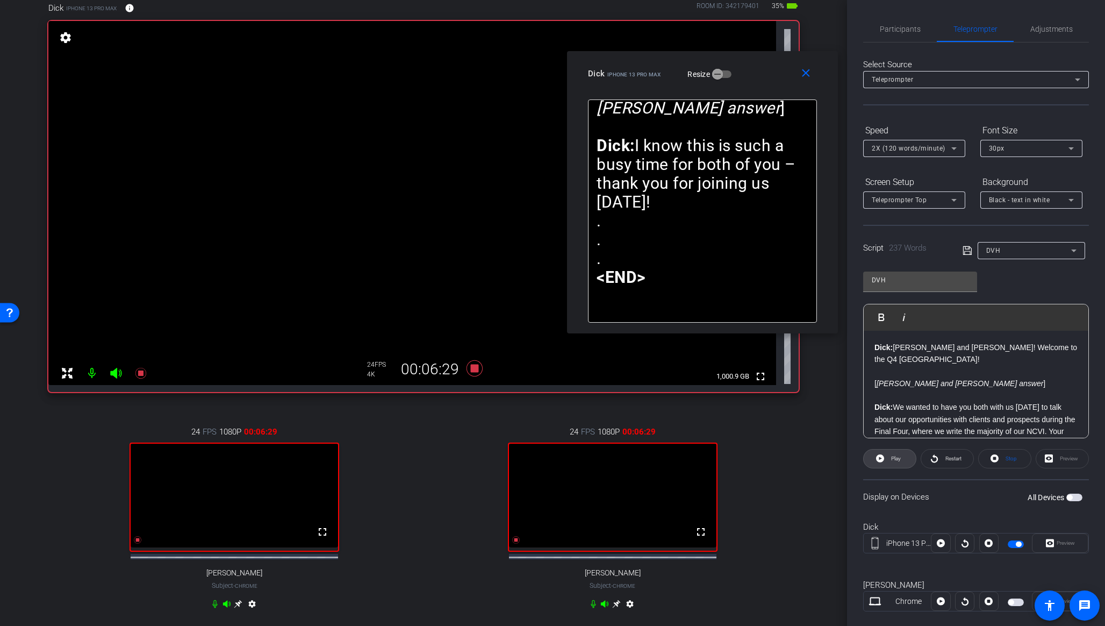
click at [894, 460] on span "Play" at bounding box center [896, 458] width 10 height 6
click at [894, 460] on span "Pause" at bounding box center [896, 458] width 15 height 6
click at [894, 460] on span "Play" at bounding box center [896, 458] width 10 height 6
click at [894, 460] on span "Pause" at bounding box center [896, 458] width 15 height 6
click at [894, 460] on span "Play" at bounding box center [896, 458] width 10 height 6
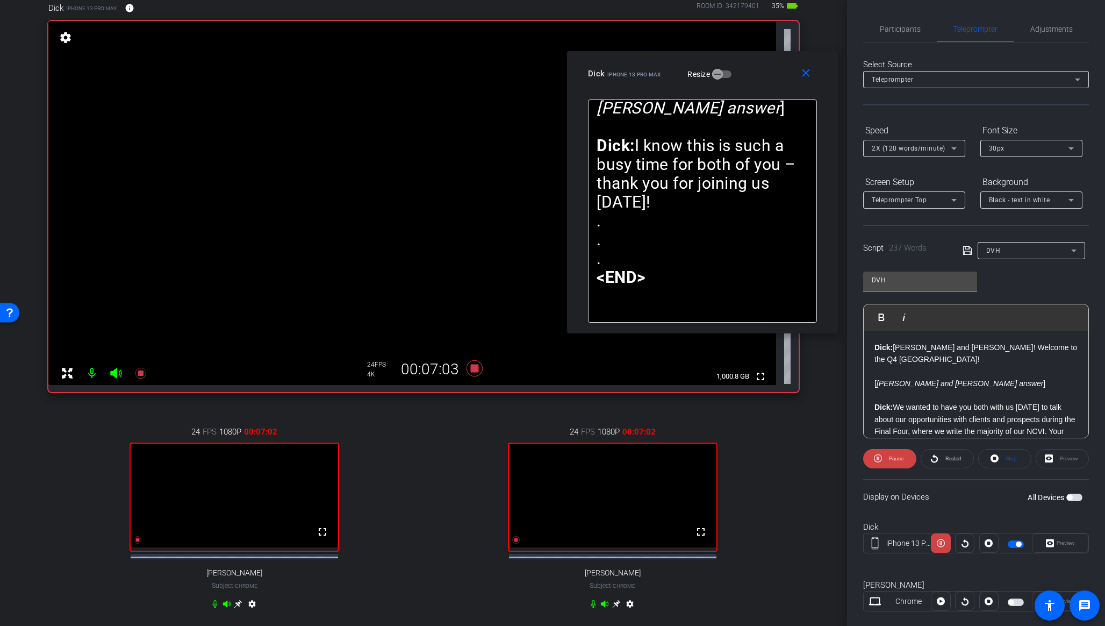
click at [894, 460] on span "Pause" at bounding box center [896, 458] width 15 height 6
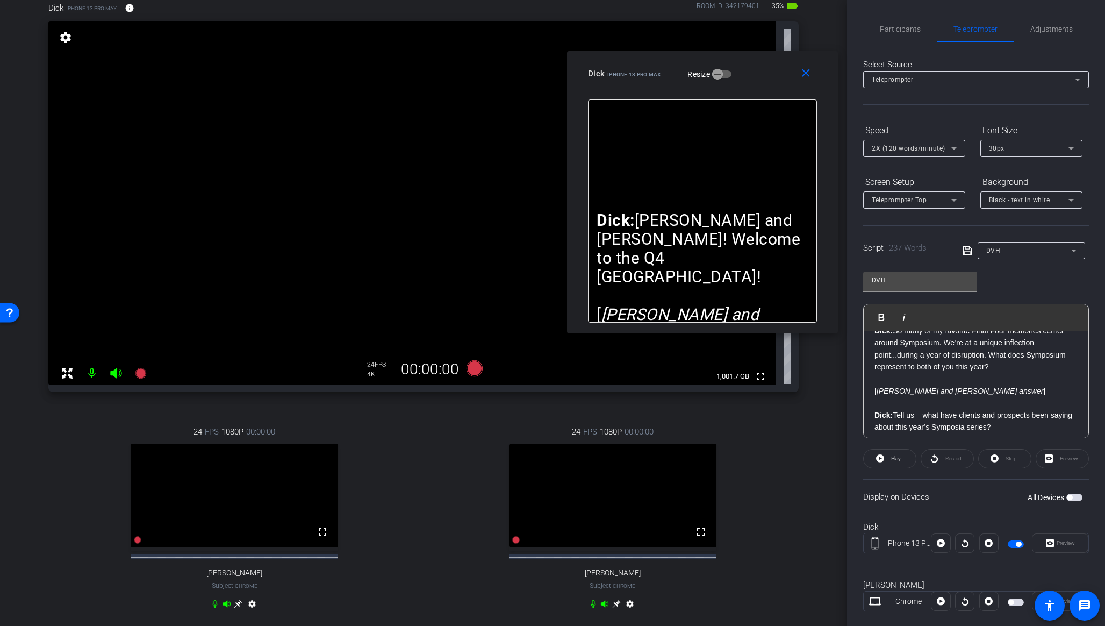
scroll to position [355, 0]
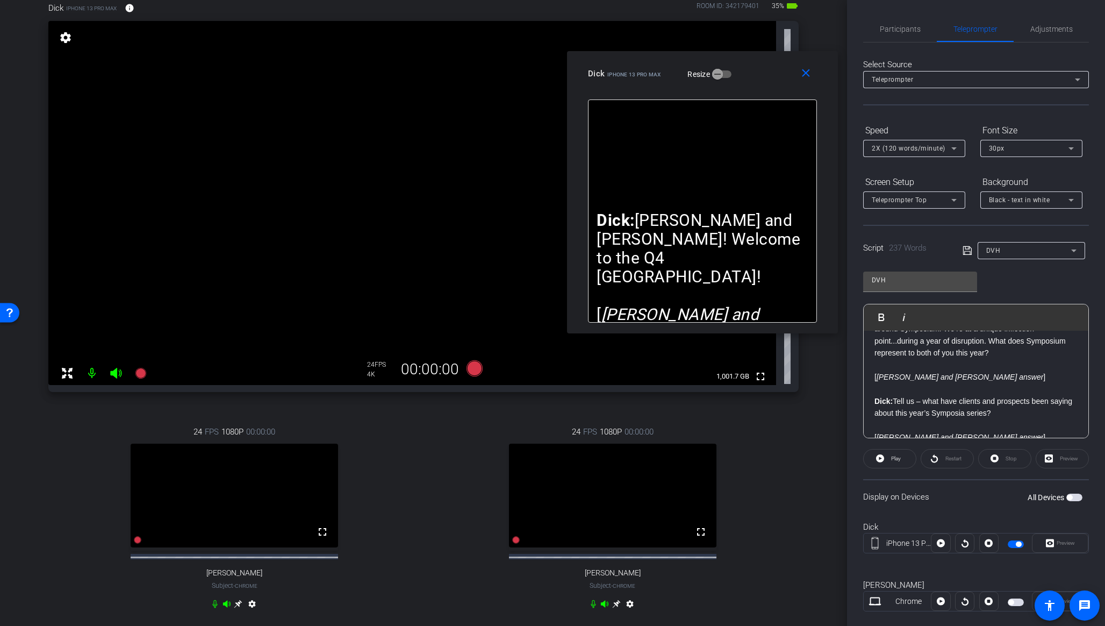
click at [873, 389] on div "[PERSON_NAME]: [PERSON_NAME] and [PERSON_NAME]! Welcome to the Q4 [GEOGRAPHIC_D…" at bounding box center [976, 292] width 225 height 635
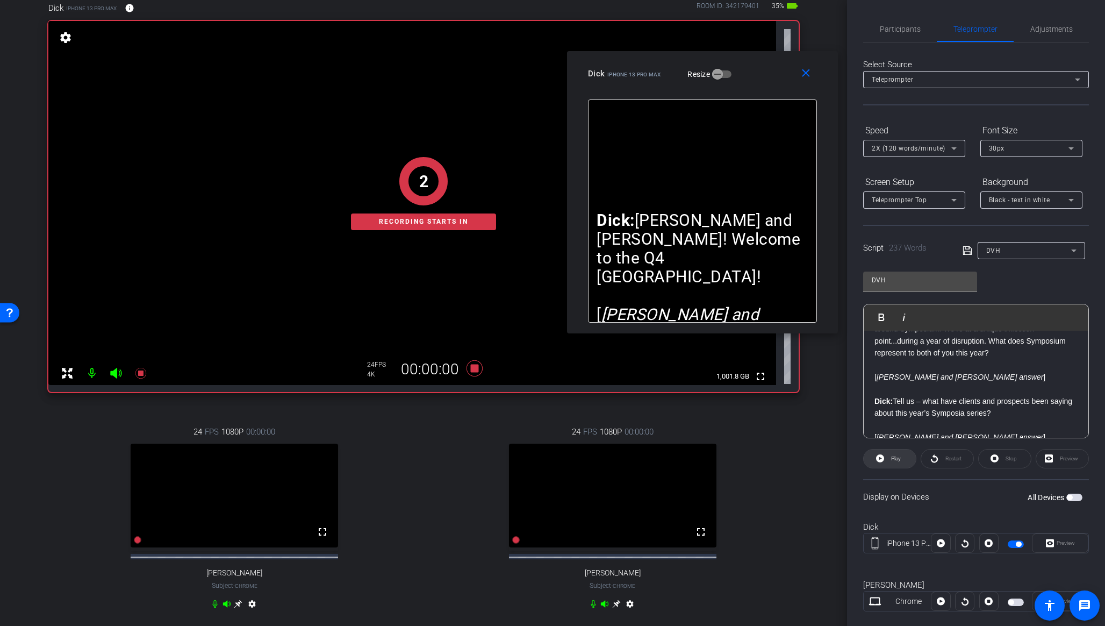
click at [895, 460] on span "Play" at bounding box center [896, 458] width 10 height 6
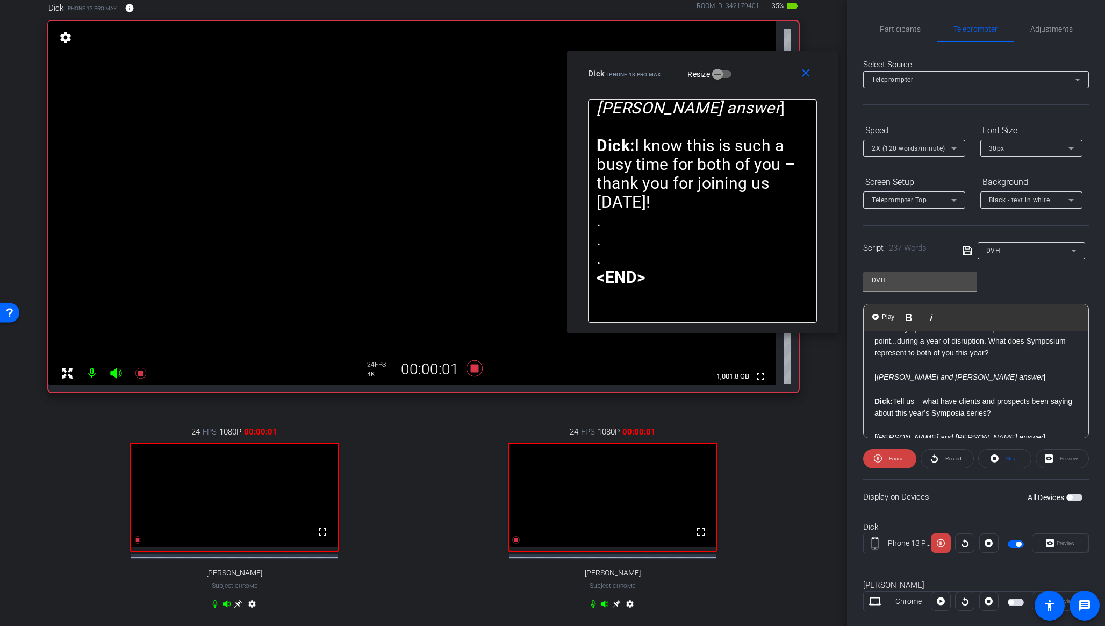
click at [875, 383] on p "[ [PERSON_NAME] and [PERSON_NAME] answer ]" at bounding box center [975, 377] width 203 height 12
click at [873, 391] on div "[PERSON_NAME]: [PERSON_NAME] and [PERSON_NAME]! Welcome to the Q4 [GEOGRAPHIC_D…" at bounding box center [976, 292] width 225 height 635
click at [889, 317] on span "Play" at bounding box center [888, 316] width 17 height 9
click at [893, 462] on span "Pause" at bounding box center [894, 458] width 17 height 15
click at [896, 460] on span "Play" at bounding box center [896, 458] width 10 height 6
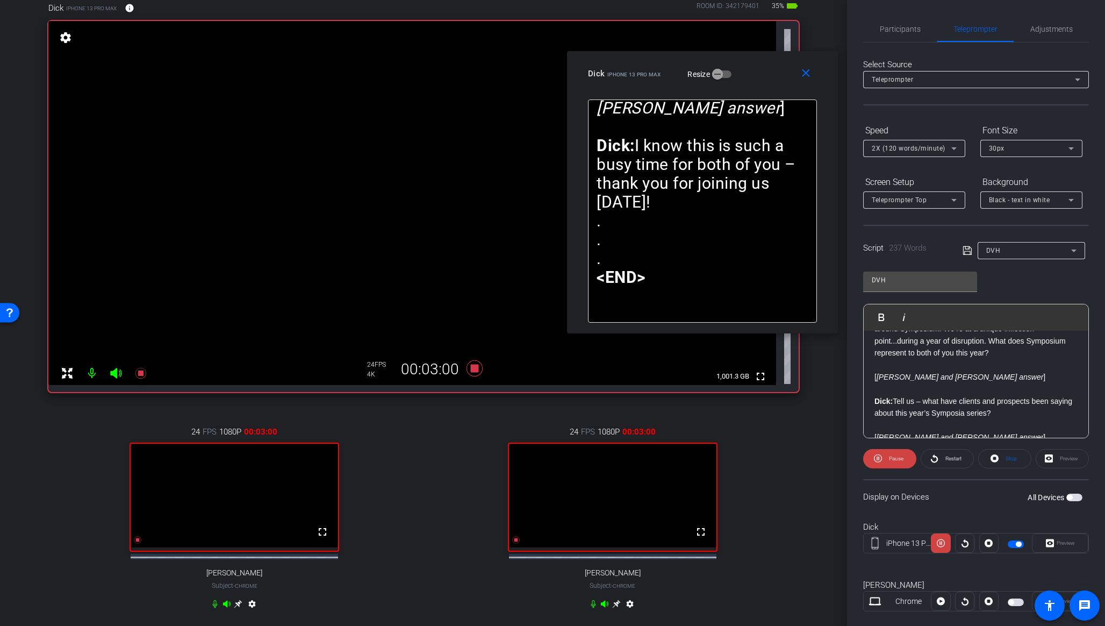
click at [896, 460] on span "Pause" at bounding box center [896, 458] width 15 height 6
click at [896, 460] on span "Play" at bounding box center [896, 458] width 10 height 6
click at [896, 460] on span "Pause" at bounding box center [896, 458] width 15 height 6
click at [898, 461] on span "Play" at bounding box center [894, 458] width 12 height 15
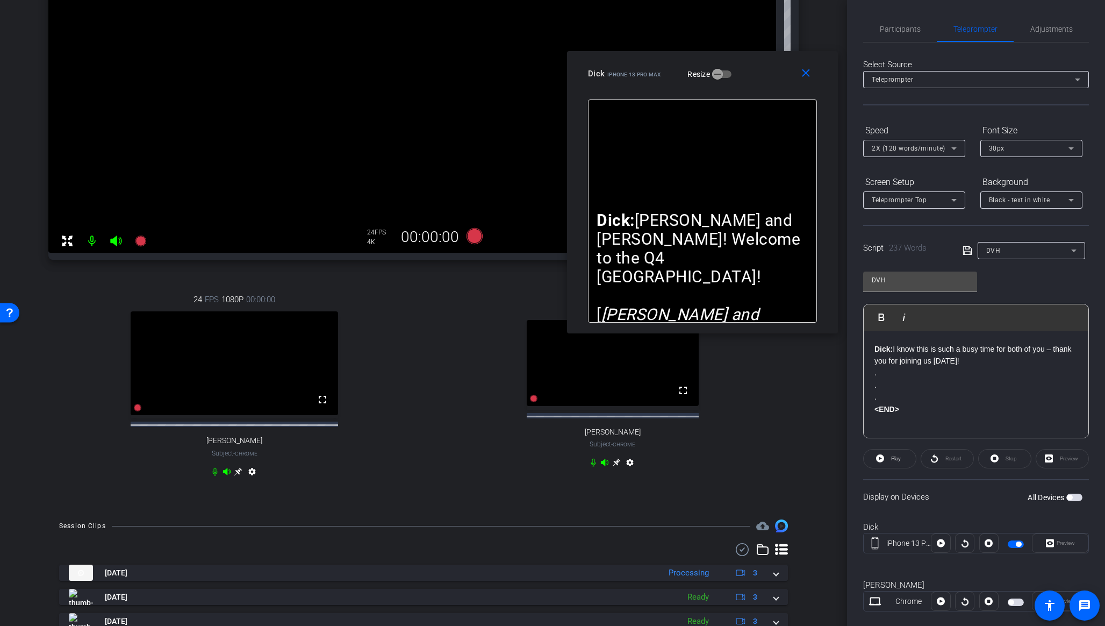
scroll to position [230, 0]
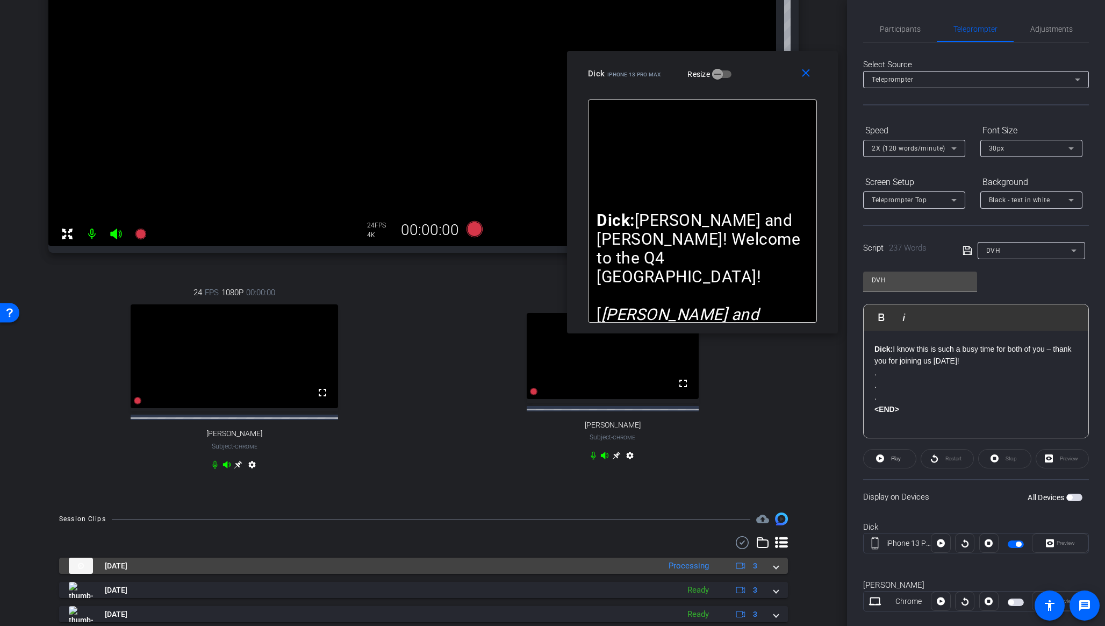
click at [774, 514] on span at bounding box center [776, 565] width 4 height 11
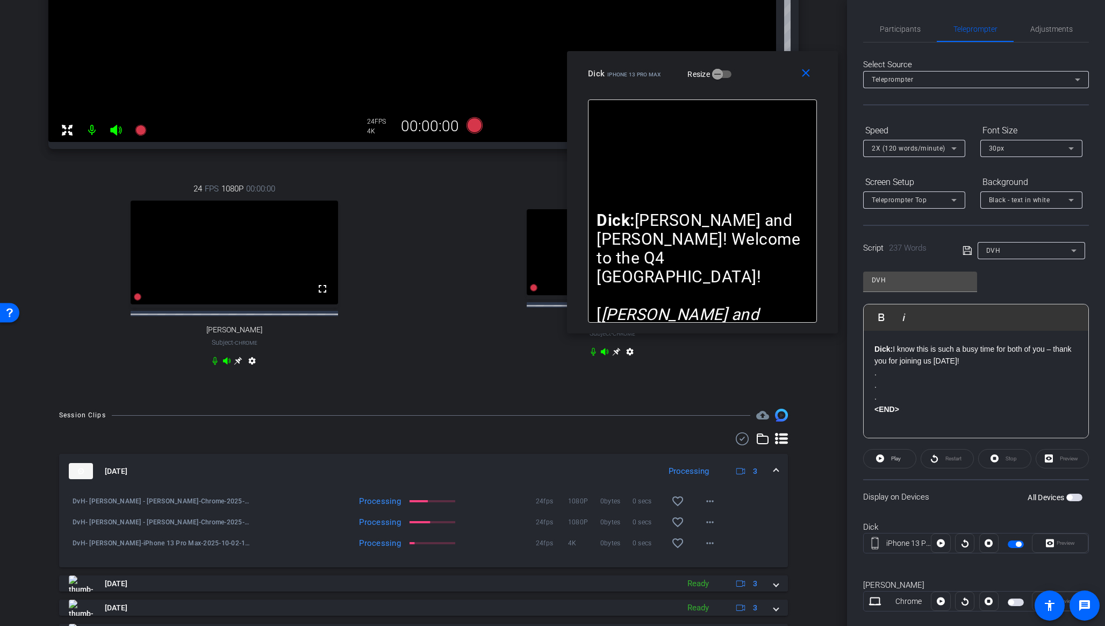
scroll to position [327, 0]
